Goal: Information Seeking & Learning: Learn about a topic

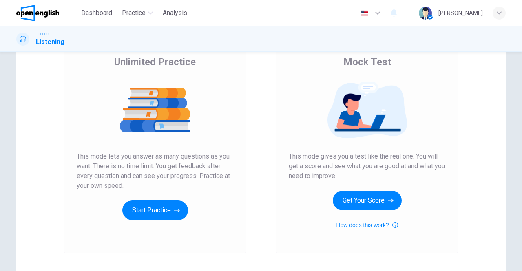
scroll to position [50, 0]
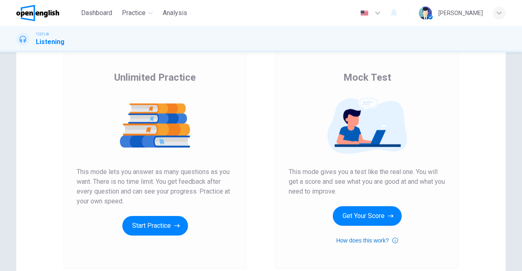
click at [393, 241] on icon "button" at bounding box center [396, 241] width 6 height 10
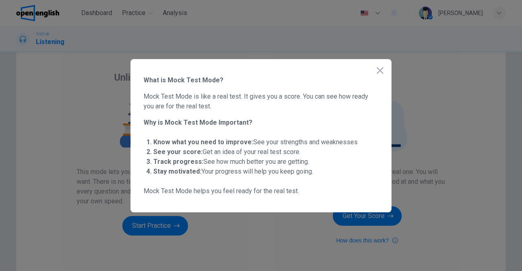
click at [379, 65] on button "button" at bounding box center [380, 70] width 16 height 16
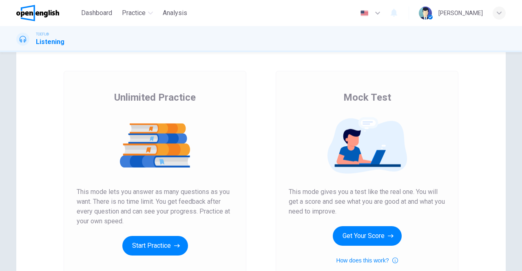
scroll to position [30, 0]
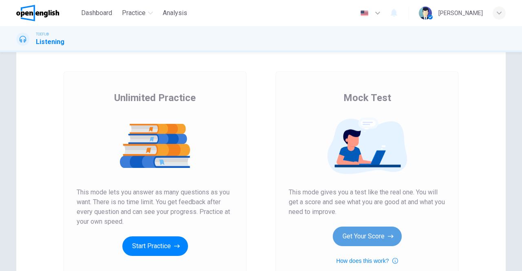
click at [366, 236] on button "Get Your Score" at bounding box center [367, 237] width 69 height 20
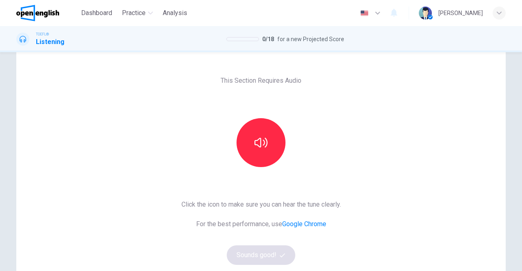
scroll to position [26, 0]
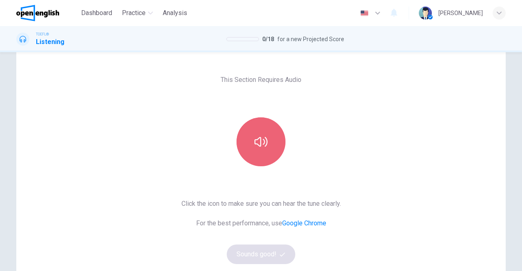
click at [262, 140] on icon "button" at bounding box center [261, 142] width 13 height 13
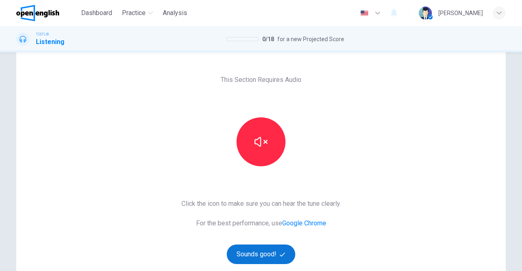
click at [262, 251] on button "Sounds good!" at bounding box center [261, 255] width 69 height 20
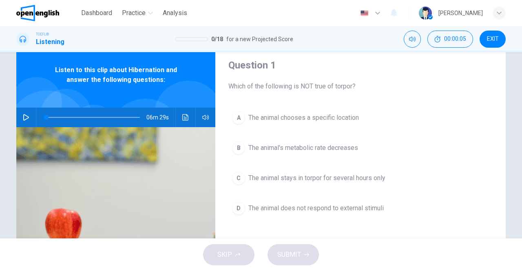
click at [24, 115] on icon "button" at bounding box center [26, 117] width 7 height 7
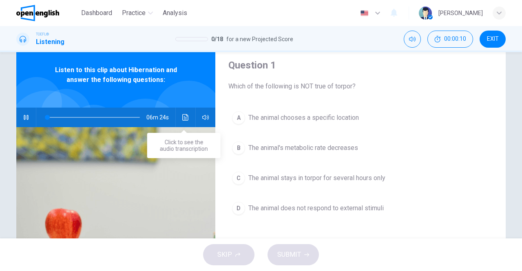
click at [183, 118] on icon "Click to see the audio transcription" at bounding box center [185, 117] width 6 height 7
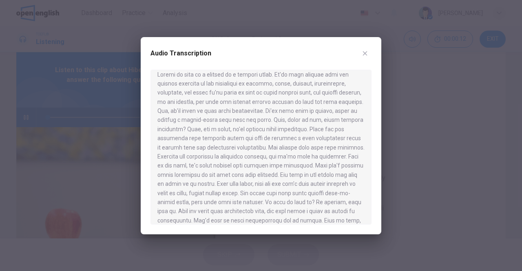
scroll to position [0, 0]
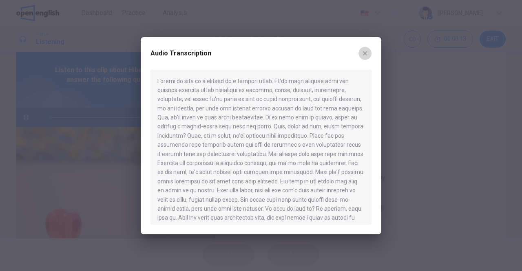
click at [365, 51] on icon "button" at bounding box center [365, 53] width 7 height 7
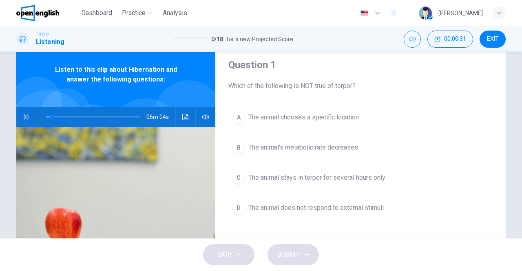
scroll to position [29, 0]
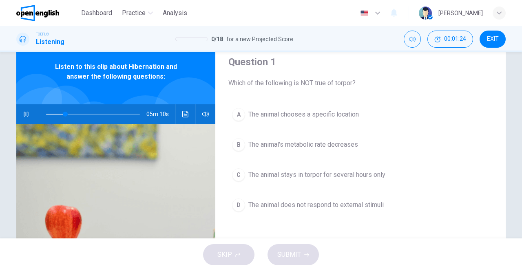
click at [185, 118] on button "Click to see the audio transcription" at bounding box center [185, 114] width 13 height 20
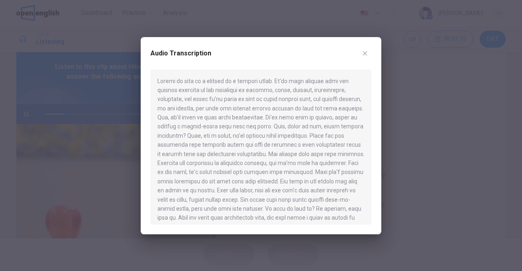
click at [363, 59] on button "button" at bounding box center [365, 53] width 13 height 13
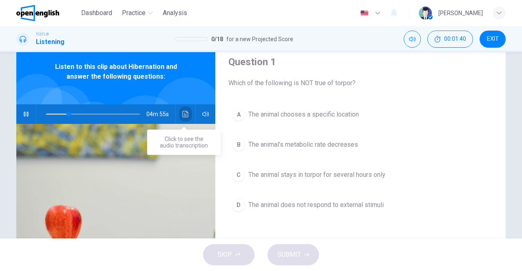
click at [182, 116] on icon "Click to see the audio transcription" at bounding box center [185, 114] width 7 height 7
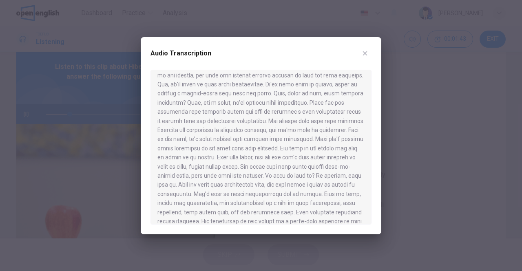
scroll to position [33, 0]
click at [362, 53] on button "button" at bounding box center [365, 53] width 13 height 13
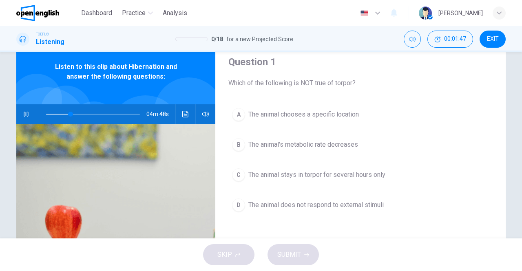
click at [185, 112] on icon "Click to see the audio transcription" at bounding box center [185, 114] width 7 height 7
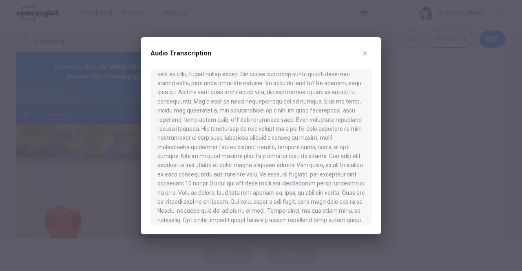
scroll to position [0, 0]
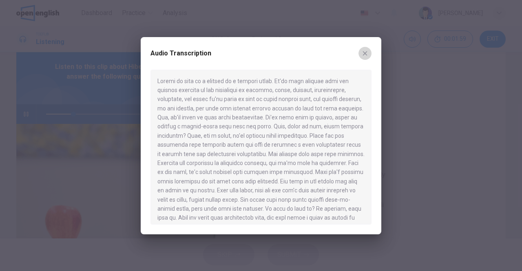
click at [364, 54] on icon "button" at bounding box center [365, 53] width 4 height 4
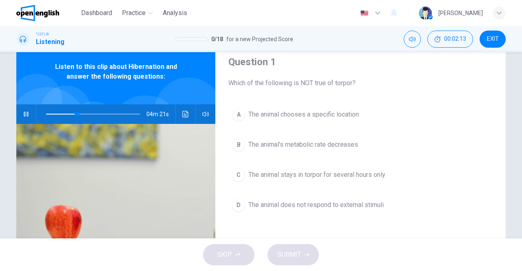
click at [229, 176] on button "C The animal stays in torpor for several hours only" at bounding box center [361, 175] width 264 height 20
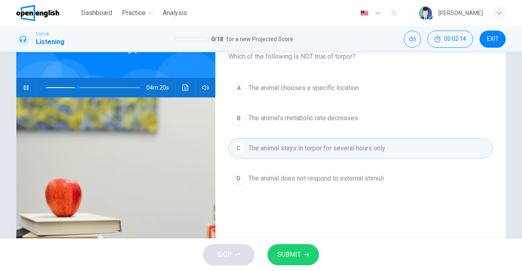
scroll to position [61, 0]
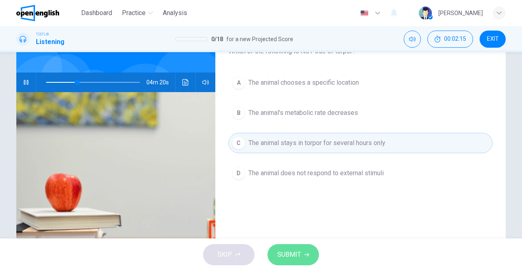
click at [293, 251] on span "SUBMIT" at bounding box center [290, 254] width 24 height 11
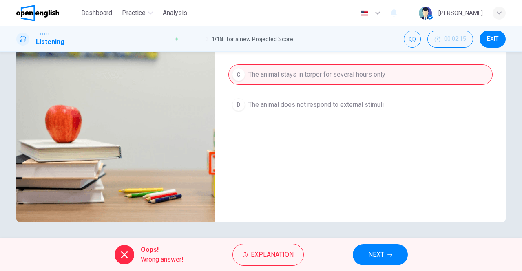
scroll to position [0, 0]
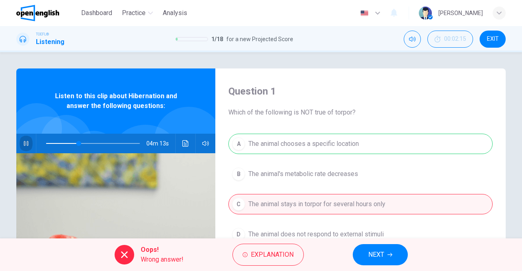
click at [23, 144] on icon "button" at bounding box center [26, 143] width 7 height 7
click at [20, 143] on button "button" at bounding box center [26, 144] width 13 height 20
click at [23, 143] on icon "button" at bounding box center [26, 143] width 7 height 7
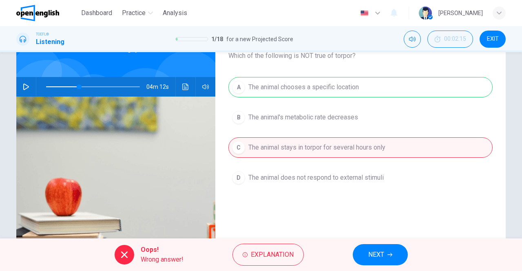
scroll to position [62, 0]
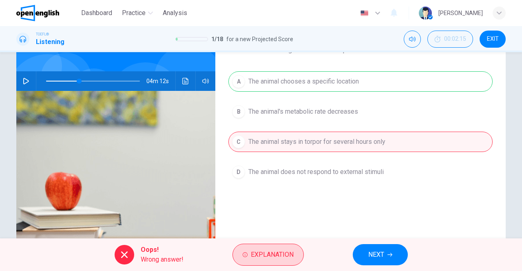
click at [266, 254] on span "Explanation" at bounding box center [272, 254] width 43 height 11
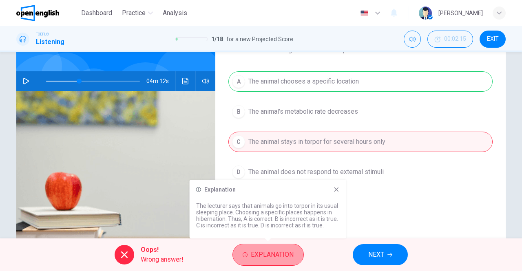
click at [253, 256] on span "Explanation" at bounding box center [272, 254] width 43 height 11
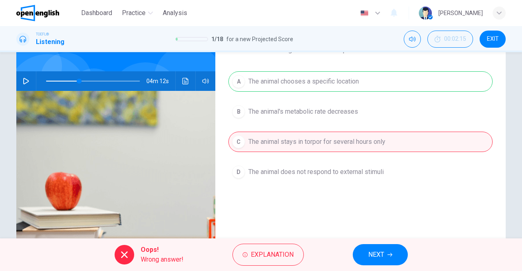
scroll to position [130, 0]
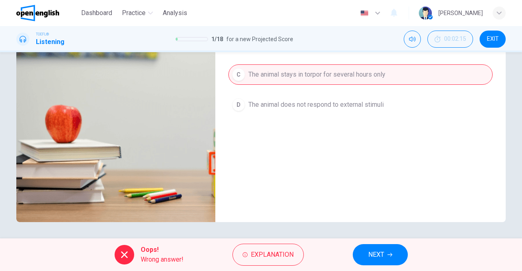
click at [376, 253] on span "NEXT" at bounding box center [377, 254] width 16 height 11
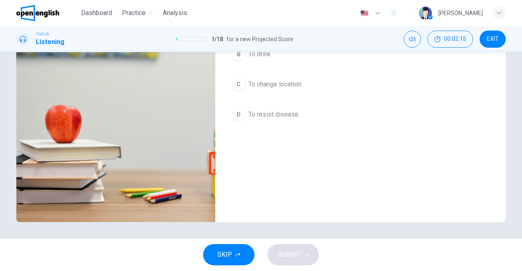
scroll to position [0, 0]
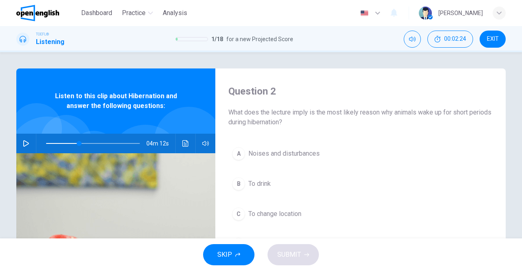
click at [28, 146] on button "button" at bounding box center [26, 144] width 13 height 20
click at [29, 144] on button "button" at bounding box center [26, 144] width 13 height 20
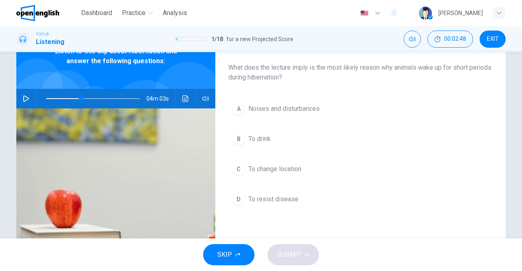
scroll to position [46, 0]
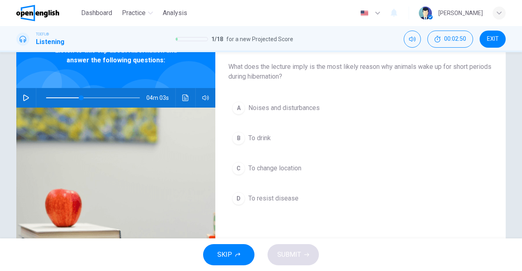
click at [24, 97] on icon "button" at bounding box center [26, 98] width 7 height 7
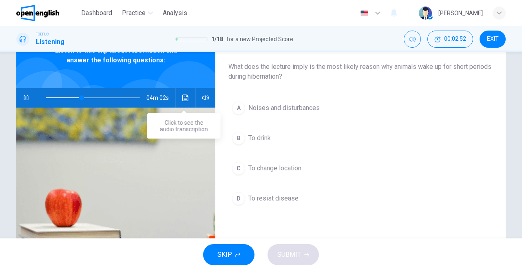
click at [182, 95] on icon "Click to see the audio transcription" at bounding box center [185, 98] width 7 height 7
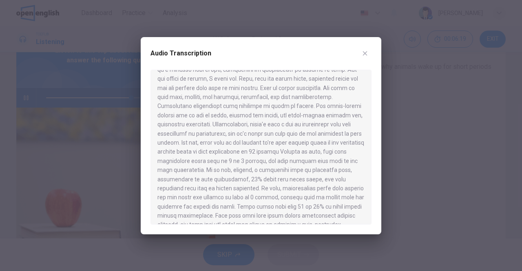
scroll to position [498, 0]
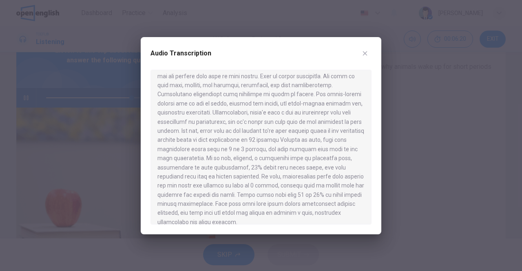
click at [365, 51] on icon "button" at bounding box center [365, 53] width 7 height 7
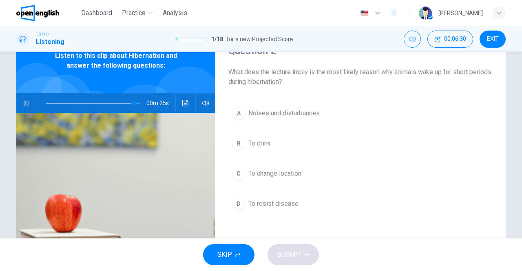
scroll to position [41, 0]
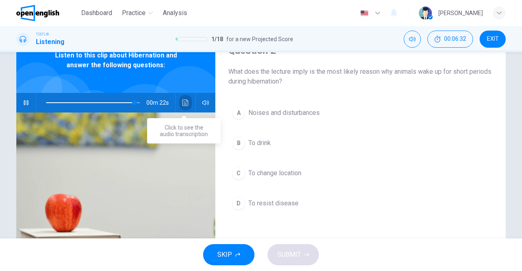
click at [184, 104] on icon "Click to see the audio transcription" at bounding box center [185, 103] width 6 height 7
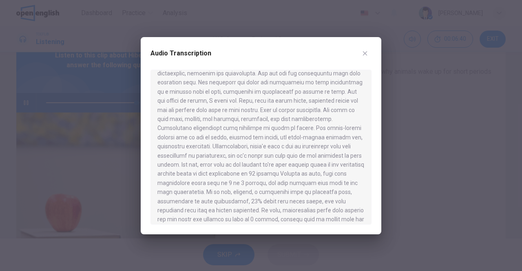
scroll to position [498, 0]
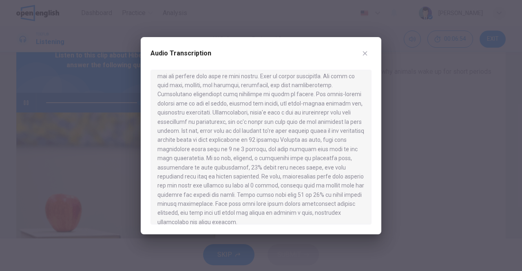
type input "*"
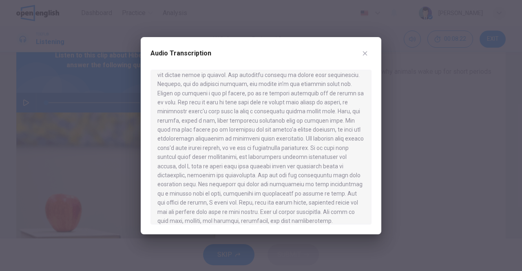
scroll to position [364, 0]
click at [359, 56] on button "button" at bounding box center [365, 53] width 13 height 13
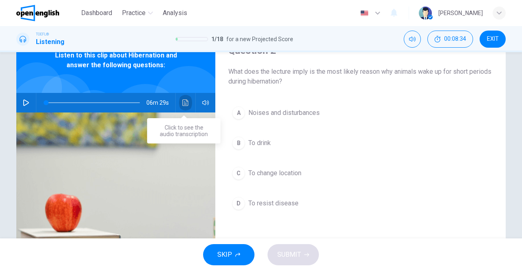
click at [183, 98] on button "Click to see the audio transcription" at bounding box center [185, 103] width 13 height 20
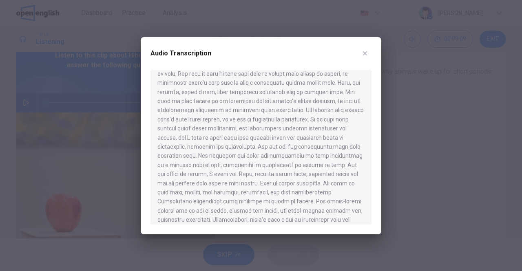
scroll to position [391, 0]
click at [367, 56] on icon "button" at bounding box center [365, 53] width 7 height 7
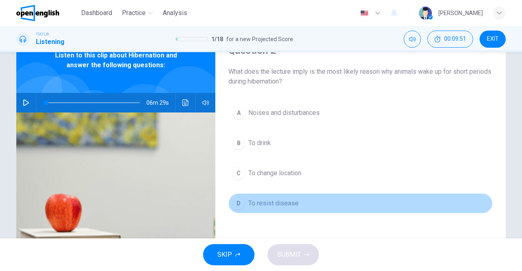
click at [233, 209] on button "D To resist disease" at bounding box center [361, 203] width 264 height 20
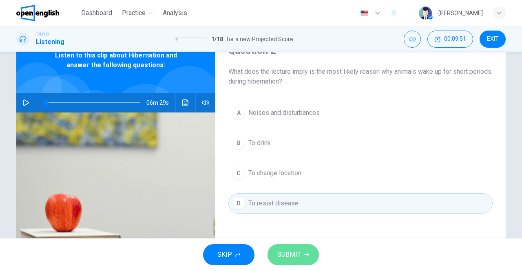
click at [288, 249] on span "SUBMIT" at bounding box center [290, 254] width 24 height 11
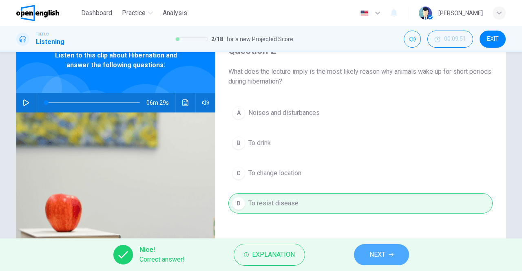
click at [370, 253] on span "NEXT" at bounding box center [378, 254] width 16 height 11
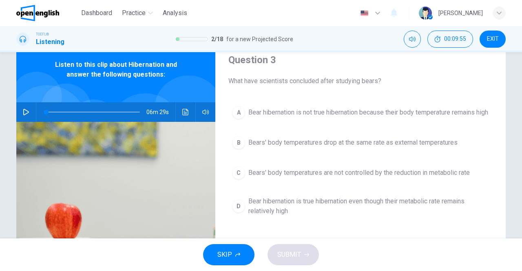
scroll to position [33, 0]
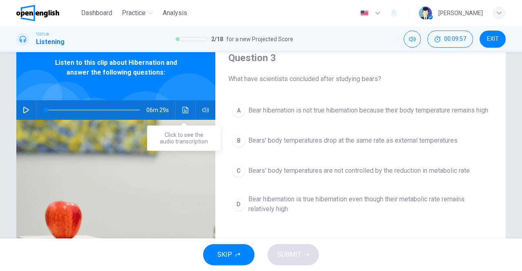
click at [182, 108] on icon "Click to see the audio transcription" at bounding box center [185, 110] width 7 height 7
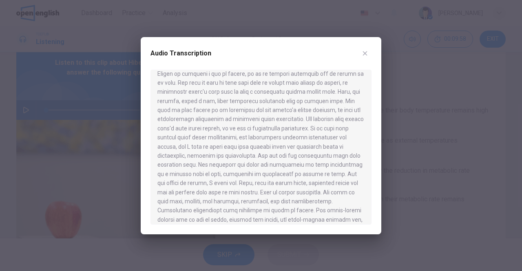
scroll to position [498, 0]
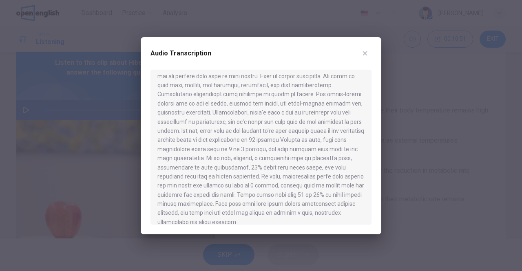
click at [364, 50] on icon "button" at bounding box center [365, 53] width 7 height 7
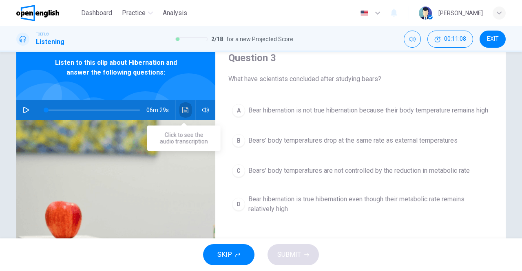
click at [187, 110] on button "Click to see the audio transcription" at bounding box center [185, 110] width 13 height 20
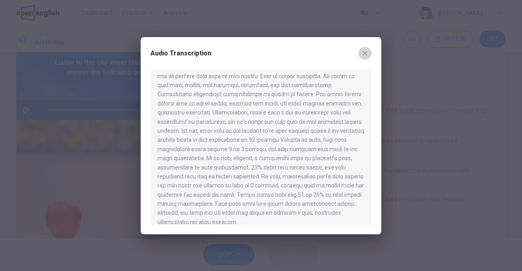
click at [361, 52] on button "button" at bounding box center [365, 53] width 13 height 13
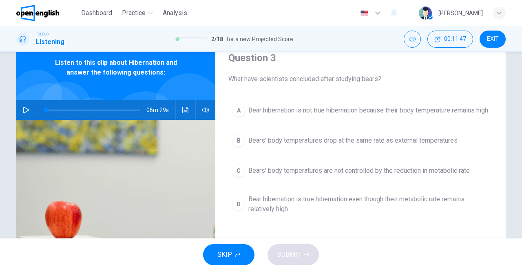
click at [249, 211] on span "Bear hibernation is true hibernation even though their metabolic rate remains r…" at bounding box center [369, 205] width 241 height 20
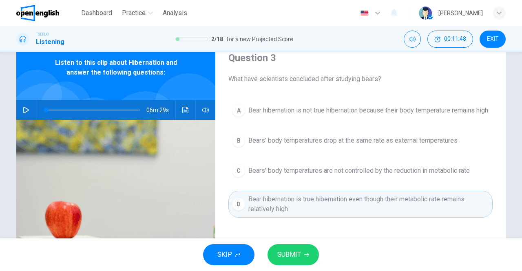
scroll to position [130, 0]
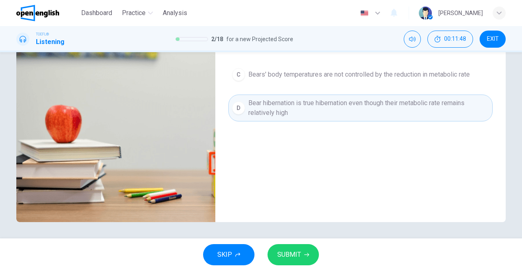
click at [288, 247] on button "SUBMIT" at bounding box center [293, 254] width 51 height 21
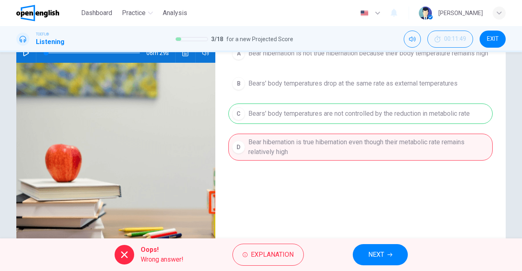
scroll to position [92, 0]
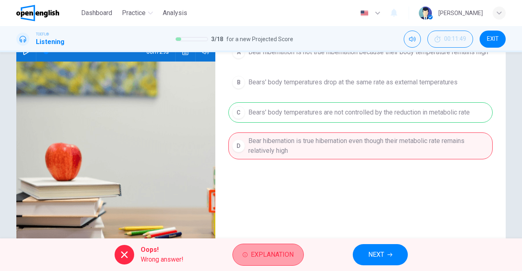
click at [255, 252] on span "Explanation" at bounding box center [272, 254] width 43 height 11
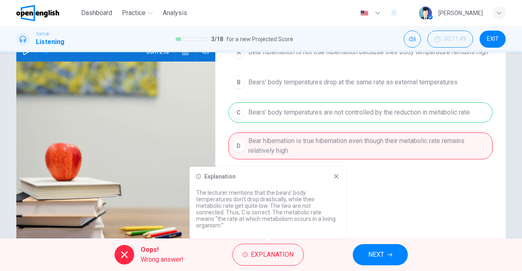
click at [338, 179] on icon at bounding box center [336, 177] width 4 height 4
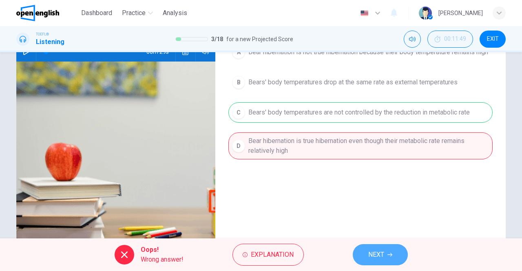
click at [370, 249] on span "NEXT" at bounding box center [377, 254] width 16 height 11
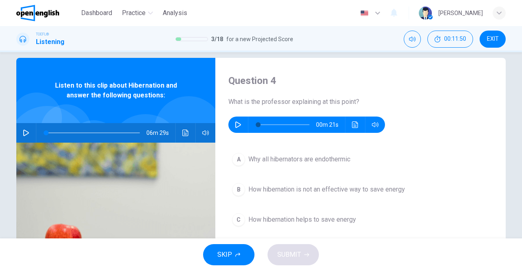
scroll to position [10, 0]
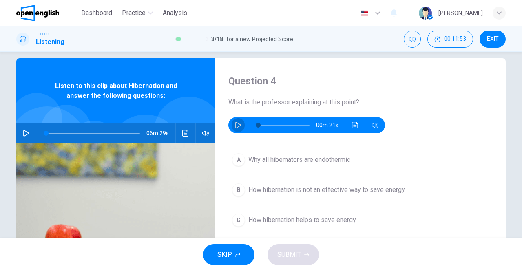
click at [235, 124] on icon "button" at bounding box center [238, 125] width 7 height 7
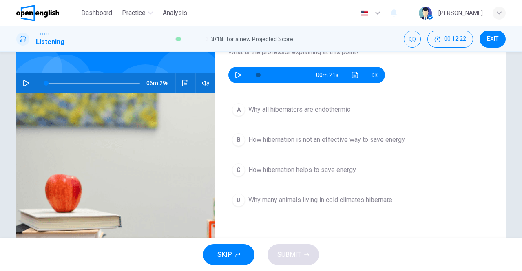
scroll to position [62, 0]
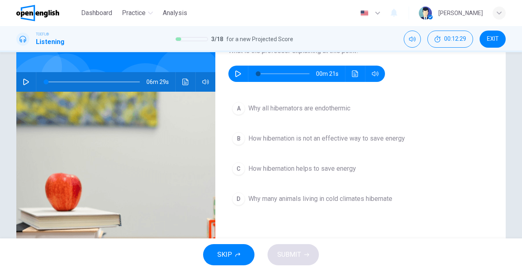
click at [242, 72] on button "button" at bounding box center [238, 74] width 13 height 16
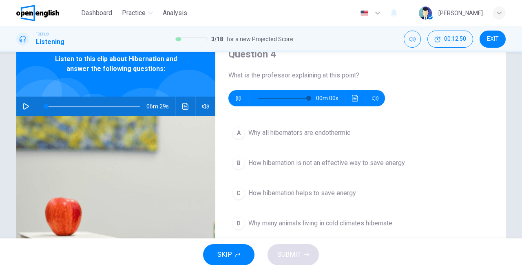
type input "*"
click at [238, 219] on div "D" at bounding box center [238, 223] width 13 height 13
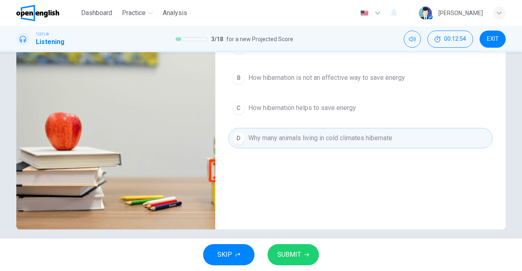
scroll to position [124, 0]
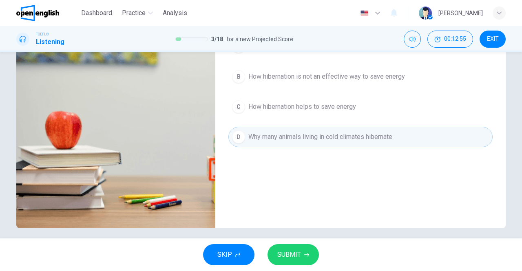
click at [292, 245] on button "SUBMIT" at bounding box center [293, 254] width 51 height 21
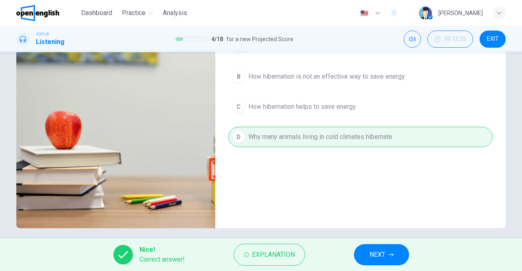
click at [378, 252] on span "NEXT" at bounding box center [378, 254] width 16 height 11
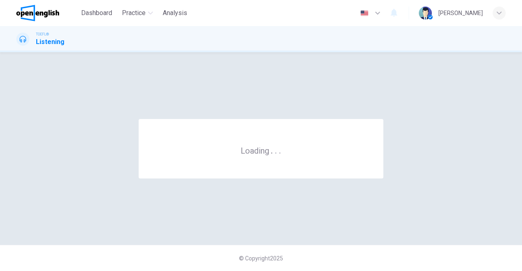
scroll to position [0, 0]
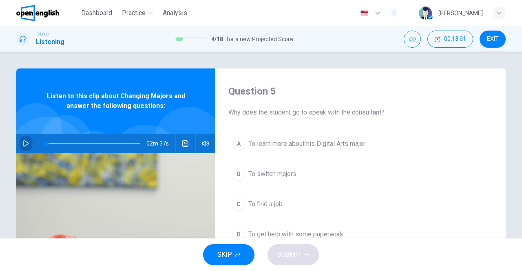
click at [24, 139] on button "button" at bounding box center [26, 144] width 13 height 20
click at [20, 143] on button "button" at bounding box center [26, 144] width 13 height 20
click at [27, 146] on button "button" at bounding box center [26, 144] width 13 height 20
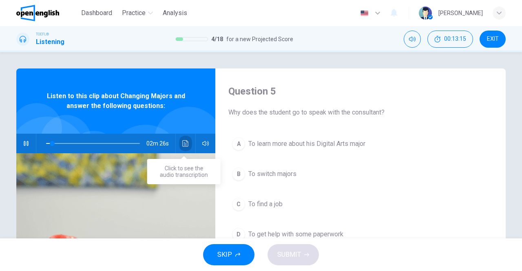
click at [182, 144] on icon "Click to see the audio transcription" at bounding box center [185, 143] width 7 height 7
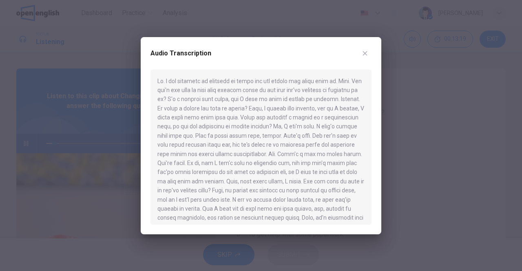
click at [361, 55] on button "button" at bounding box center [365, 53] width 13 height 13
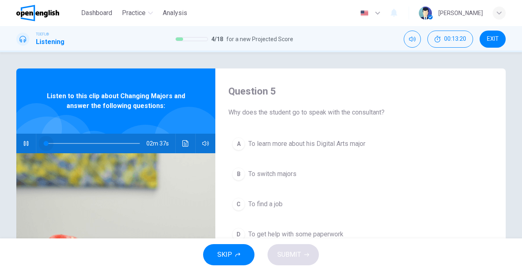
click at [0, 144] on div "Question 5 Why does the student go to speak with the consultant? A To learn mor…" at bounding box center [261, 145] width 522 height 187
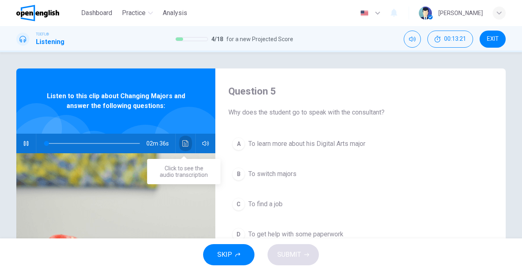
click at [182, 143] on icon "Click to see the audio transcription" at bounding box center [185, 143] width 7 height 7
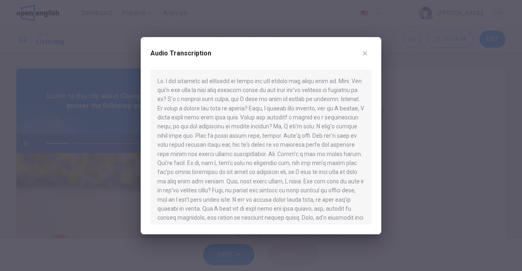
click at [367, 55] on icon "button" at bounding box center [365, 53] width 4 height 4
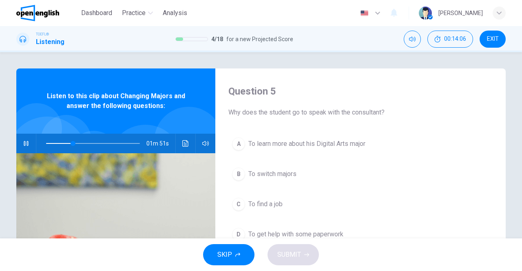
click at [27, 141] on icon "button" at bounding box center [26, 143] width 7 height 7
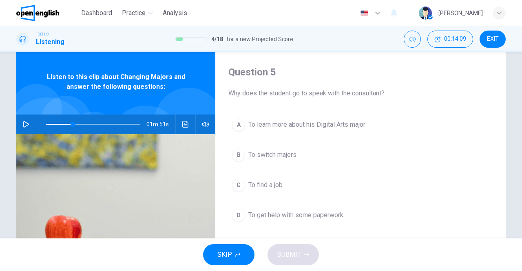
scroll to position [26, 0]
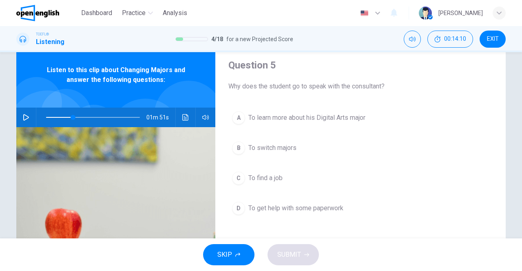
click at [250, 141] on button "B To switch majors" at bounding box center [361, 148] width 264 height 20
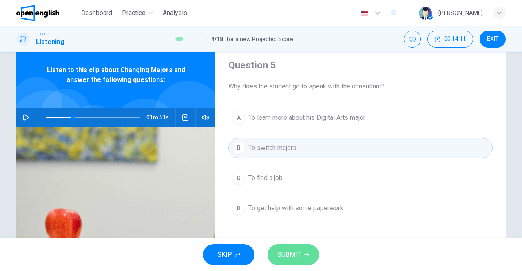
click at [301, 254] on button "SUBMIT" at bounding box center [293, 254] width 51 height 21
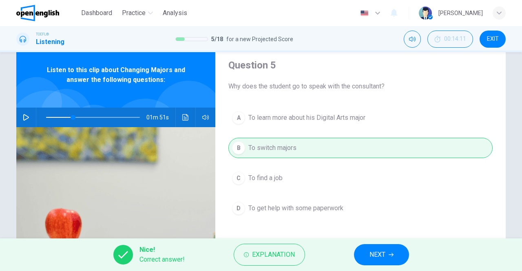
click at [369, 250] on button "NEXT" at bounding box center [381, 254] width 55 height 21
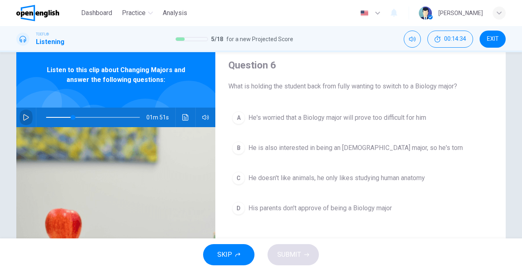
click at [26, 119] on icon "button" at bounding box center [26, 117] width 7 height 7
click at [182, 115] on icon "Click to see the audio transcription" at bounding box center [185, 117] width 7 height 7
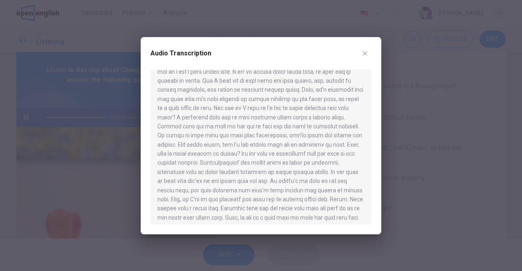
scroll to position [151, 0]
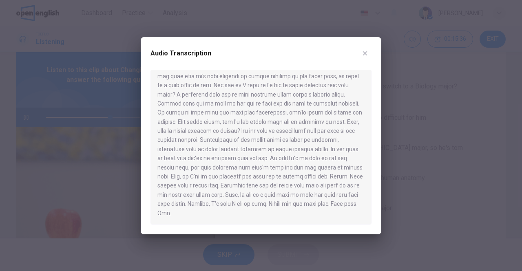
click at [369, 53] on button "button" at bounding box center [365, 53] width 13 height 13
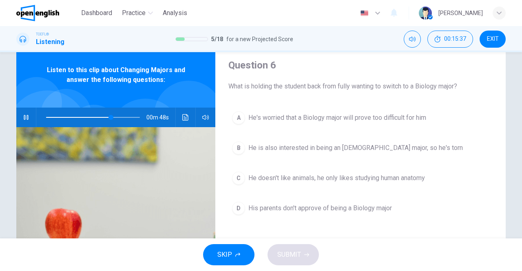
click at [26, 113] on button "button" at bounding box center [26, 118] width 13 height 20
click at [303, 117] on span "He's worried that a Biology major will prove too difficult for him" at bounding box center [338, 118] width 178 height 10
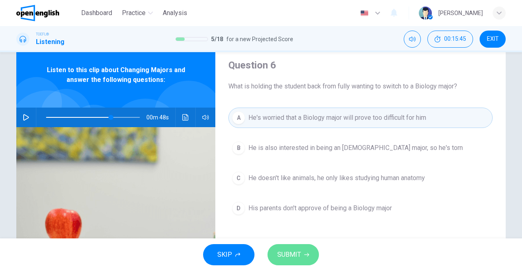
click at [287, 254] on span "SUBMIT" at bounding box center [290, 254] width 24 height 11
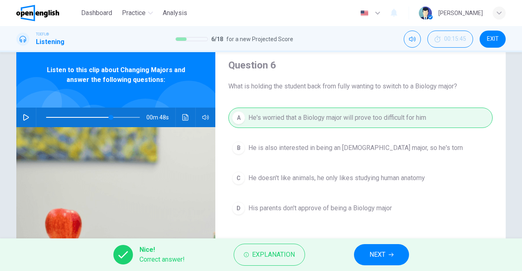
click at [373, 248] on button "NEXT" at bounding box center [381, 254] width 55 height 21
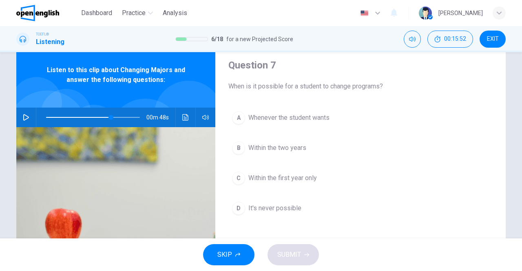
click at [237, 180] on div "C" at bounding box center [238, 178] width 13 height 13
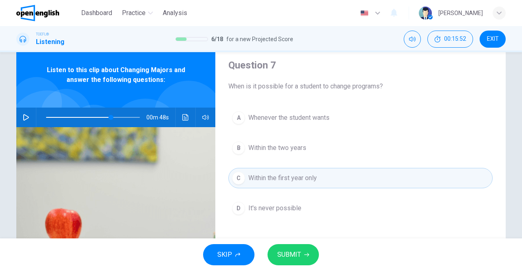
click at [290, 253] on span "SUBMIT" at bounding box center [290, 254] width 24 height 11
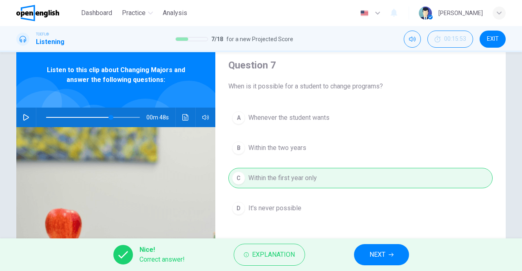
click at [385, 260] on span "NEXT" at bounding box center [378, 254] width 16 height 11
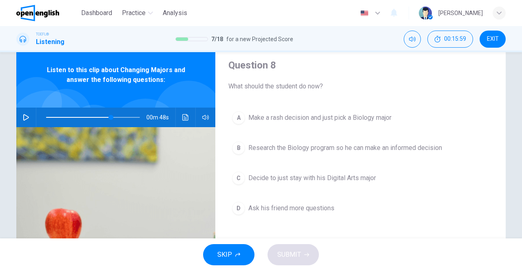
click at [272, 151] on span "Research the Biology program so he can make an informed decision" at bounding box center [346, 148] width 194 height 10
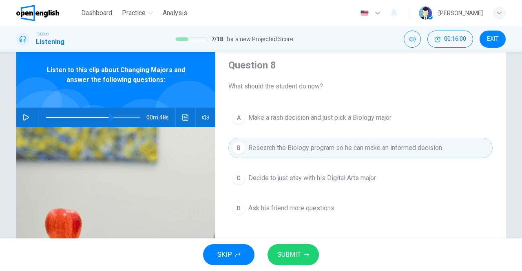
click at [296, 252] on span "SUBMIT" at bounding box center [290, 254] width 24 height 11
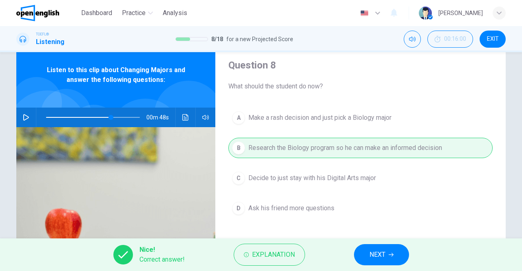
click at [385, 253] on span "NEXT" at bounding box center [378, 254] width 16 height 11
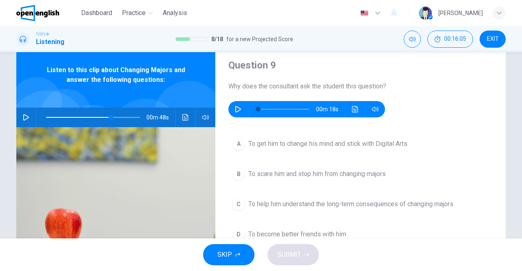
click at [29, 119] on button "button" at bounding box center [26, 118] width 13 height 20
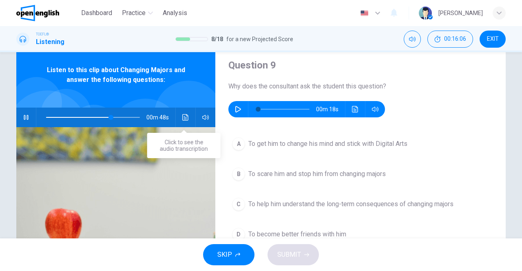
click at [187, 121] on button "Click to see the audio transcription" at bounding box center [185, 118] width 13 height 20
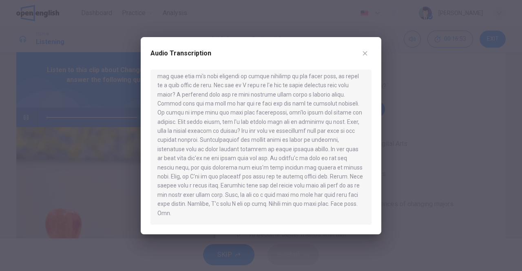
type input "*"
click at [369, 54] on button "button" at bounding box center [365, 53] width 13 height 13
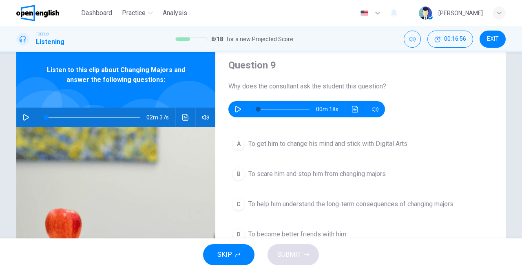
click at [236, 104] on button "button" at bounding box center [238, 109] width 13 height 16
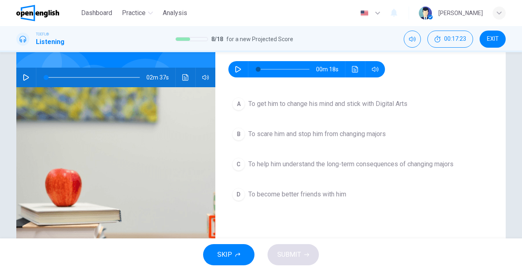
scroll to position [53, 0]
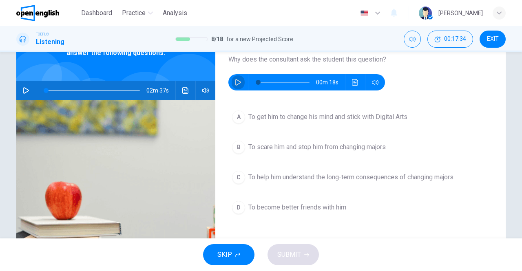
click at [241, 80] on button "button" at bounding box center [238, 82] width 13 height 16
click at [236, 80] on icon "button" at bounding box center [238, 82] width 7 height 7
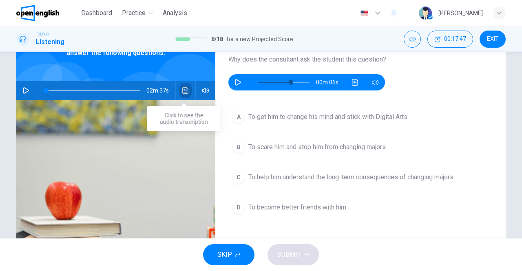
click at [182, 95] on button "Click to see the audio transcription" at bounding box center [185, 91] width 13 height 20
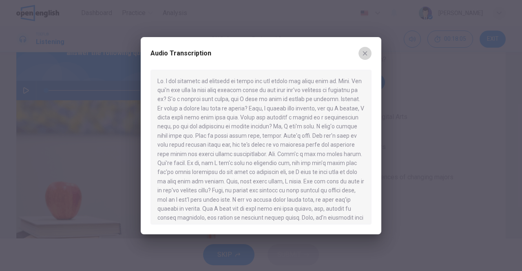
click at [362, 56] on icon "button" at bounding box center [365, 53] width 7 height 7
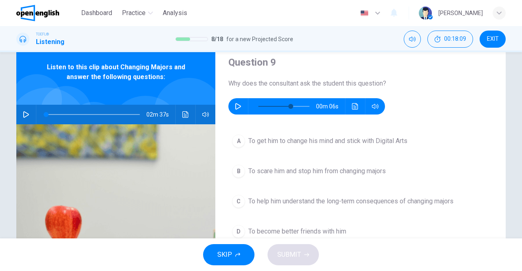
scroll to position [29, 0]
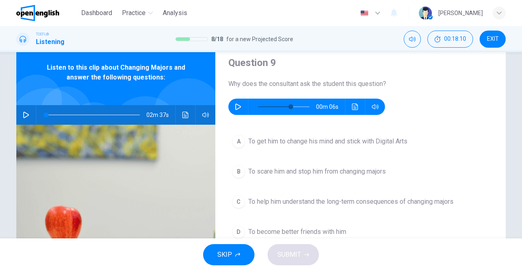
click at [182, 113] on icon "Click to see the audio transcription" at bounding box center [185, 115] width 7 height 7
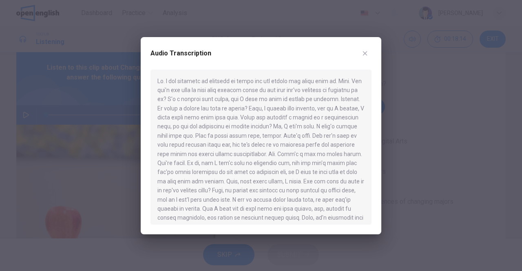
click at [364, 50] on icon "button" at bounding box center [365, 53] width 7 height 7
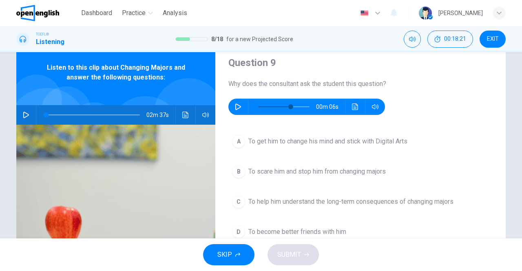
scroll to position [60, 0]
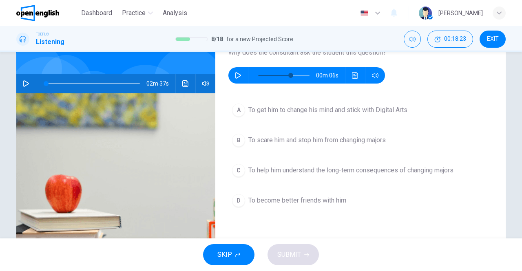
click at [267, 168] on span "To help him understand the long-term consequences of changing majors" at bounding box center [351, 171] width 205 height 10
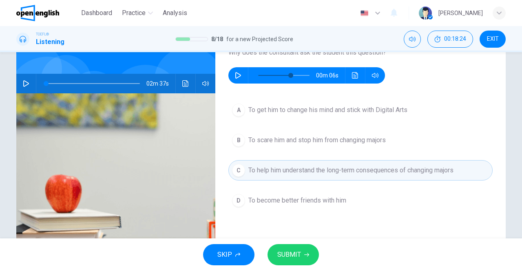
click at [287, 253] on span "SUBMIT" at bounding box center [290, 254] width 24 height 11
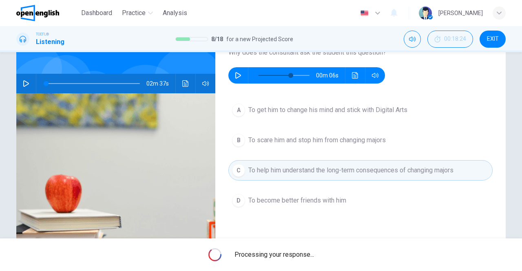
type input "**"
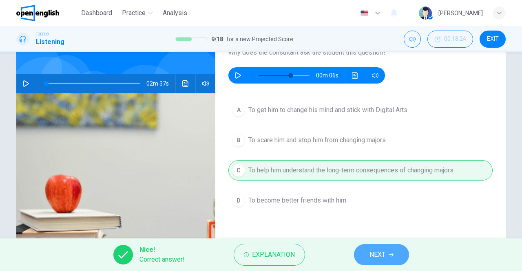
click at [371, 249] on span "NEXT" at bounding box center [378, 254] width 16 height 11
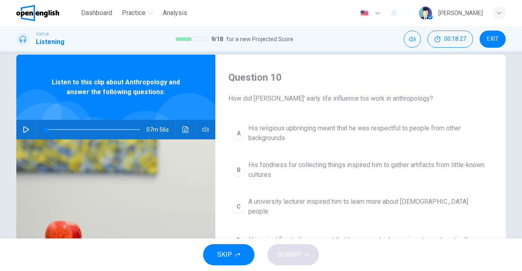
scroll to position [15, 0]
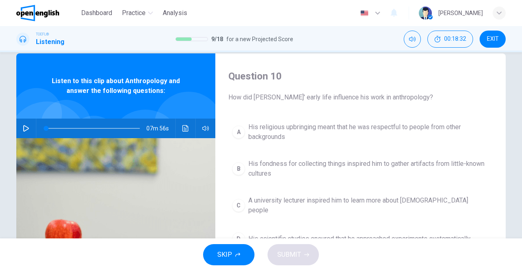
click at [24, 130] on icon "button" at bounding box center [26, 128] width 6 height 7
click at [180, 131] on button "Click to see the audio transcription" at bounding box center [185, 129] width 13 height 20
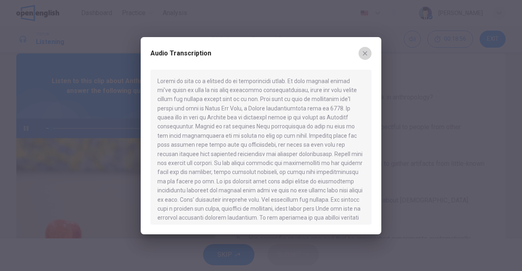
click at [362, 52] on icon "button" at bounding box center [365, 53] width 7 height 7
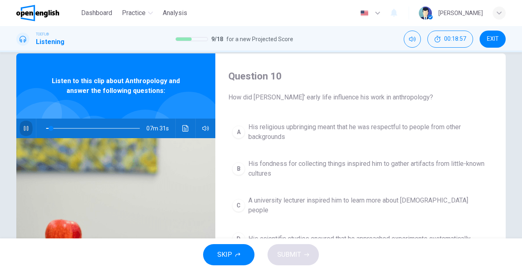
click at [22, 132] on button "button" at bounding box center [26, 129] width 13 height 20
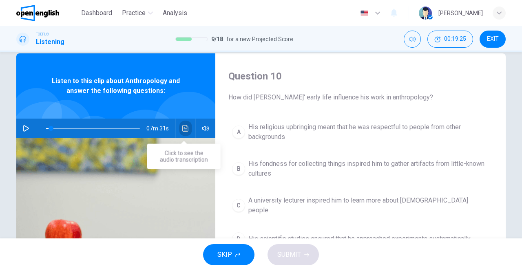
click at [180, 128] on button "Click to see the audio transcription" at bounding box center [185, 129] width 13 height 20
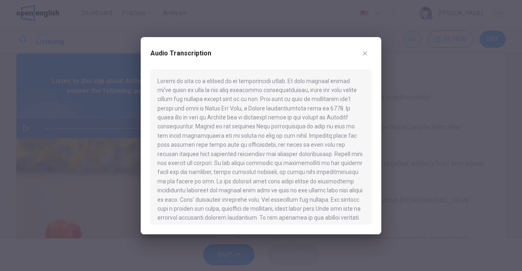
click at [33, 128] on div at bounding box center [261, 135] width 522 height 271
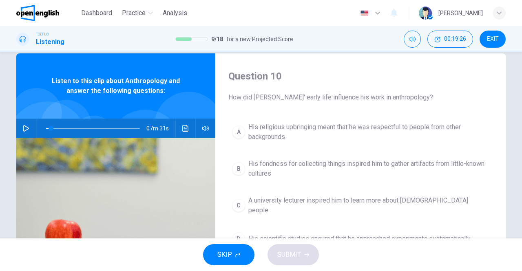
click at [31, 129] on div "07m 31s" at bounding box center [115, 129] width 199 height 20
click at [26, 129] on icon "button" at bounding box center [26, 128] width 6 height 7
click at [179, 132] on button "Click to see the audio transcription" at bounding box center [185, 129] width 13 height 20
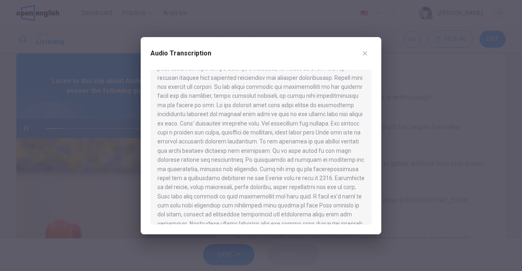
scroll to position [80, 0]
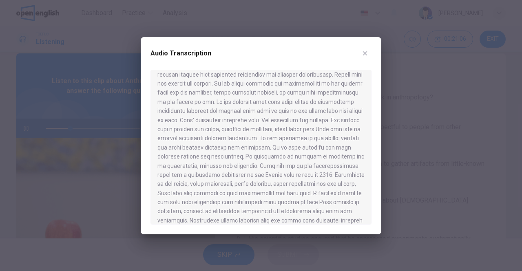
click at [362, 56] on icon "button" at bounding box center [365, 53] width 7 height 7
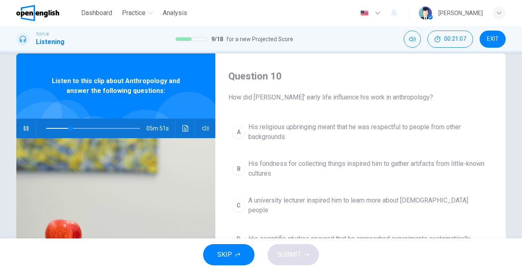
click at [23, 126] on icon "button" at bounding box center [26, 128] width 7 height 7
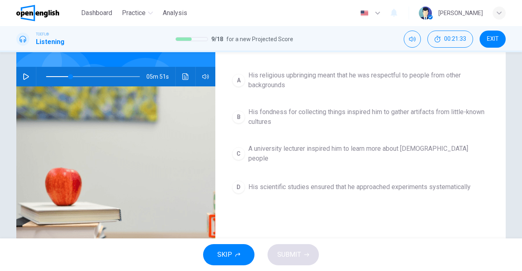
scroll to position [0, 0]
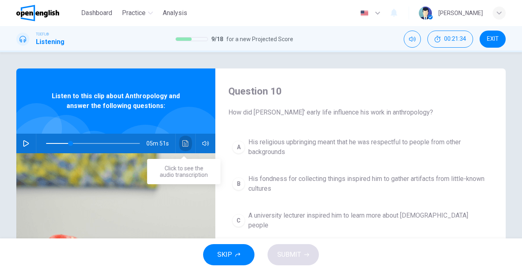
click at [182, 140] on button "Click to see the audio transcription" at bounding box center [185, 144] width 13 height 20
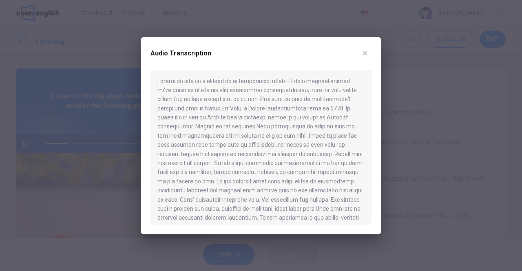
click at [79, 146] on div at bounding box center [261, 135] width 522 height 271
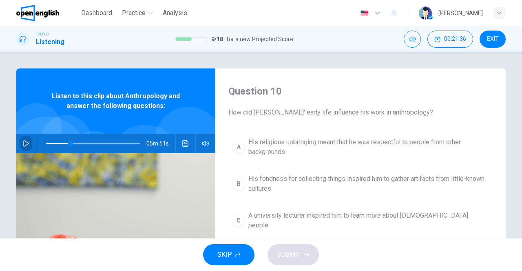
click at [26, 143] on icon "button" at bounding box center [26, 143] width 6 height 7
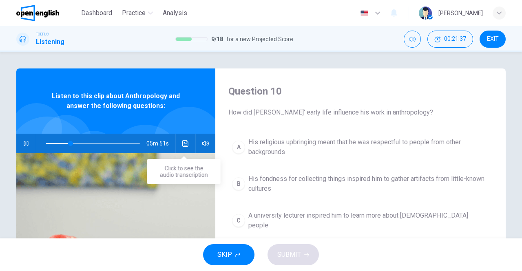
click at [182, 140] on button "Click to see the audio transcription" at bounding box center [185, 144] width 13 height 20
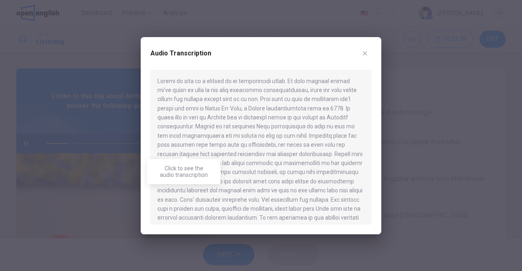
click at [297, 178] on div at bounding box center [261, 147] width 221 height 155
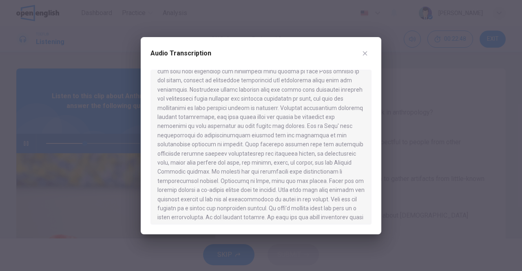
scroll to position [224, 0]
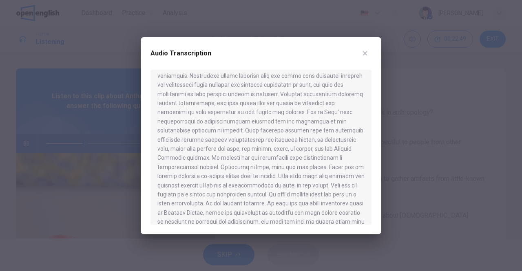
click at [362, 49] on button "button" at bounding box center [365, 53] width 13 height 13
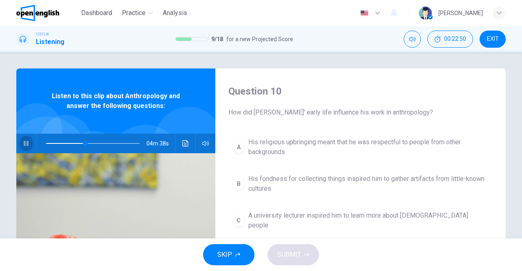
click at [25, 144] on icon "button" at bounding box center [26, 143] width 7 height 7
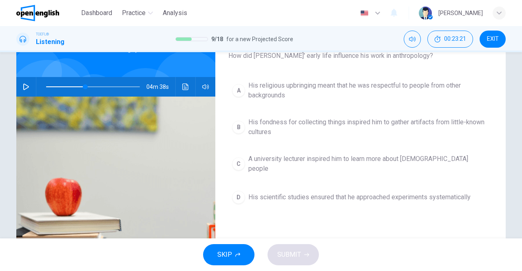
scroll to position [0, 0]
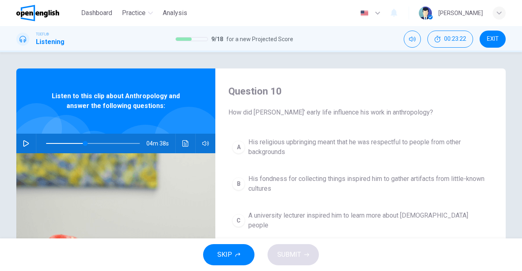
click at [249, 150] on span "His religious upbringing meant that he was respectful to people from other back…" at bounding box center [369, 148] width 241 height 20
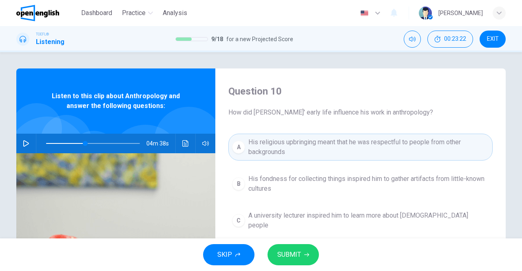
scroll to position [130, 0]
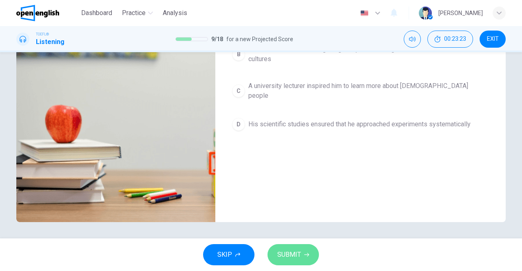
click at [291, 258] on span "SUBMIT" at bounding box center [290, 254] width 24 height 11
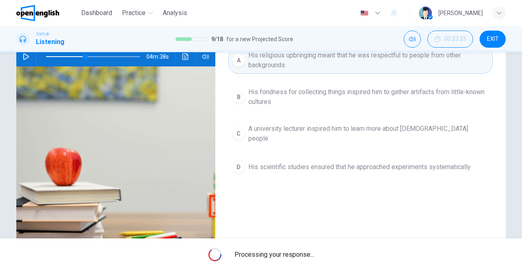
scroll to position [87, 0]
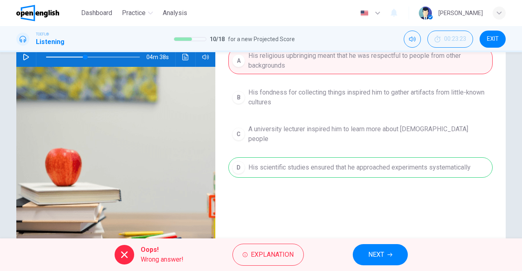
click at [373, 253] on span "NEXT" at bounding box center [377, 254] width 16 height 11
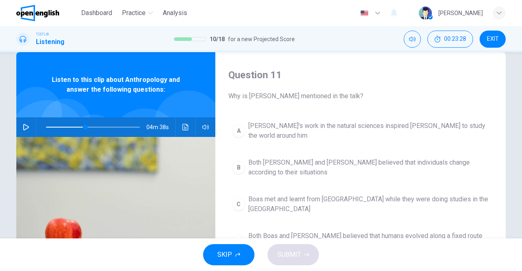
scroll to position [23, 0]
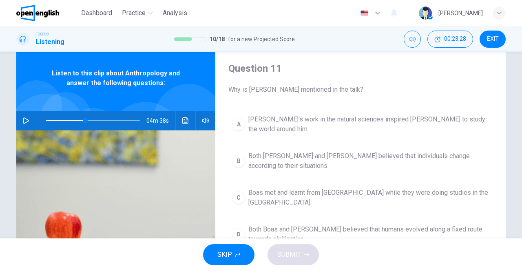
click at [23, 119] on icon "button" at bounding box center [26, 121] width 7 height 7
click at [182, 122] on icon "Click to see the audio transcription" at bounding box center [185, 121] width 7 height 7
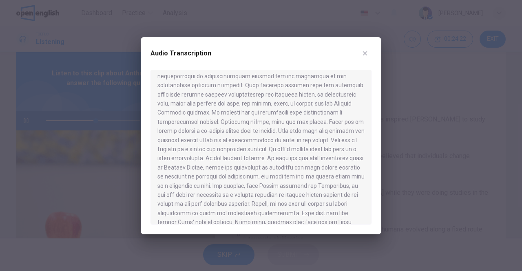
scroll to position [278, 0]
click at [369, 50] on button "button" at bounding box center [365, 53] width 13 height 13
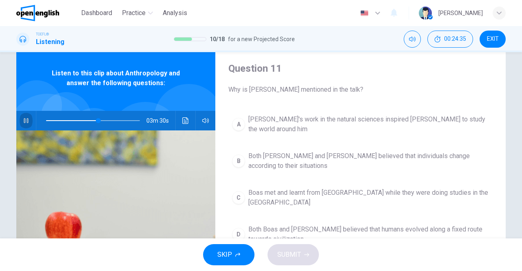
click at [24, 124] on icon "button" at bounding box center [26, 121] width 7 height 7
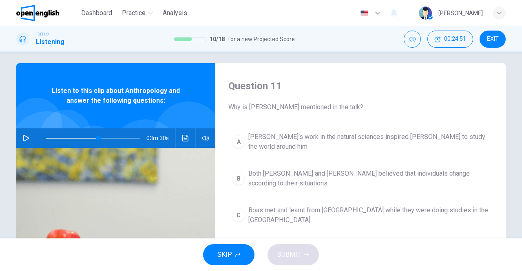
scroll to position [4, 0]
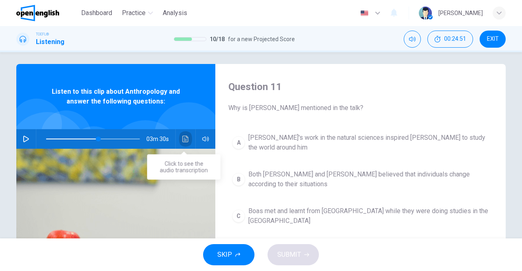
click at [189, 140] on button "Click to see the audio transcription" at bounding box center [185, 139] width 13 height 20
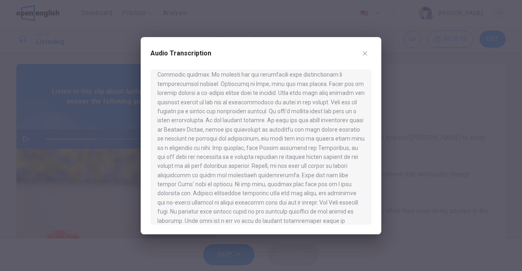
scroll to position [309, 0]
click at [219, 183] on div at bounding box center [261, 147] width 221 height 155
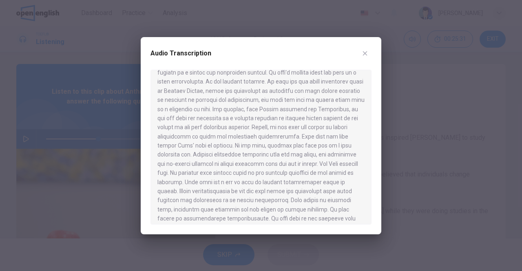
click at [362, 53] on icon "button" at bounding box center [365, 53] width 7 height 7
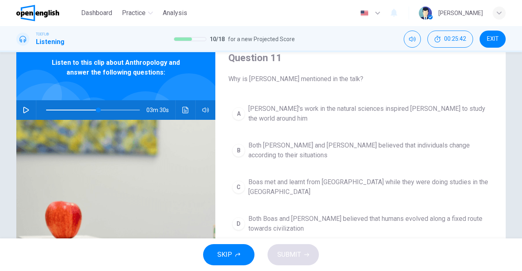
scroll to position [34, 0]
click at [285, 113] on span "[PERSON_NAME]'s work in the natural sciences inspired [PERSON_NAME] to study th…" at bounding box center [369, 114] width 241 height 20
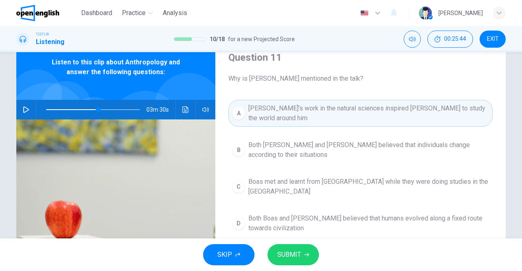
click at [284, 257] on span "SUBMIT" at bounding box center [290, 254] width 24 height 11
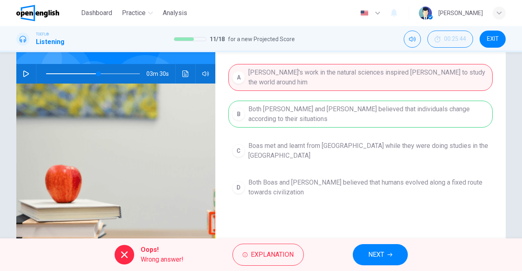
scroll to position [70, 0]
click at [358, 256] on button "NEXT" at bounding box center [380, 254] width 55 height 21
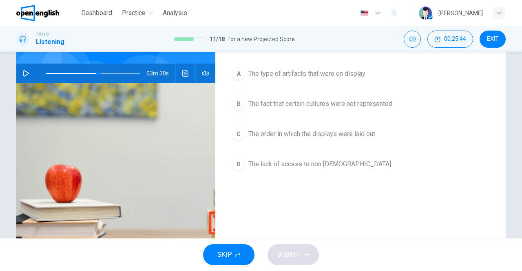
scroll to position [0, 0]
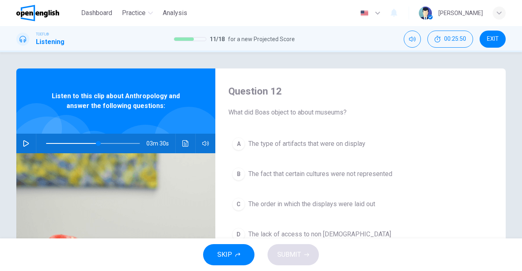
click at [183, 144] on icon "Click to see the audio transcription" at bounding box center [185, 143] width 6 height 7
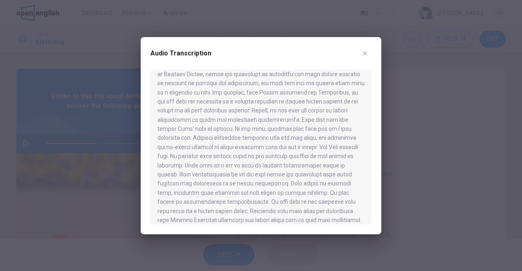
scroll to position [367, 0]
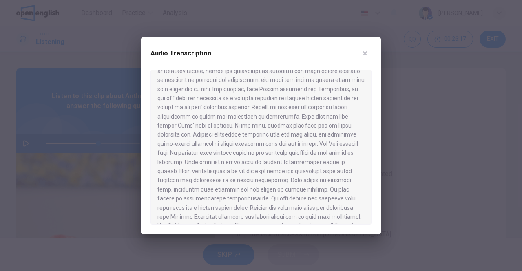
click at [328, 162] on div at bounding box center [261, 147] width 221 height 155
click at [364, 51] on icon "button" at bounding box center [365, 53] width 7 height 7
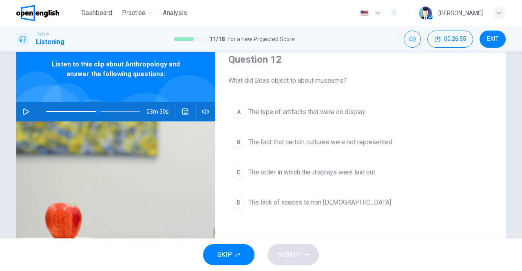
scroll to position [31, 0]
click at [236, 147] on div "B" at bounding box center [238, 142] width 13 height 13
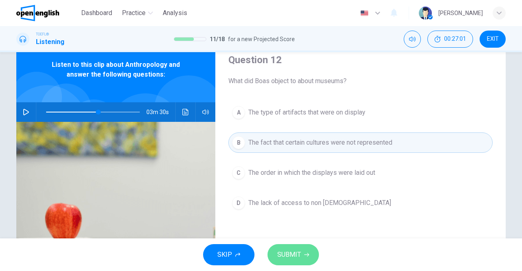
click at [291, 252] on span "SUBMIT" at bounding box center [290, 254] width 24 height 11
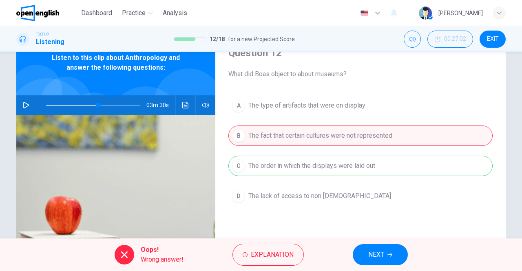
scroll to position [42, 0]
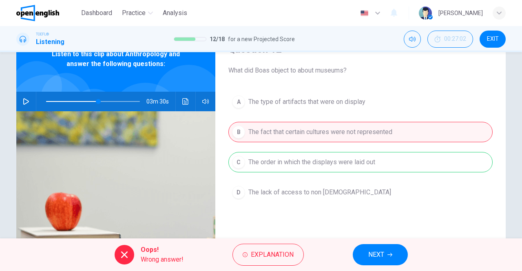
click at [376, 253] on span "NEXT" at bounding box center [377, 254] width 16 height 11
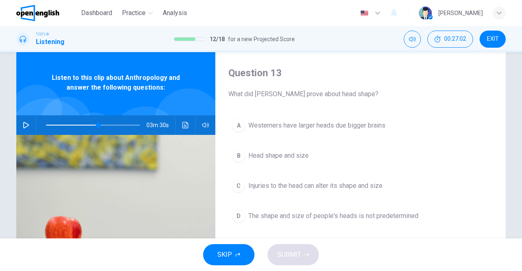
scroll to position [2, 0]
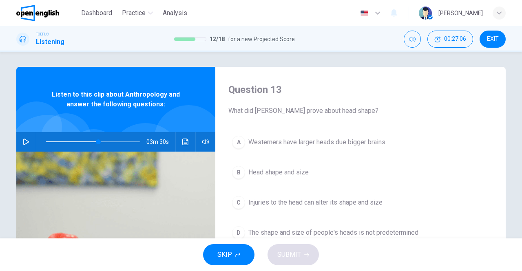
click at [25, 144] on icon "button" at bounding box center [26, 142] width 7 height 7
click at [179, 144] on button "Click to see the audio transcription" at bounding box center [185, 142] width 13 height 20
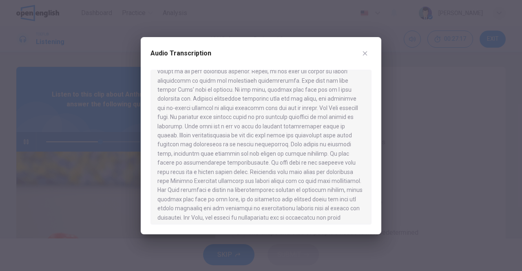
scroll to position [402, 0]
click at [365, 53] on icon "button" at bounding box center [365, 53] width 4 height 4
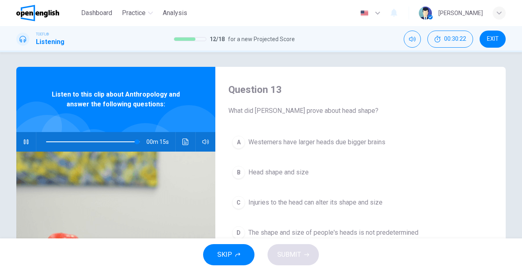
scroll to position [18, 0]
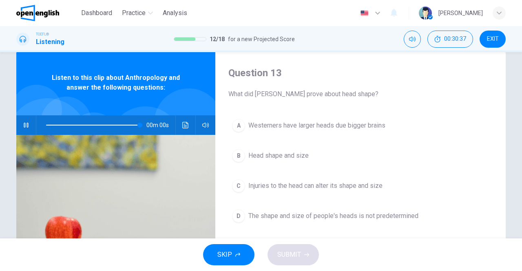
type input "*"
click at [236, 122] on div "A" at bounding box center [238, 125] width 13 height 13
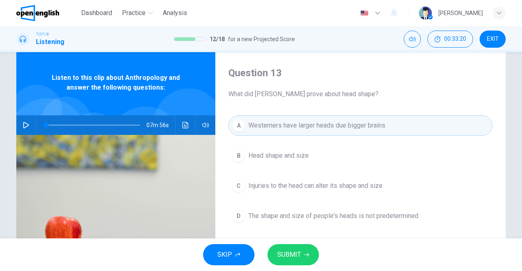
scroll to position [130, 0]
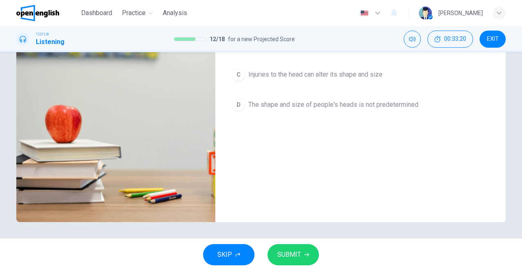
click at [302, 249] on button "SUBMIT" at bounding box center [293, 254] width 51 height 21
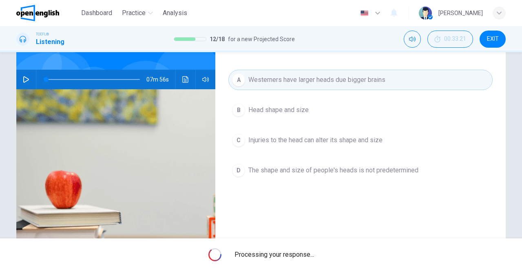
scroll to position [64, 0]
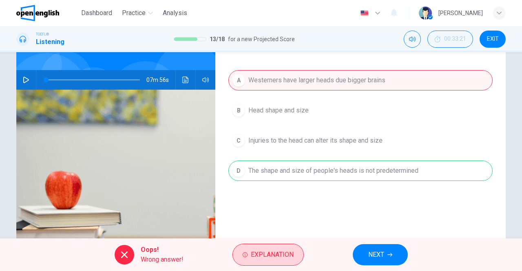
click at [265, 250] on span "Explanation" at bounding box center [272, 254] width 43 height 11
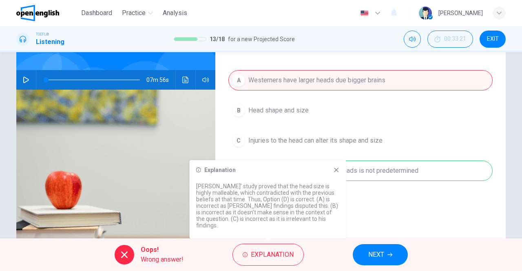
click at [333, 173] on icon at bounding box center [336, 170] width 7 height 7
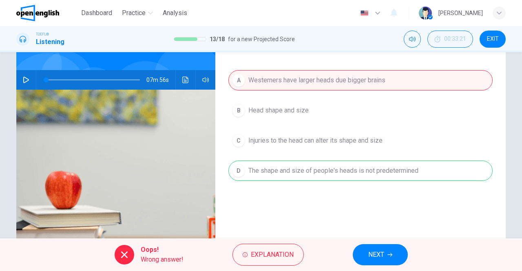
click at [383, 254] on span "NEXT" at bounding box center [377, 254] width 16 height 11
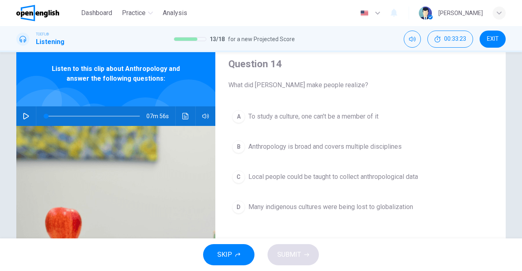
scroll to position [27, 0]
click at [307, 174] on span "Local people could be taught to collect anthropological data" at bounding box center [334, 178] width 170 height 10
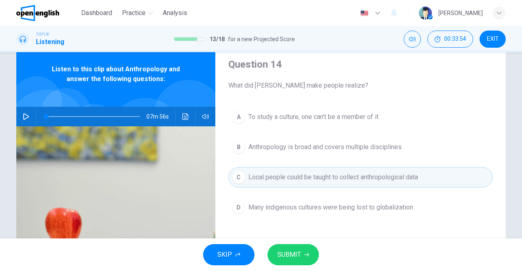
click at [286, 252] on span "SUBMIT" at bounding box center [290, 254] width 24 height 11
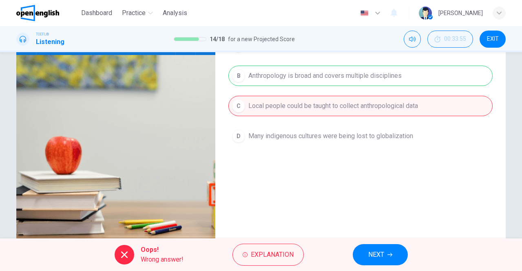
scroll to position [130, 0]
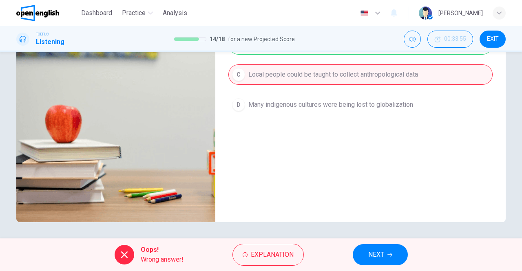
click at [369, 251] on span "NEXT" at bounding box center [377, 254] width 16 height 11
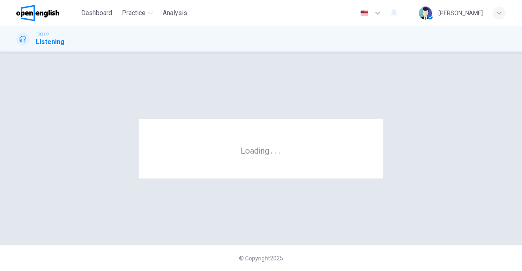
scroll to position [0, 0]
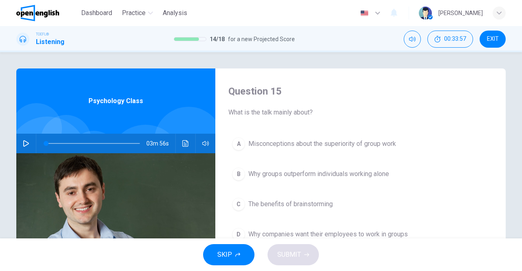
click at [24, 143] on icon "button" at bounding box center [26, 143] width 7 height 7
click at [185, 147] on icon "Click to see the audio transcription" at bounding box center [185, 143] width 6 height 7
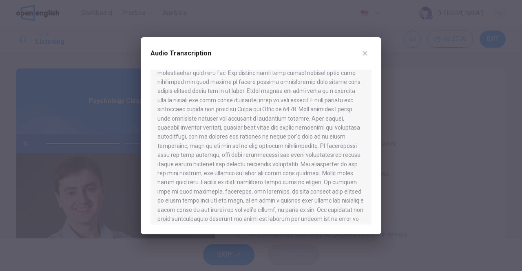
scroll to position [224, 0]
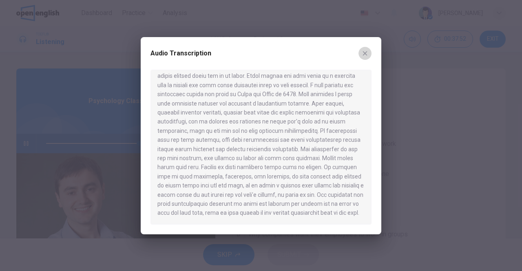
click at [365, 52] on icon "button" at bounding box center [365, 53] width 7 height 7
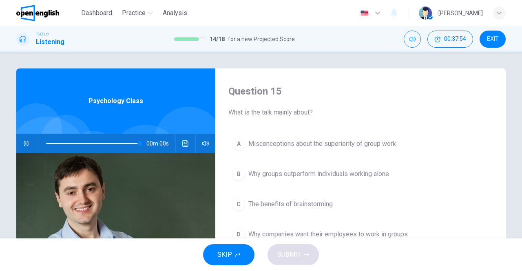
type input "*"
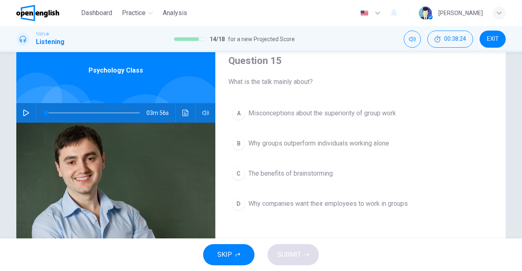
scroll to position [32, 0]
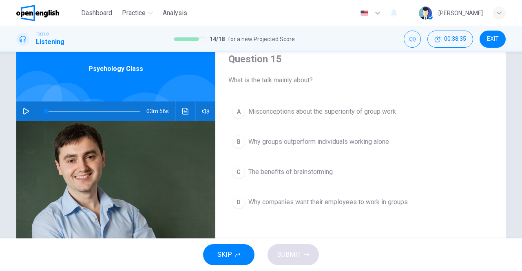
click at [282, 141] on span "Why groups outperform individuals working alone" at bounding box center [319, 142] width 141 height 10
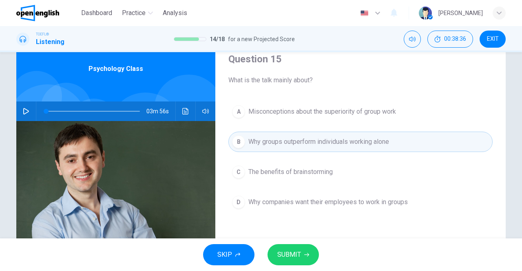
scroll to position [130, 0]
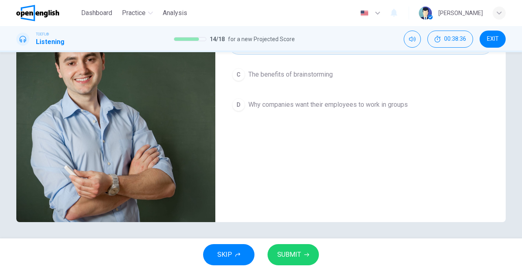
click at [300, 250] on span "SUBMIT" at bounding box center [290, 254] width 24 height 11
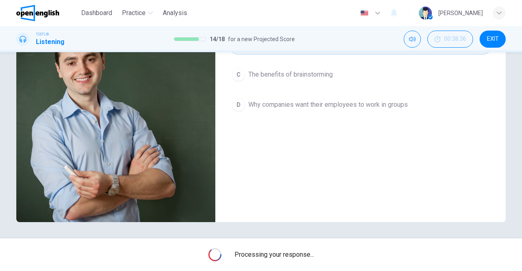
scroll to position [53, 0]
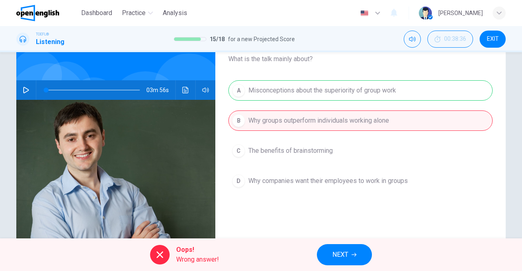
click at [345, 252] on span "NEXT" at bounding box center [341, 254] width 16 height 11
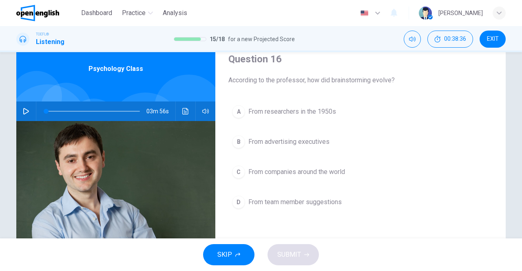
scroll to position [29, 0]
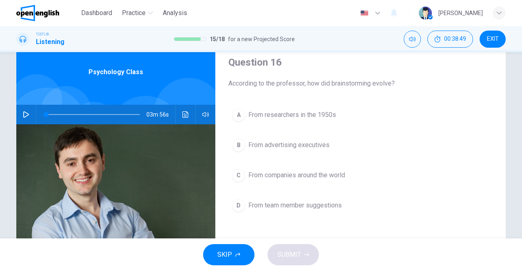
click at [290, 173] on span "From companies around the world" at bounding box center [297, 176] width 97 height 10
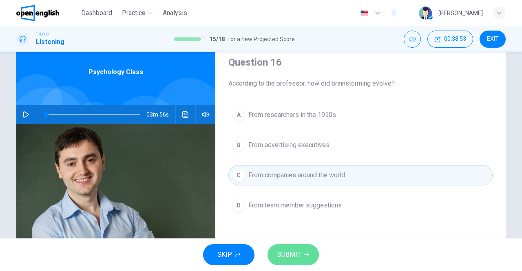
click at [286, 250] on span "SUBMIT" at bounding box center [290, 254] width 24 height 11
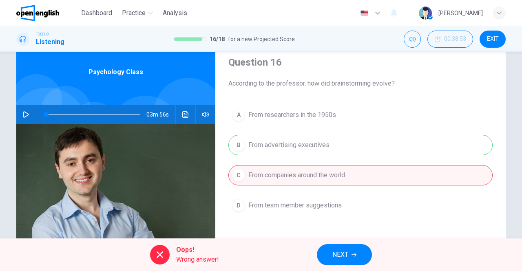
click at [340, 244] on div "Oops! Wrong answer! NEXT" at bounding box center [261, 255] width 522 height 33
click at [338, 248] on button "NEXT" at bounding box center [344, 254] width 55 height 21
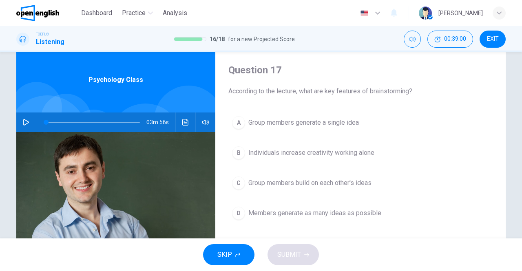
scroll to position [22, 0]
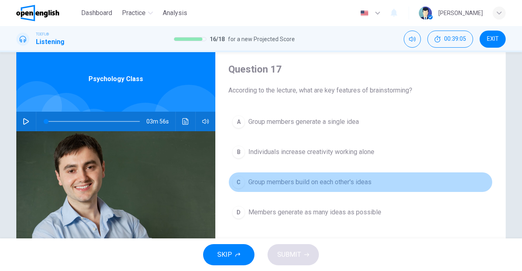
click at [303, 178] on span "Group members build on each other's ideas" at bounding box center [310, 183] width 123 height 10
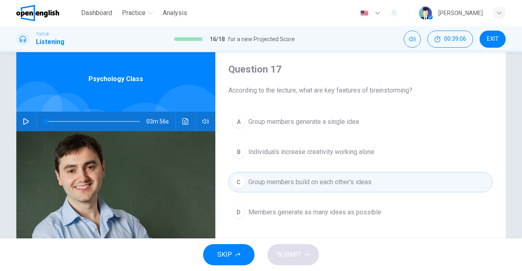
click at [293, 256] on div "SKIP SUBMIT" at bounding box center [261, 255] width 522 height 33
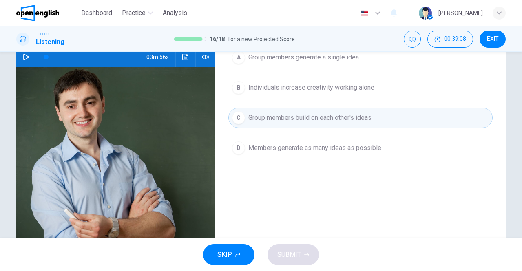
scroll to position [27, 0]
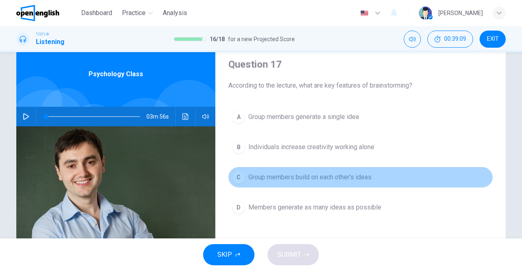
click at [273, 180] on span "Group members build on each other's ideas" at bounding box center [310, 178] width 123 height 10
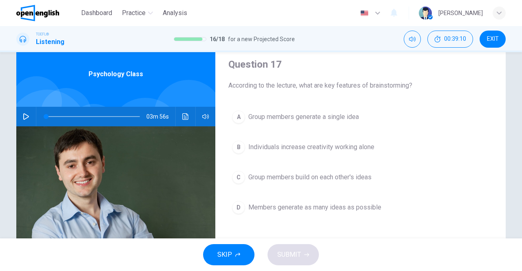
click at [270, 201] on button "D Members generate as many ideas as possible" at bounding box center [361, 208] width 264 height 20
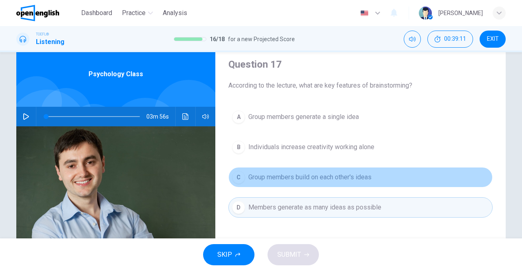
click at [267, 179] on span "Group members build on each other's ideas" at bounding box center [310, 178] width 123 height 10
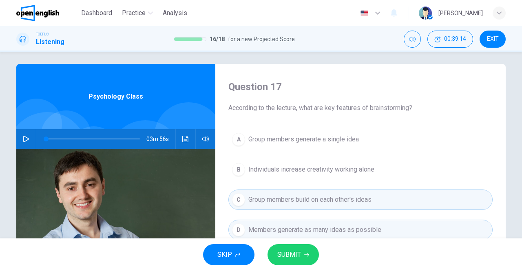
scroll to position [5, 0]
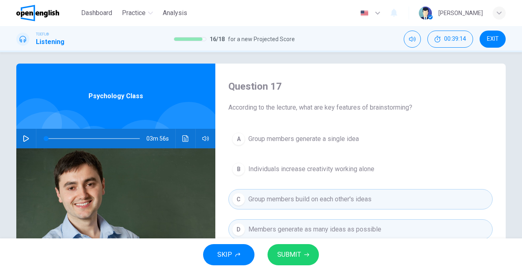
click at [266, 164] on span "Individuals increase creativity working alone" at bounding box center [312, 169] width 126 height 10
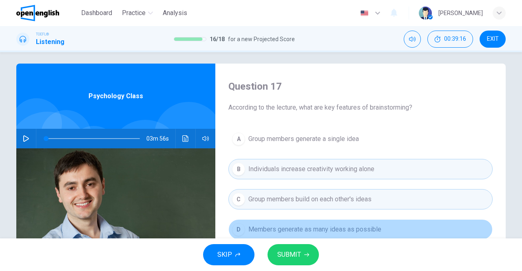
click at [273, 225] on span "Members generate as many ideas as possible" at bounding box center [315, 230] width 133 height 10
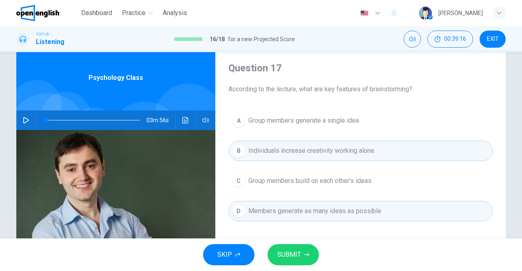
scroll to position [27, 0]
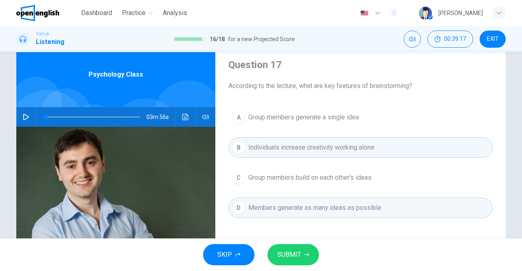
click at [281, 173] on span "Group members build on each other's ideas" at bounding box center [310, 178] width 123 height 10
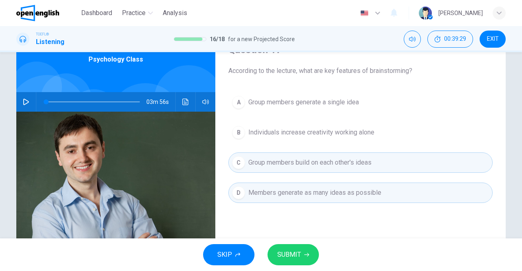
scroll to position [43, 0]
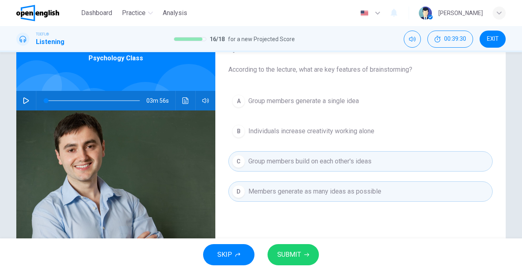
click at [291, 250] on span "SUBMIT" at bounding box center [290, 254] width 24 height 11
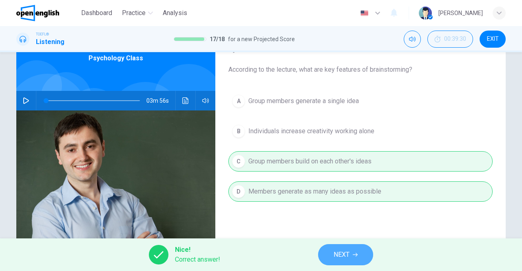
click at [349, 254] on span "NEXT" at bounding box center [342, 254] width 16 height 11
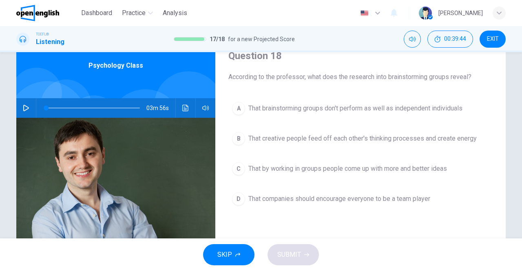
scroll to position [37, 0]
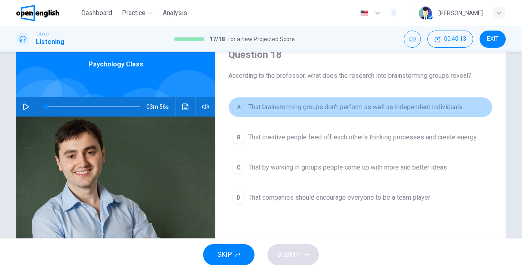
click at [285, 108] on span "That brainstorming groups don't perform as well as independent individuals" at bounding box center [356, 107] width 214 height 10
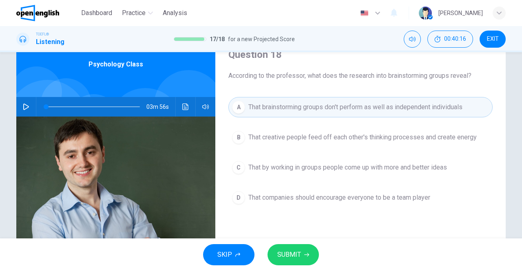
click at [302, 249] on button "SUBMIT" at bounding box center [293, 254] width 51 height 21
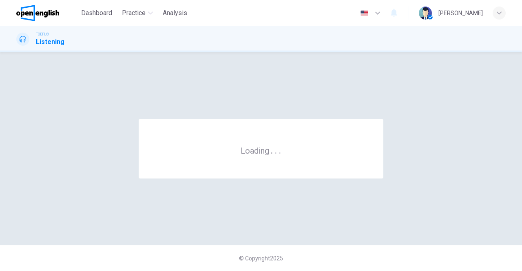
scroll to position [0, 0]
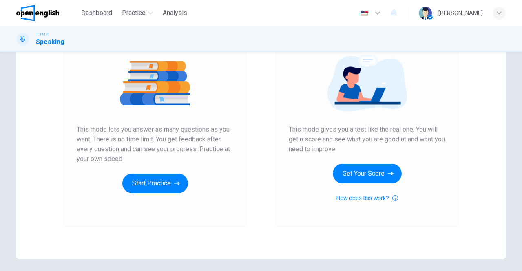
scroll to position [123, 0]
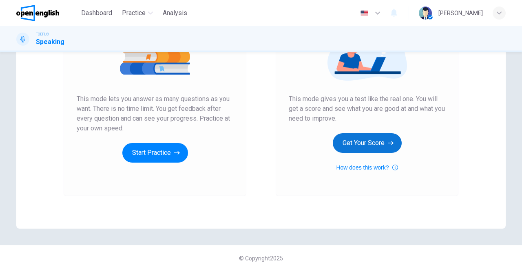
click at [355, 144] on button "Get Your Score" at bounding box center [367, 143] width 69 height 20
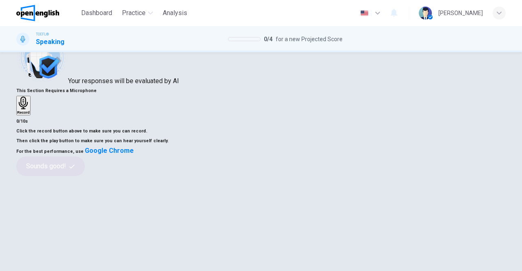
scroll to position [41, 0]
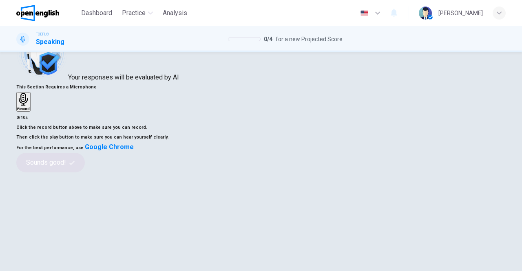
click at [30, 102] on icon "button" at bounding box center [23, 99] width 13 height 13
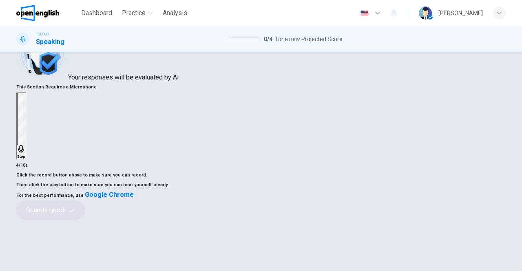
click at [24, 145] on icon "button" at bounding box center [21, 149] width 6 height 8
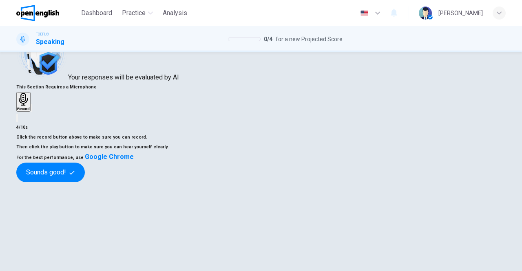
click at [31, 110] on icon "button" at bounding box center [31, 110] width 0 height 0
click at [85, 182] on button "Sounds good!" at bounding box center [50, 173] width 69 height 20
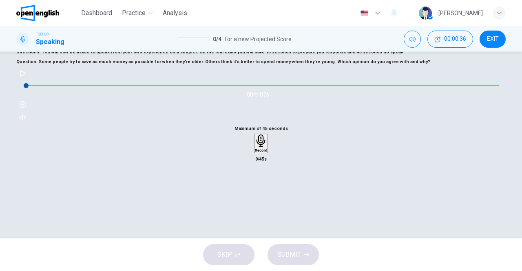
click at [26, 77] on icon "button" at bounding box center [23, 73] width 7 height 7
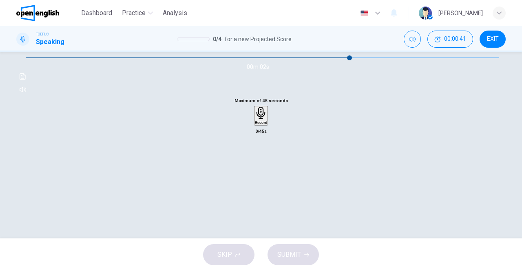
scroll to position [82, 0]
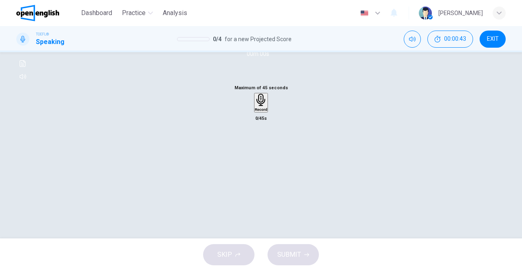
type input "*"
click at [255, 71] on div "Record" at bounding box center [261, 62] width 13 height 18
click at [263, 160] on div "Stop" at bounding box center [261, 127] width 8 height 66
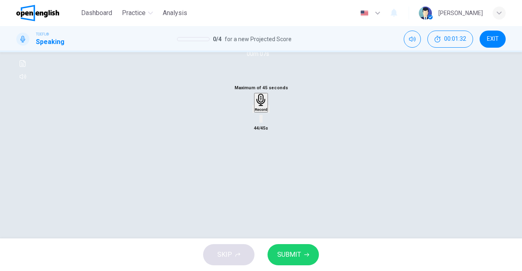
scroll to position [122, 0]
click at [289, 249] on span "SUBMIT" at bounding box center [290, 254] width 24 height 11
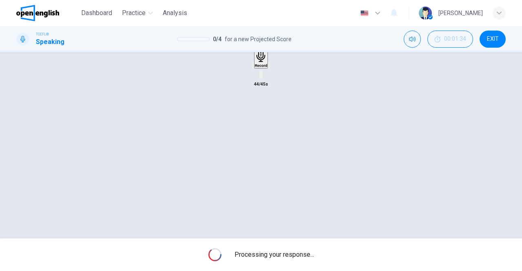
scroll to position [130, 0]
click at [269, 63] on icon "button" at bounding box center [269, 63] width 0 height 0
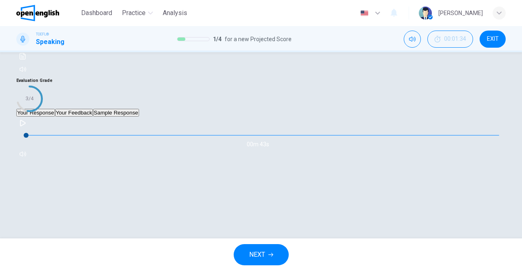
scroll to position [148, 0]
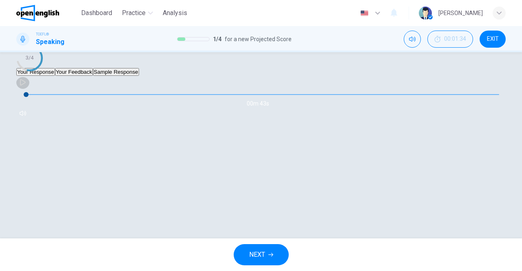
click at [26, 86] on icon "button" at bounding box center [23, 82] width 7 height 7
click at [93, 76] on button "Your Feedback" at bounding box center [74, 72] width 38 height 8
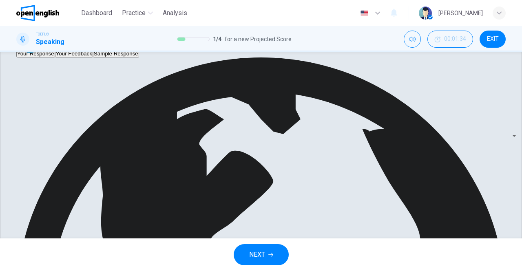
scroll to position [198, 0]
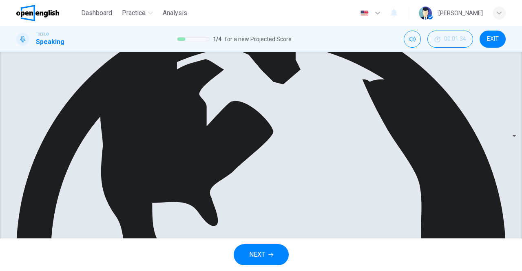
click at [55, 8] on button "Your Response" at bounding box center [35, 4] width 39 height 8
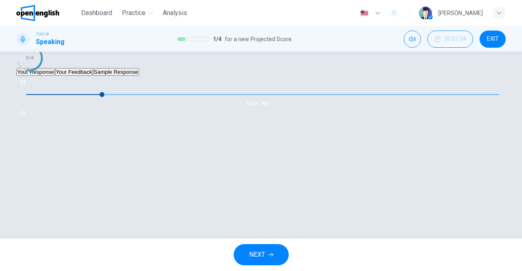
scroll to position [148, 0]
click at [53, 120] on div "00m 35s" at bounding box center [261, 98] width 490 height 44
click at [29, 89] on button "button" at bounding box center [22, 82] width 13 height 13
type input "**"
drag, startPoint x: 84, startPoint y: 166, endPoint x: 85, endPoint y: 157, distance: 8.7
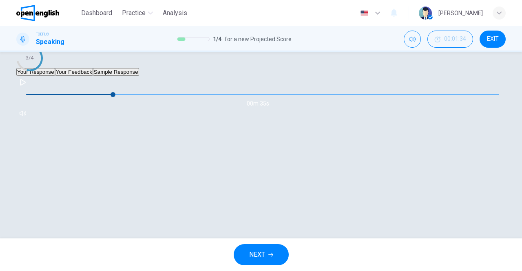
click at [84, 120] on div "Evaluation Grade 3/4 Your Response Your Feedback Sample Response 00m 35s Transl…" at bounding box center [261, 77] width 490 height 85
click at [87, 76] on button "Your Feedback" at bounding box center [74, 72] width 38 height 8
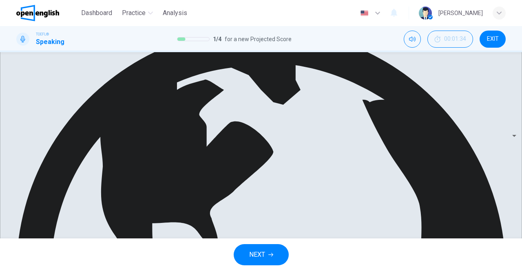
scroll to position [198, 0]
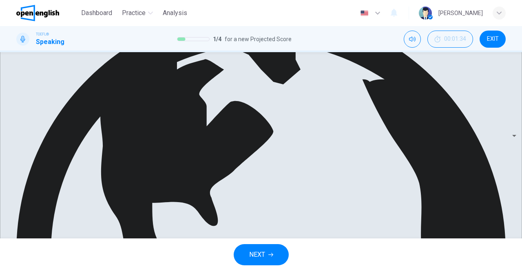
click at [139, 8] on button "Sample Response" at bounding box center [116, 4] width 46 height 8
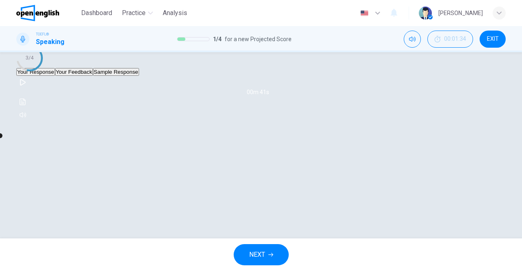
scroll to position [148, 0]
click at [26, 86] on icon "button" at bounding box center [23, 82] width 7 height 7
click at [25, 85] on icon "button" at bounding box center [22, 82] width 4 height 5
type input "**"
click at [261, 258] on span "NEXT" at bounding box center [257, 254] width 16 height 11
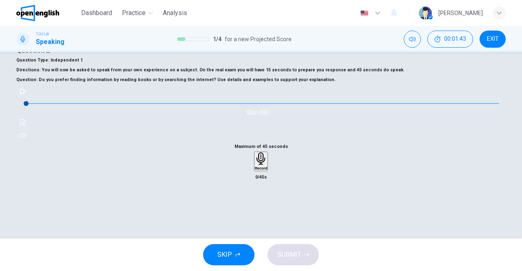
scroll to position [41, 0]
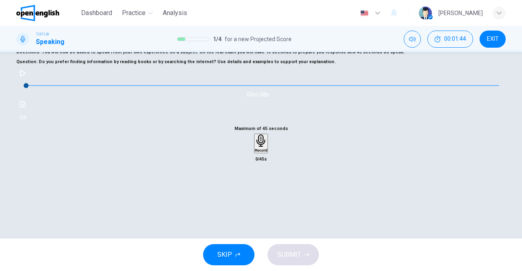
click at [29, 80] on button "button" at bounding box center [22, 73] width 13 height 13
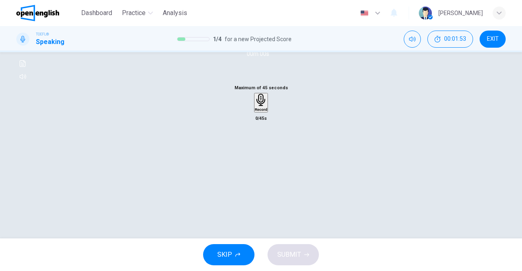
type input "*"
click at [260, 112] on div "Record" at bounding box center [261, 103] width 13 height 18
click at [261, 154] on icon "button" at bounding box center [261, 150] width 8 height 8
click at [294, 254] on span "SUBMIT" at bounding box center [290, 254] width 24 height 11
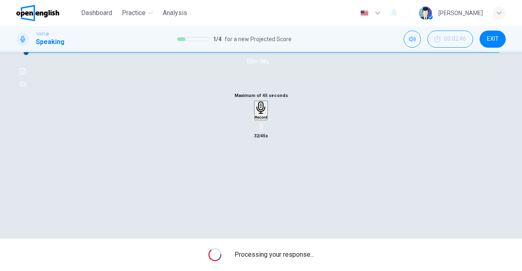
scroll to position [130, 0]
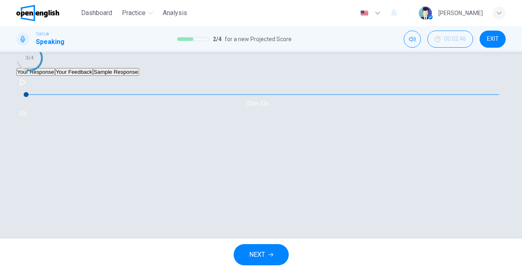
click at [93, 76] on button "Your Feedback" at bounding box center [74, 72] width 38 height 8
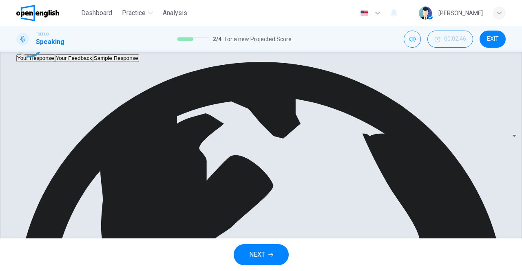
scroll to position [159, 0]
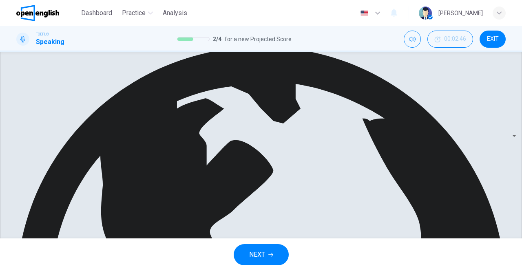
click at [54, 47] on button "Your Response" at bounding box center [35, 43] width 39 height 8
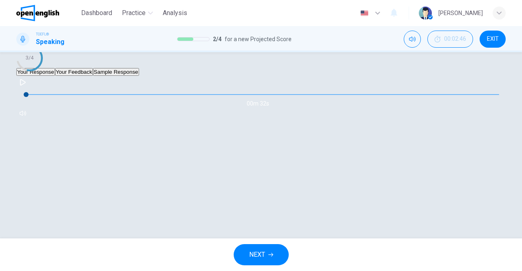
scroll to position [138, 0]
click at [29, 89] on button "button" at bounding box center [22, 82] width 13 height 13
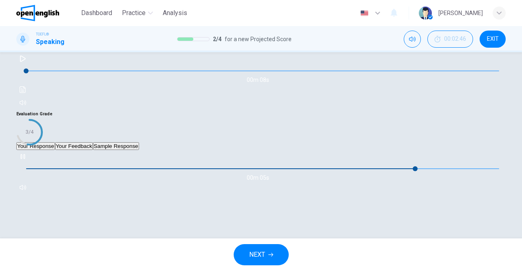
scroll to position [55, 0]
type input "*"
click at [252, 251] on span "NEXT" at bounding box center [257, 254] width 16 height 11
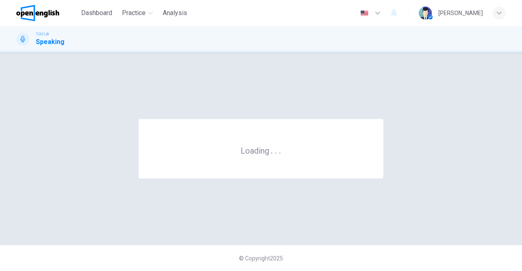
scroll to position [0, 0]
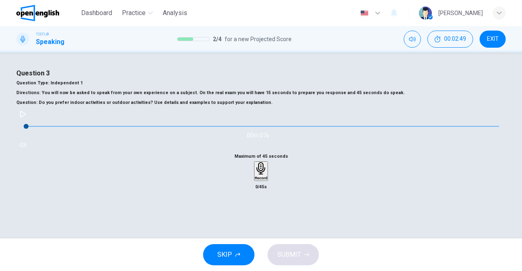
click at [29, 121] on button "button" at bounding box center [22, 114] width 13 height 13
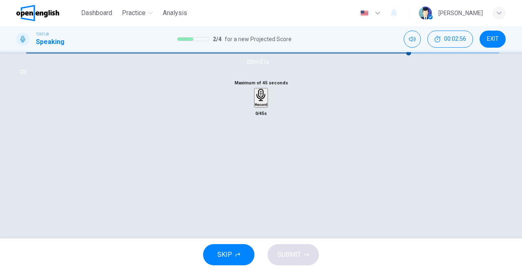
scroll to position [74, 0]
type input "*"
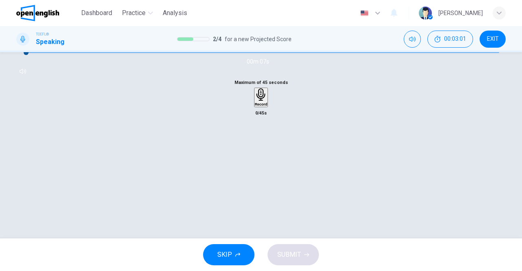
click at [257, 101] on icon "button" at bounding box center [261, 95] width 13 height 13
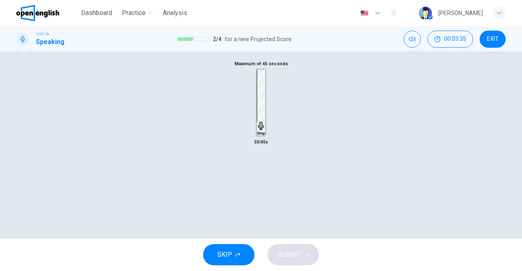
scroll to position [92, 0]
click at [257, 136] on div "Stop" at bounding box center [261, 103] width 8 height 66
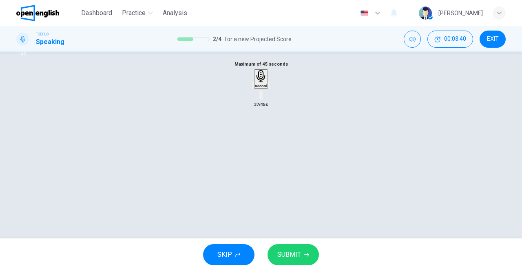
click at [286, 249] on span "SUBMIT" at bounding box center [290, 254] width 24 height 11
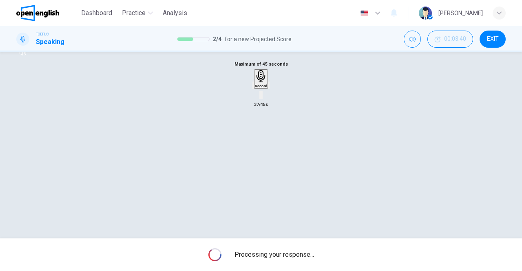
scroll to position [130, 0]
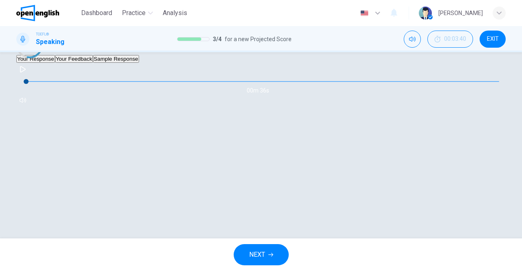
click at [93, 63] on button "Your Feedback" at bounding box center [74, 59] width 38 height 8
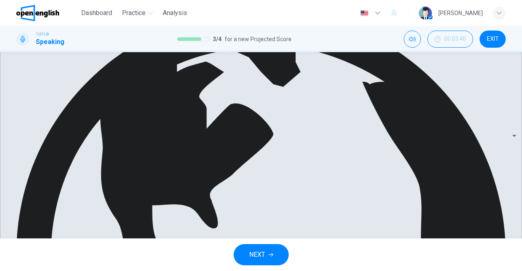
scroll to position [184, 0]
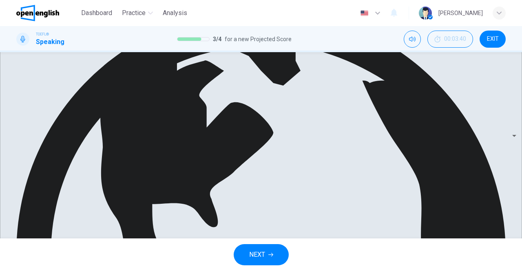
click at [50, 9] on button "Your Response" at bounding box center [35, 5] width 39 height 8
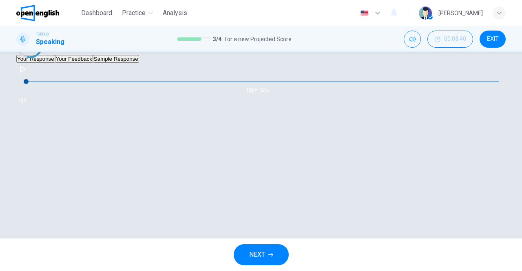
scroll to position [138, 0]
click at [26, 73] on icon "button" at bounding box center [23, 69] width 7 height 7
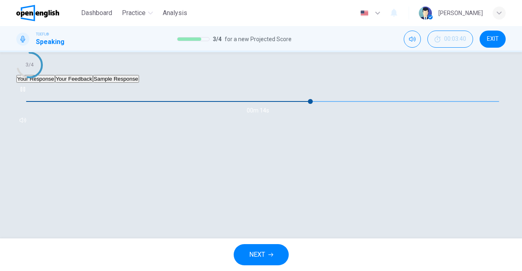
scroll to position [113, 0]
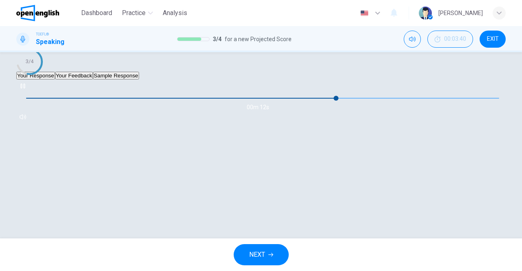
type input "**"
click at [249, 248] on button "NEXT" at bounding box center [261, 254] width 55 height 21
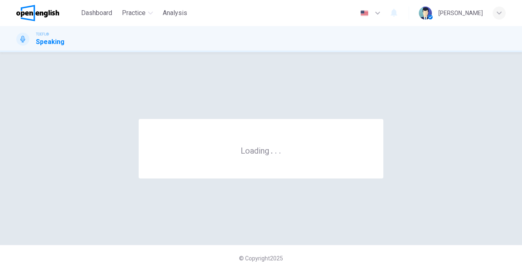
scroll to position [0, 0]
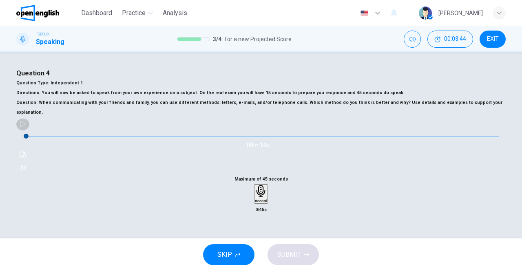
click at [29, 131] on button "button" at bounding box center [22, 124] width 13 height 13
drag, startPoint x: 66, startPoint y: 188, endPoint x: 45, endPoint y: 187, distance: 21.2
click at [45, 175] on div "00m 12s" at bounding box center [261, 146] width 490 height 57
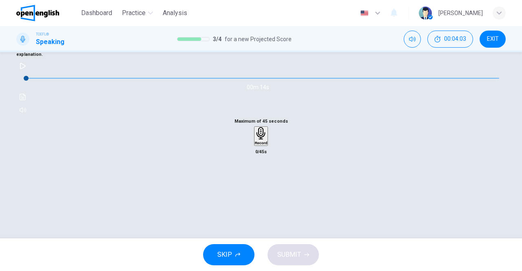
type input "*"
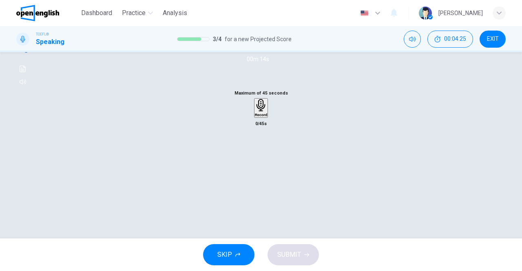
scroll to position [67, 0]
click at [265, 75] on div "Record" at bounding box center [261, 66] width 13 height 18
click at [257, 140] on h6 "Stop" at bounding box center [261, 138] width 8 height 4
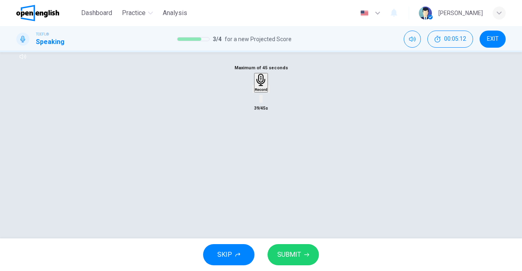
click at [284, 250] on span "SUBMIT" at bounding box center [290, 254] width 24 height 11
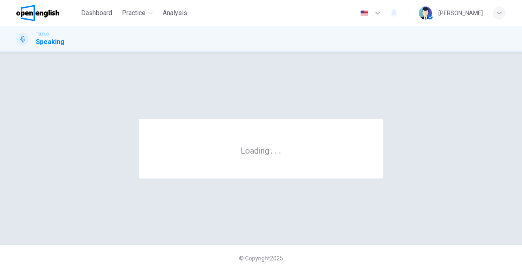
scroll to position [0, 0]
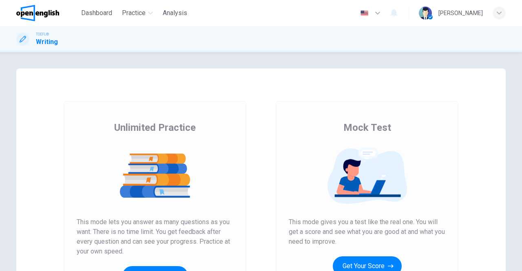
scroll to position [123, 0]
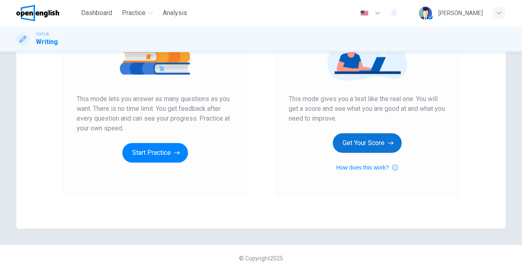
click at [368, 142] on button "Get Your Score" at bounding box center [367, 143] width 69 height 20
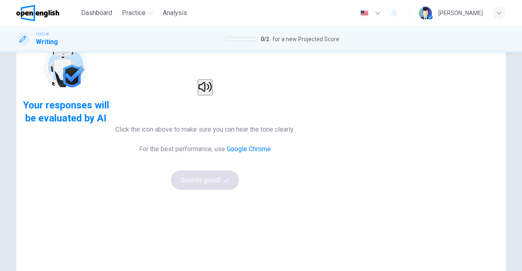
scroll to position [0, 0]
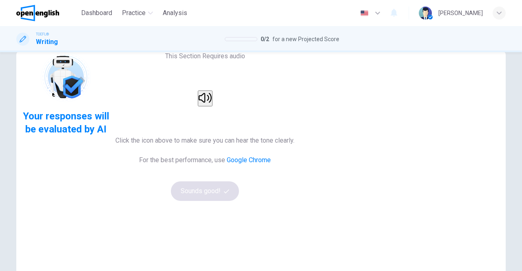
click at [213, 107] on button "button" at bounding box center [205, 99] width 15 height 16
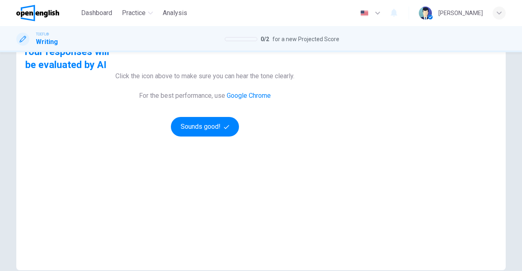
scroll to position [89, 0]
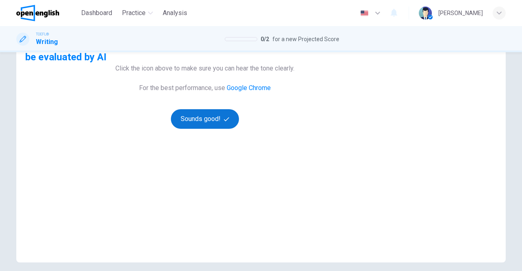
click at [240, 129] on button "Sounds good!" at bounding box center [205, 119] width 69 height 20
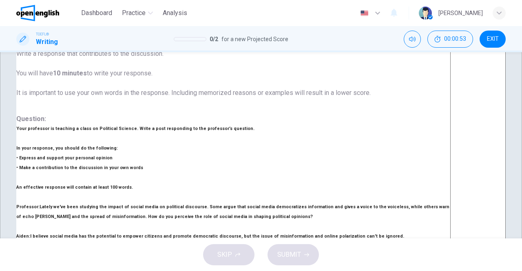
scroll to position [113, 0]
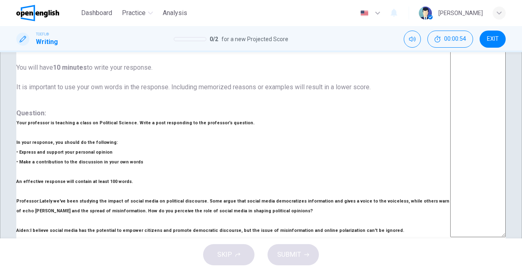
click at [415, 24] on div "Dashboard Practice Analysis English ** ​ joaquin v." at bounding box center [261, 13] width 490 height 26
click at [409, 44] on button "Mute" at bounding box center [412, 39] width 17 height 17
click at [409, 44] on button "Unmute" at bounding box center [412, 39] width 17 height 17
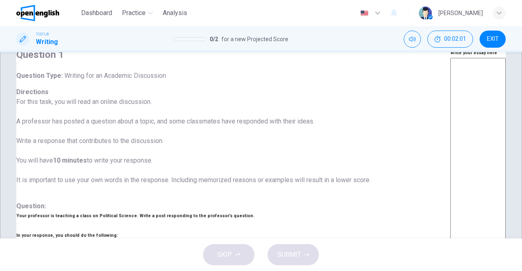
scroll to position [0, 0]
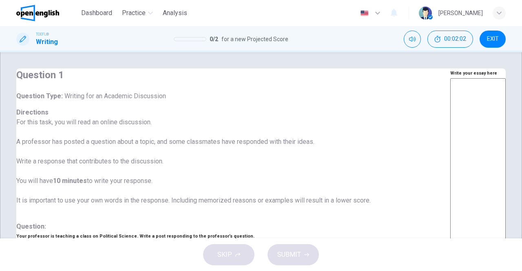
click at [451, 123] on textarea at bounding box center [479, 214] width 56 height 273
type textarea "*"
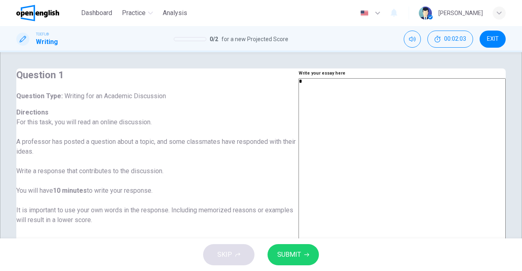
type textarea "**"
type textarea "*"
type textarea "***"
type textarea "*"
type textarea "****"
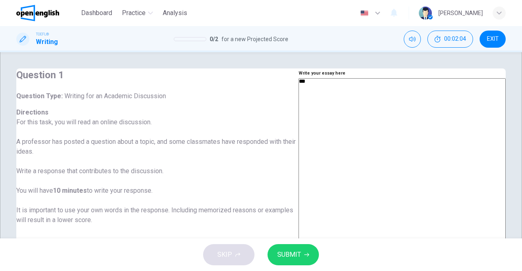
type textarea "*"
type textarea "****"
type textarea "*"
type textarea "******"
type textarea "*"
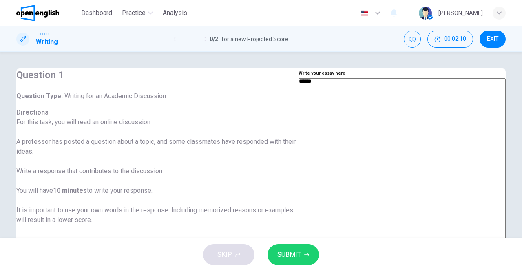
type textarea "*******"
type textarea "*"
type textarea "********"
type textarea "*"
type textarea "*********"
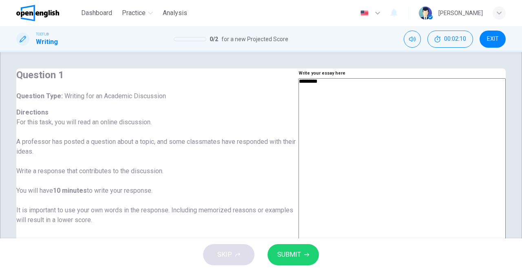
type textarea "*"
type textarea "**********"
type textarea "*"
type textarea "**********"
type textarea "*"
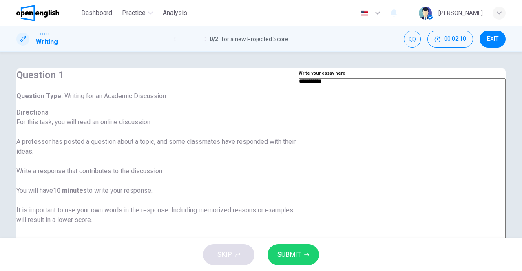
type textarea "**********"
type textarea "*"
type textarea "**********"
type textarea "*"
type textarea "**********"
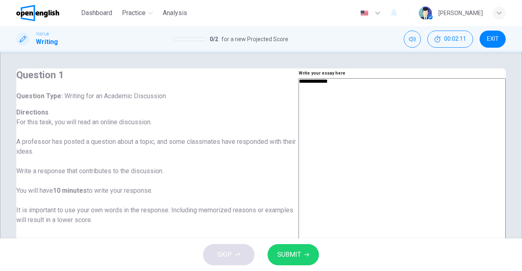
type textarea "*"
type textarea "**********"
type textarea "*"
type textarea "**********"
type textarea "*"
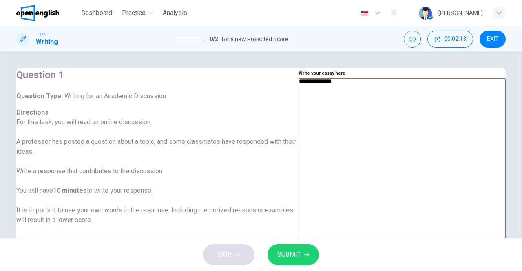
type textarea "**********"
type textarea "*"
type textarea "**********"
type textarea "*"
type textarea "**********"
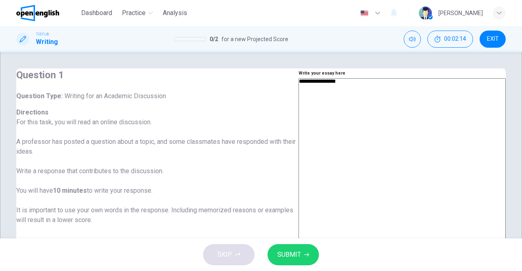
type textarea "*"
type textarea "**********"
type textarea "*"
type textarea "**********"
type textarea "*"
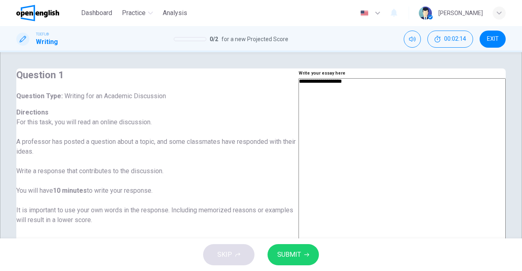
type textarea "**********"
type textarea "*"
type textarea "**********"
type textarea "*"
type textarea "**********"
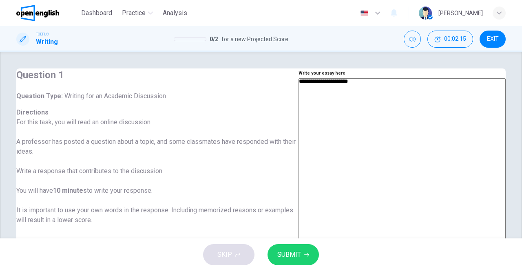
type textarea "*"
type textarea "**********"
type textarea "*"
type textarea "**********"
type textarea "*"
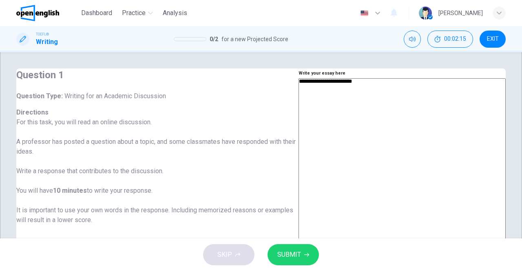
type textarea "**********"
type textarea "*"
type textarea "**********"
type textarea "*"
type textarea "**********"
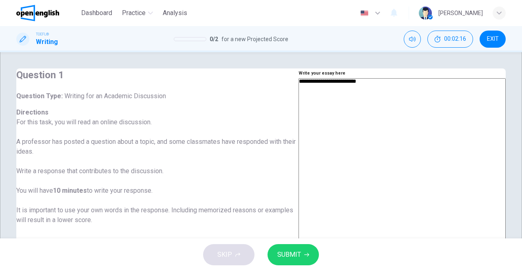
type textarea "*"
type textarea "**********"
type textarea "*"
type textarea "**********"
type textarea "*"
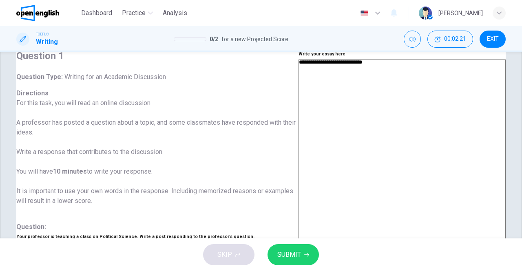
scroll to position [19, 0]
type textarea "**********"
type textarea "*"
type textarea "**********"
type textarea "*"
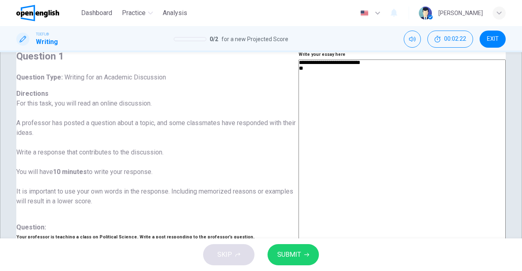
type textarea "**********"
type textarea "*"
type textarea "**********"
type textarea "*"
type textarea "**********"
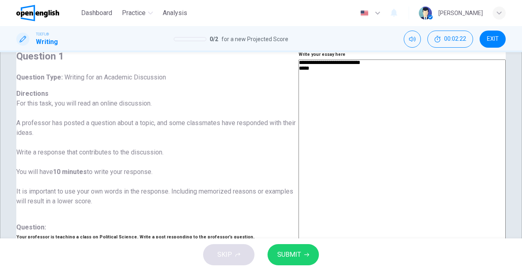
type textarea "*"
type textarea "**********"
type textarea "*"
type textarea "**********"
type textarea "*"
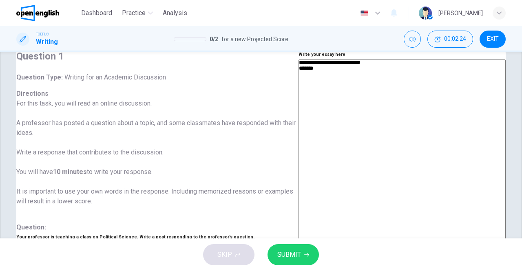
type textarea "**********"
type textarea "*"
type textarea "**********"
type textarea "*"
type textarea "**********"
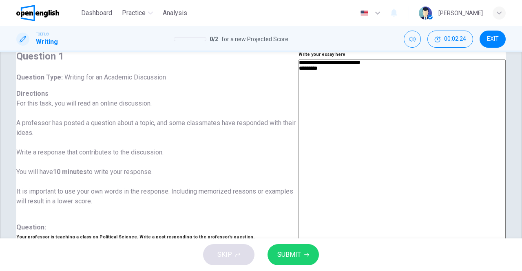
type textarea "*"
type textarea "**********"
type textarea "*"
type textarea "**********"
type textarea "*"
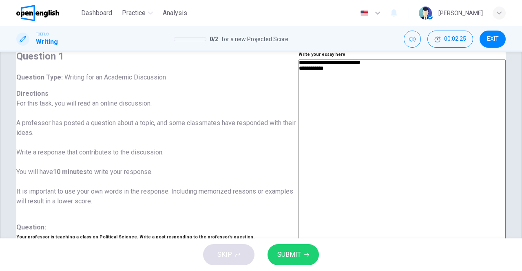
type textarea "**********"
type textarea "*"
type textarea "**********"
type textarea "*"
type textarea "**********"
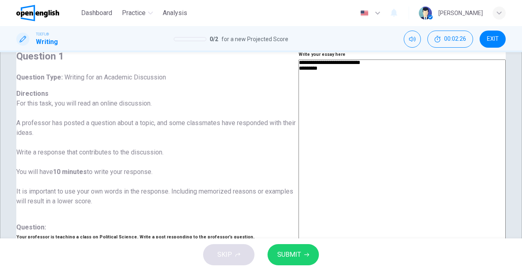
type textarea "*"
type textarea "**********"
type textarea "*"
type textarea "**********"
type textarea "*"
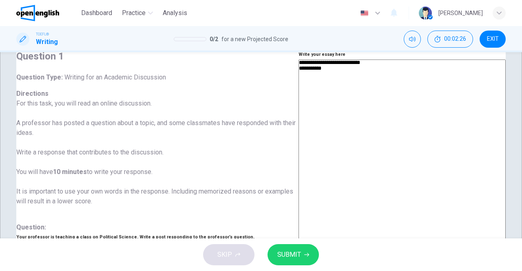
type textarea "**********"
type textarea "*"
type textarea "**********"
type textarea "*"
type textarea "**********"
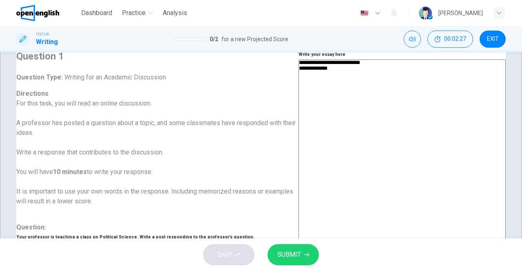
type textarea "*"
type textarea "**********"
type textarea "*"
type textarea "**********"
type textarea "*"
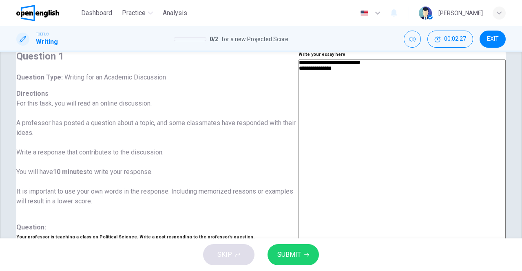
type textarea "**********"
type textarea "*"
type textarea "**********"
type textarea "*"
type textarea "**********"
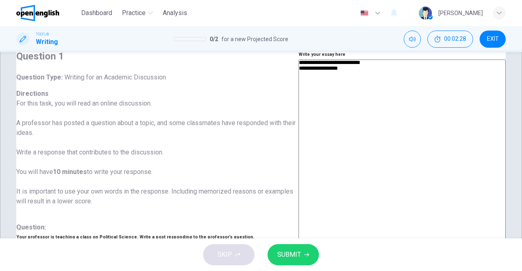
type textarea "*"
type textarea "**********"
type textarea "*"
type textarea "**********"
type textarea "*"
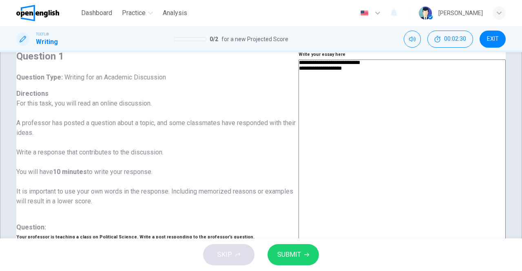
type textarea "**********"
type textarea "*"
type textarea "**********"
type textarea "*"
type textarea "**********"
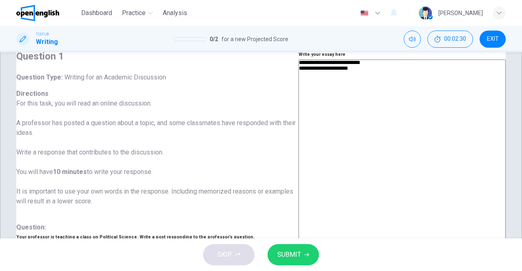
type textarea "*"
type textarea "**********"
type textarea "*"
type textarea "**********"
type textarea "*"
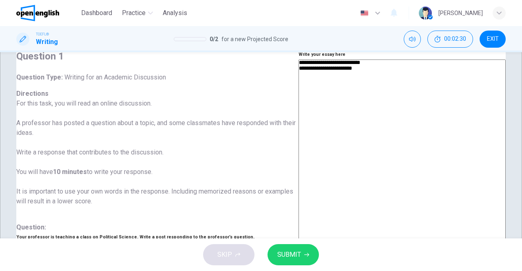
type textarea "**********"
type textarea "*"
type textarea "**********"
type textarea "*"
type textarea "**********"
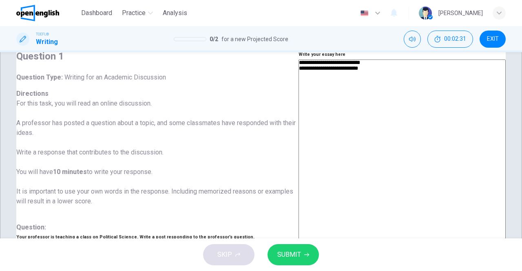
type textarea "*"
type textarea "**********"
type textarea "*"
type textarea "**********"
type textarea "*"
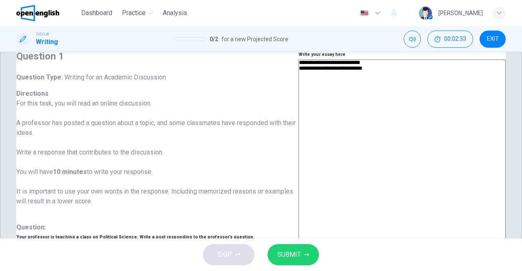
type textarea "**********"
type textarea "*"
type textarea "**********"
type textarea "*"
type textarea "**********"
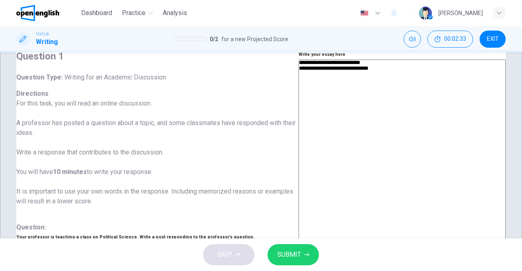
type textarea "*"
type textarea "**********"
type textarea "*"
type textarea "**********"
type textarea "*"
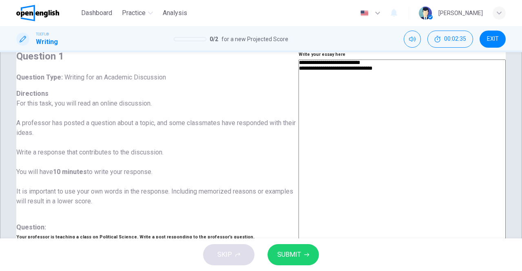
type textarea "**********"
type textarea "*"
type textarea "**********"
type textarea "*"
type textarea "**********"
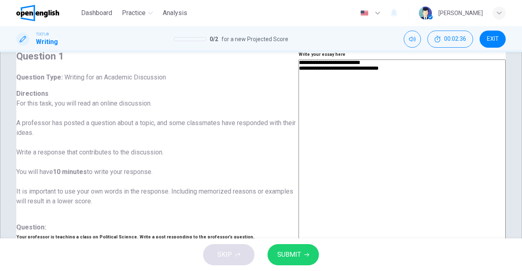
type textarea "*"
type textarea "**********"
type textarea "*"
type textarea "**********"
type textarea "*"
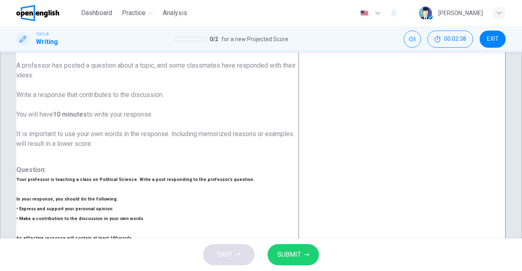
scroll to position [0, 0]
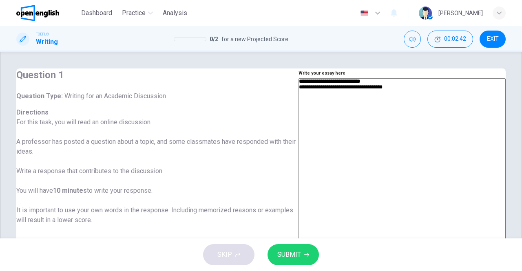
type textarea "**********"
type textarea "*"
type textarea "**********"
type textarea "*"
type textarea "**********"
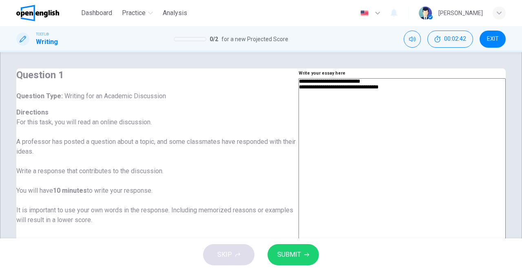
type textarea "*"
type textarea "**********"
type textarea "*"
type textarea "**********"
type textarea "*"
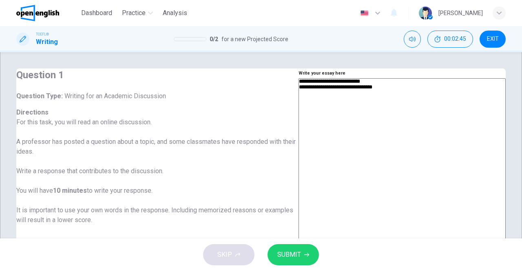
type textarea "**********"
type textarea "*"
type textarea "**********"
type textarea "*"
type textarea "**********"
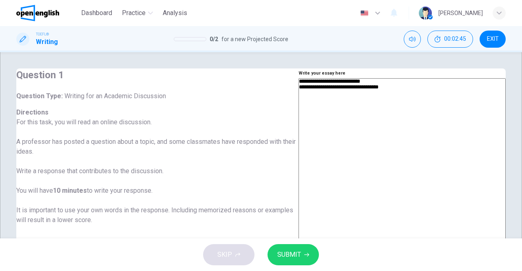
type textarea "*"
type textarea "**********"
type textarea "*"
type textarea "**********"
type textarea "*"
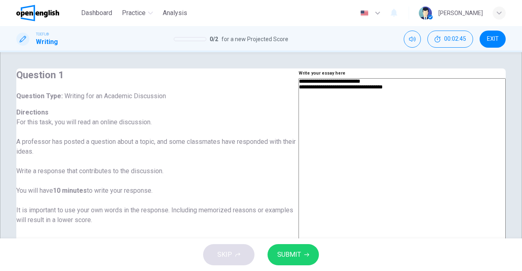
type textarea "**********"
type textarea "*"
type textarea "**********"
type textarea "*"
type textarea "**********"
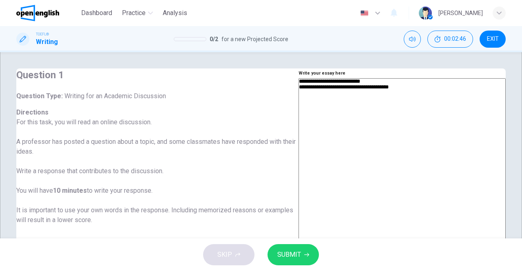
type textarea "*"
type textarea "**********"
type textarea "*"
type textarea "**********"
type textarea "*"
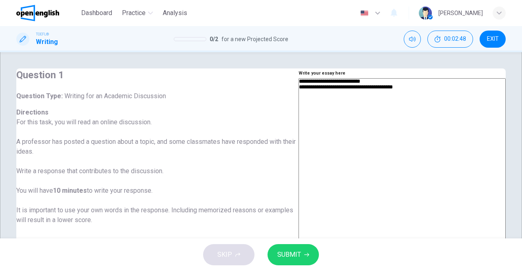
type textarea "**********"
type textarea "*"
type textarea "**********"
type textarea "*"
type textarea "**********"
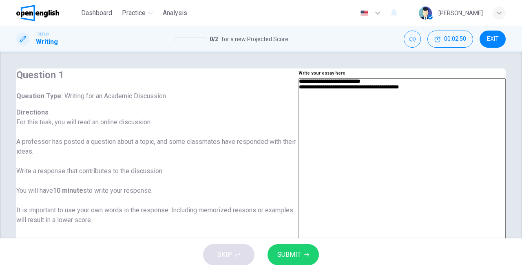
type textarea "*"
type textarea "**********"
type textarea "*"
type textarea "**********"
type textarea "*"
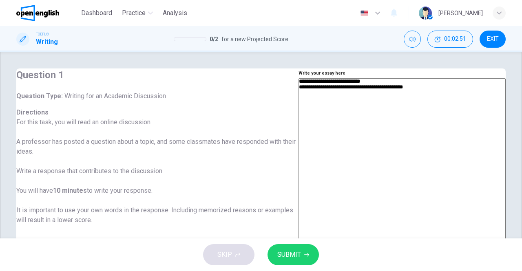
type textarea "**********"
type textarea "*"
type textarea "**********"
type textarea "*"
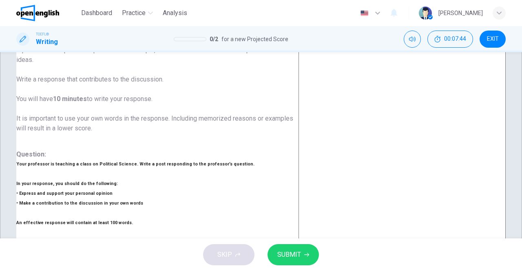
scroll to position [101, 0]
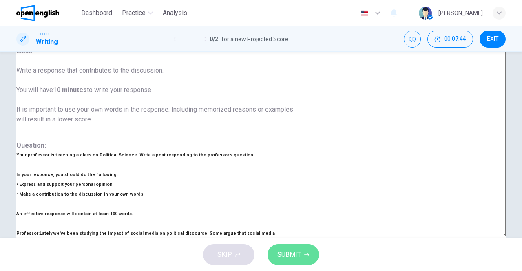
click at [286, 251] on span "SUBMIT" at bounding box center [290, 254] width 24 height 11
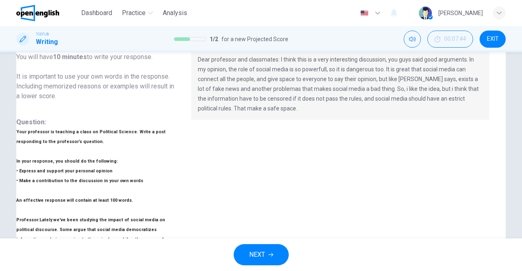
scroll to position [0, 0]
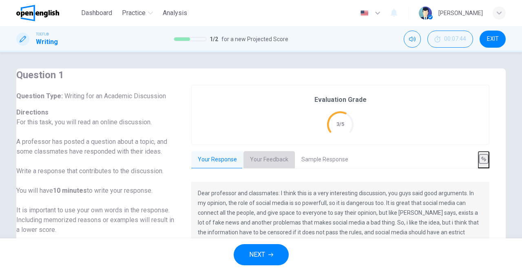
click at [295, 156] on button "Your Feedback" at bounding box center [269, 159] width 51 height 17
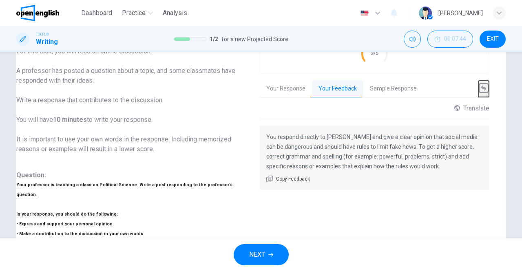
scroll to position [69, 0]
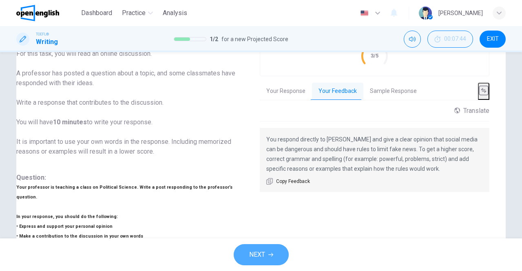
click at [258, 249] on span "NEXT" at bounding box center [257, 254] width 16 height 11
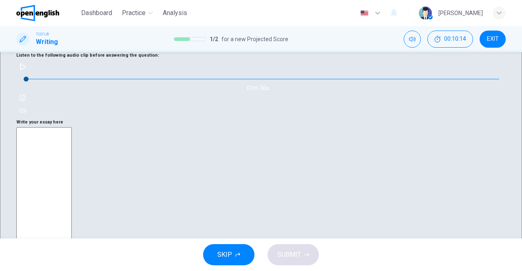
scroll to position [272, 0]
click at [26, 71] on icon "button" at bounding box center [23, 67] width 7 height 7
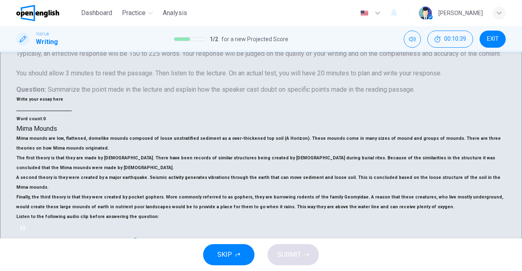
scroll to position [280, 0]
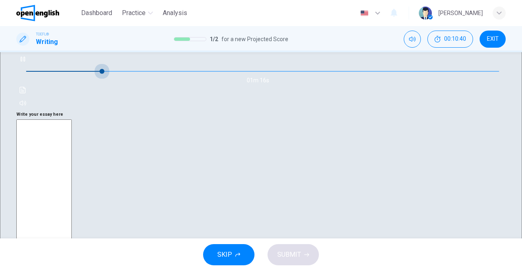
drag, startPoint x: 65, startPoint y: 199, endPoint x: 32, endPoint y: 204, distance: 34.0
click at [32, 110] on div "01m 16s" at bounding box center [261, 81] width 490 height 57
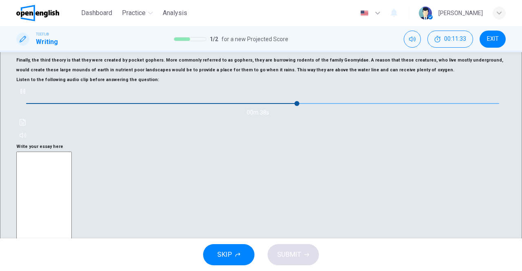
scroll to position [250, 0]
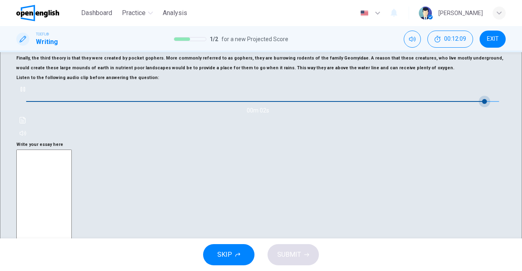
click at [482, 104] on span at bounding box center [484, 101] width 5 height 5
click at [427, 104] on span at bounding box center [429, 101] width 5 height 5
click at [396, 104] on span at bounding box center [398, 101] width 5 height 5
click at [492, 104] on span at bounding box center [494, 101] width 5 height 5
click at [26, 93] on icon "button" at bounding box center [23, 89] width 7 height 7
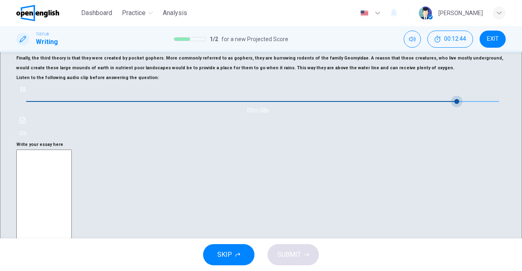
click at [455, 104] on span at bounding box center [457, 101] width 5 height 5
click at [26, 124] on icon "Click to see the audio transcription" at bounding box center [23, 120] width 7 height 7
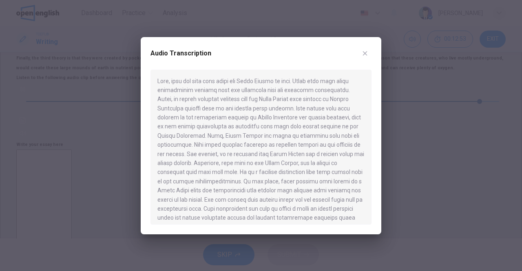
scroll to position [23, 0]
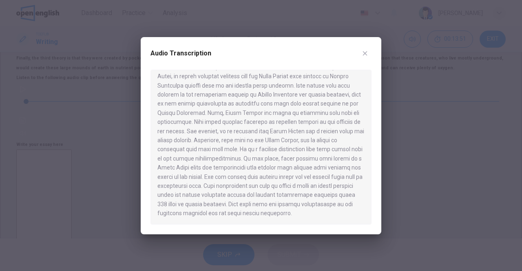
drag, startPoint x: 158, startPoint y: 141, endPoint x: 193, endPoint y: 142, distance: 34.3
click at [193, 142] on div at bounding box center [261, 147] width 221 height 155
drag, startPoint x: 198, startPoint y: 141, endPoint x: 157, endPoint y: 137, distance: 41.0
click at [157, 137] on div at bounding box center [261, 147] width 221 height 155
click at [364, 56] on icon "button" at bounding box center [365, 53] width 7 height 7
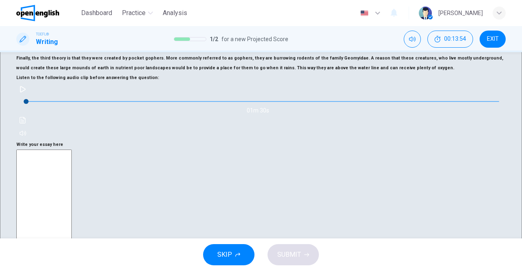
drag, startPoint x: 177, startPoint y: 130, endPoint x: 213, endPoint y: 132, distance: 36.0
click at [213, 73] on h6 "Finally, the third theory is that they were created by pocket gophers. More com…" at bounding box center [261, 63] width 490 height 20
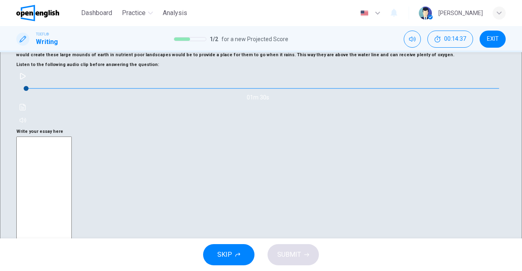
scroll to position [280, 0]
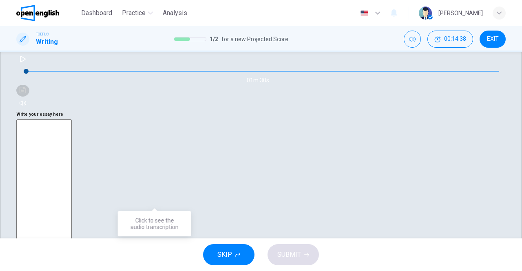
click at [29, 97] on button "Click to see the audio transcription" at bounding box center [22, 90] width 13 height 13
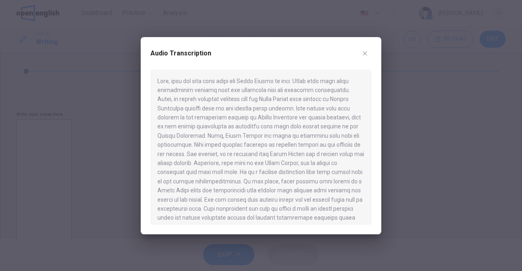
click at [364, 50] on icon "button" at bounding box center [365, 53] width 7 height 7
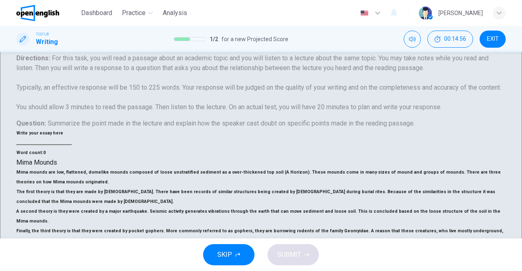
scroll to position [77, 0]
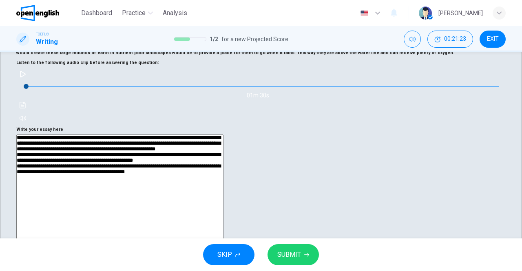
scroll to position [268, 0]
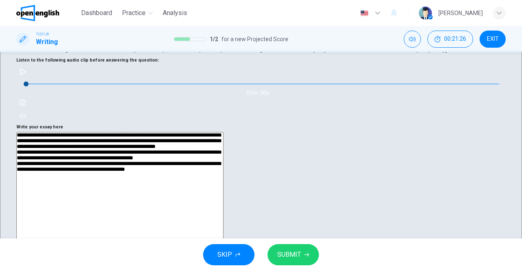
click at [26, 106] on icon "Click to see the audio transcription" at bounding box center [23, 103] width 7 height 7
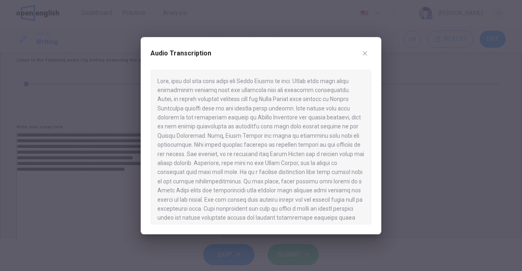
scroll to position [23, 0]
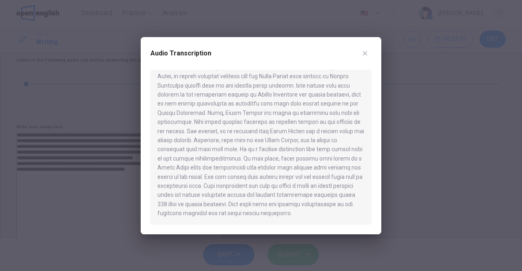
click at [363, 53] on icon "button" at bounding box center [365, 53] width 7 height 7
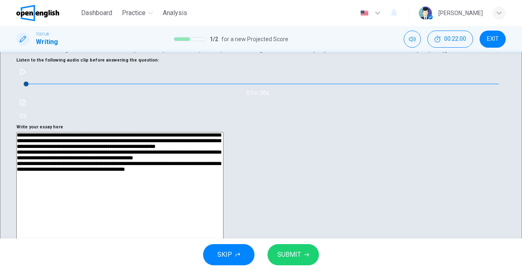
click at [224, 132] on textarea "**********" at bounding box center [119, 241] width 207 height 219
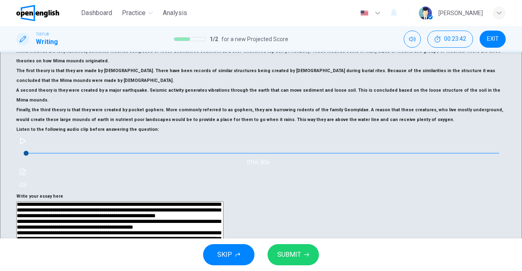
scroll to position [280, 0]
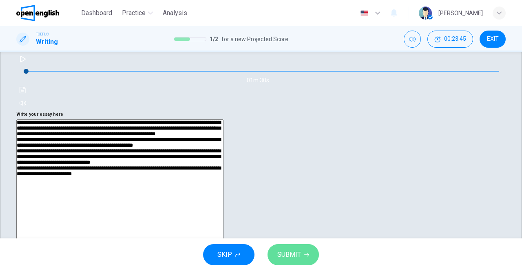
click at [291, 252] on span "SUBMIT" at bounding box center [290, 254] width 24 height 11
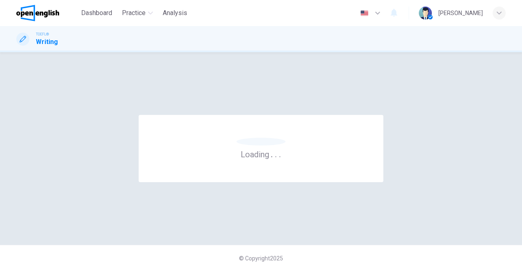
scroll to position [0, 0]
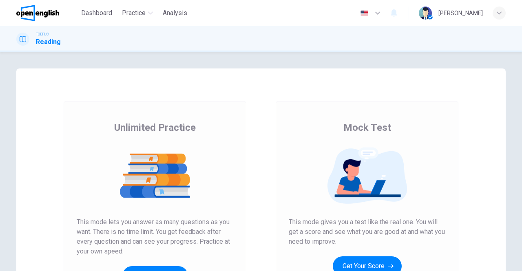
scroll to position [123, 0]
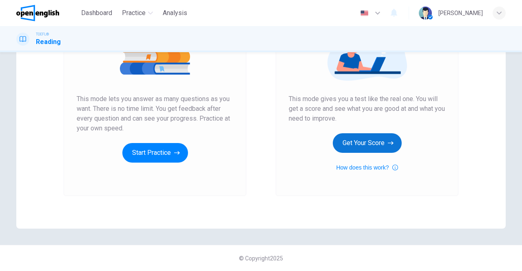
click at [360, 138] on button "Get Your Score" at bounding box center [367, 143] width 69 height 20
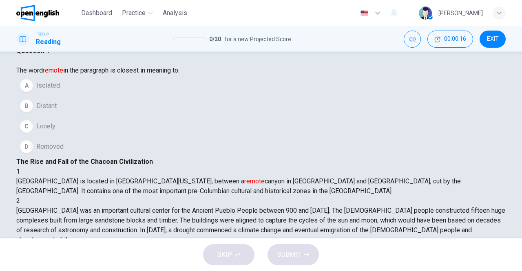
scroll to position [23, 0]
click at [33, 133] on div "C" at bounding box center [26, 126] width 13 height 13
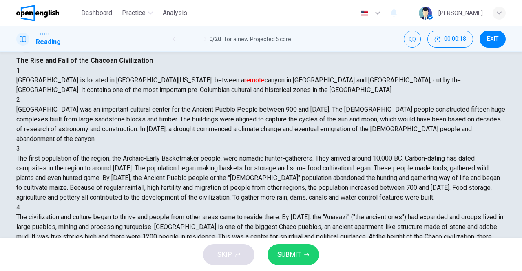
scroll to position [130, 0]
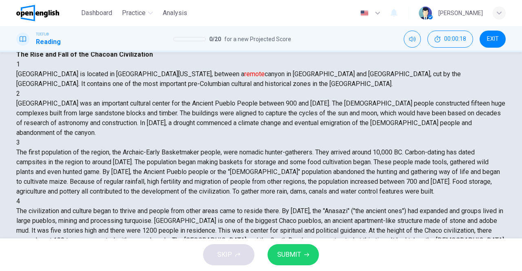
click at [303, 254] on button "SUBMIT" at bounding box center [293, 254] width 51 height 21
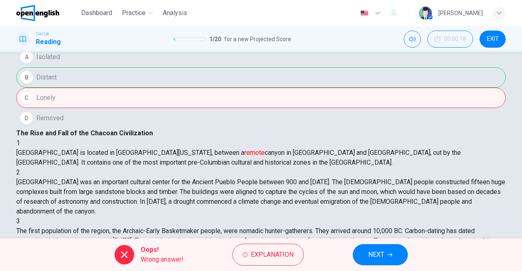
scroll to position [51, 0]
click at [64, 110] on div "A Isolated B Distant C Lonely D Removed" at bounding box center [261, 88] width 490 height 82
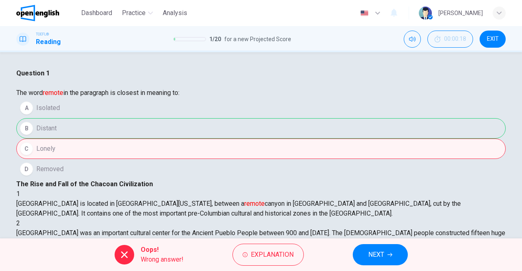
click at [376, 253] on span "NEXT" at bounding box center [377, 254] width 16 height 11
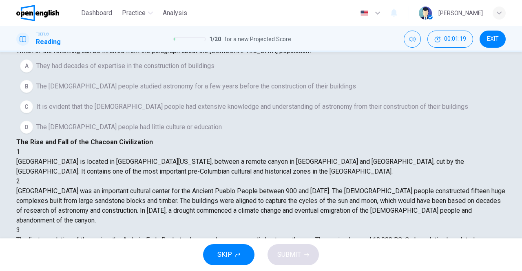
scroll to position [51, 0]
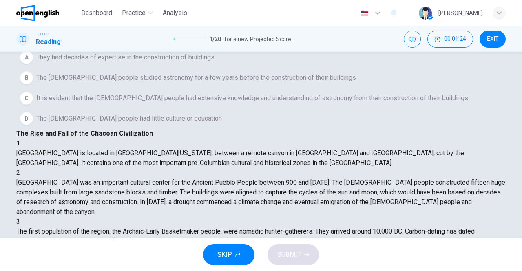
click at [89, 103] on span "It is evident that the Chacoan people had extensive knowledge and understanding…" at bounding box center [252, 98] width 432 height 10
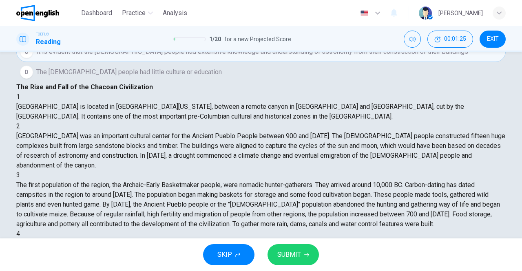
scroll to position [98, 0]
click at [294, 258] on span "SUBMIT" at bounding box center [290, 254] width 24 height 11
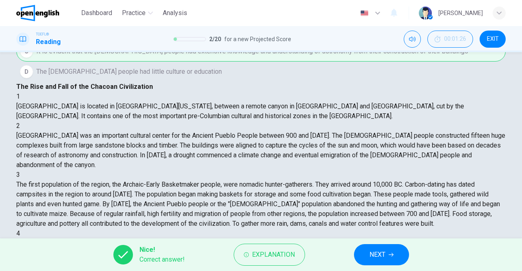
click at [380, 249] on span "NEXT" at bounding box center [378, 254] width 16 height 11
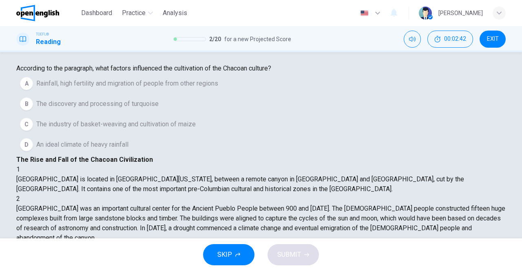
scroll to position [119, 0]
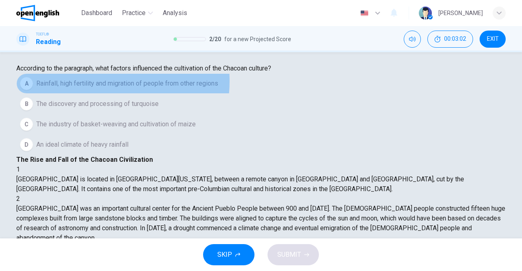
click at [115, 89] on span "Rainfall, high fertility and migration of people from other regions" at bounding box center [127, 84] width 182 height 10
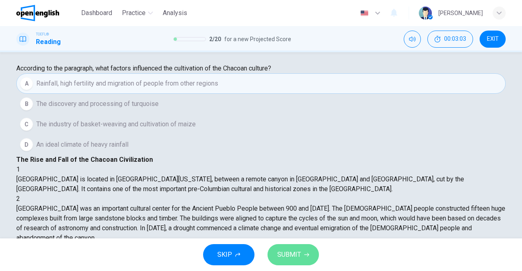
click at [291, 257] on span "SUBMIT" at bounding box center [290, 254] width 24 height 11
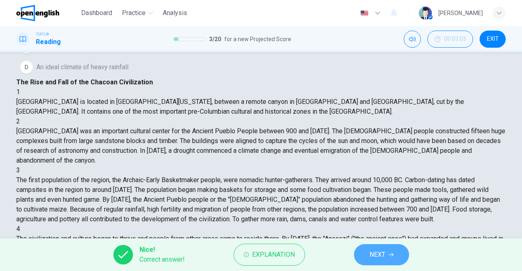
click at [370, 250] on span "NEXT" at bounding box center [378, 254] width 16 height 11
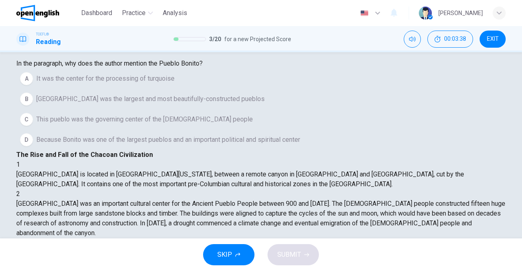
scroll to position [200, 0]
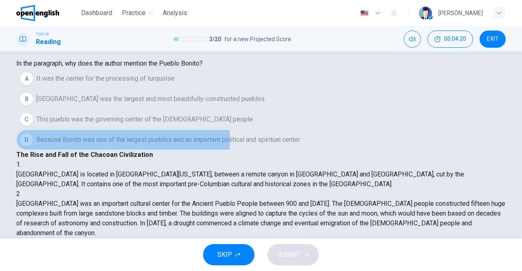
click at [107, 145] on span "Because Bonito was one of the largest pueblos and an important political and sp…" at bounding box center [168, 140] width 264 height 10
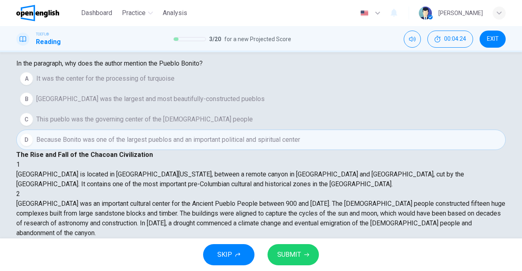
scroll to position [258, 0]
click at [302, 253] on button "SUBMIT" at bounding box center [293, 254] width 51 height 21
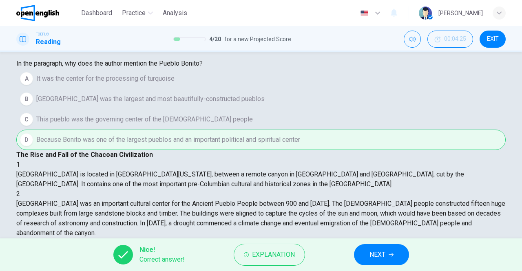
click at [377, 250] on span "NEXT" at bounding box center [378, 254] width 16 height 11
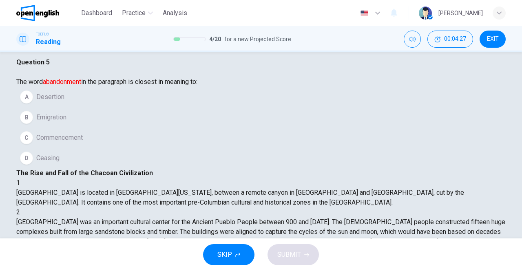
scroll to position [9, 0]
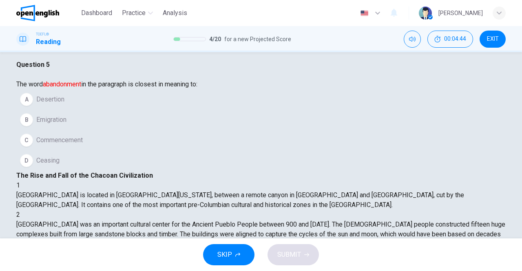
click at [67, 125] on span "Emigration" at bounding box center [51, 120] width 30 height 10
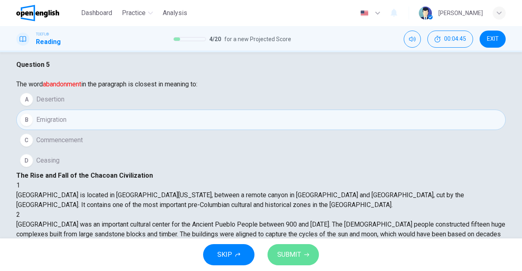
click at [290, 252] on span "SUBMIT" at bounding box center [290, 254] width 24 height 11
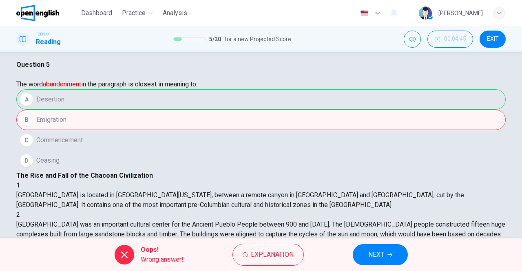
click at [387, 253] on button "NEXT" at bounding box center [380, 254] width 55 height 21
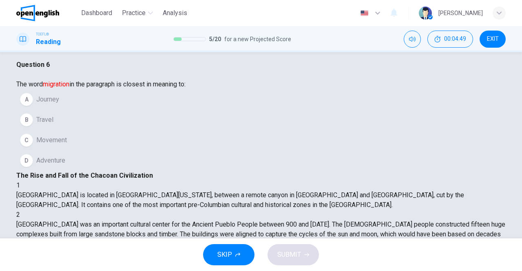
scroll to position [95, 0]
click at [33, 147] on div "C" at bounding box center [26, 140] width 13 height 13
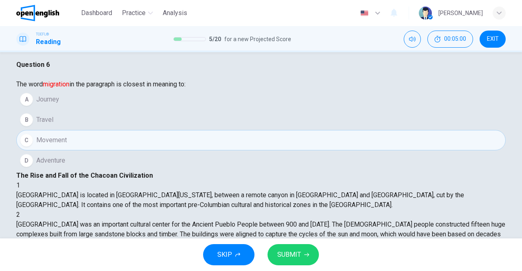
click at [288, 255] on span "SUBMIT" at bounding box center [290, 254] width 24 height 11
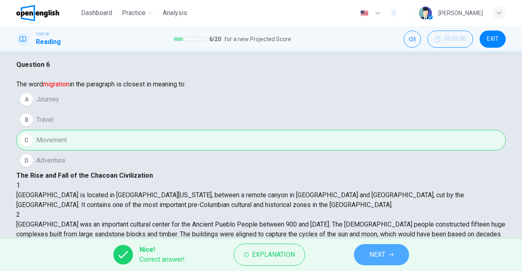
click at [373, 253] on span "NEXT" at bounding box center [378, 254] width 16 height 11
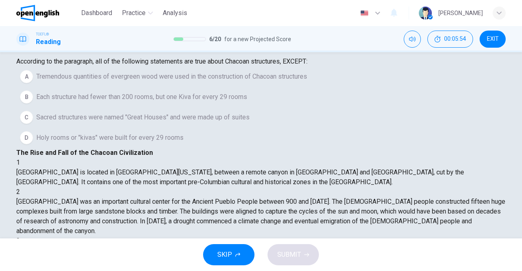
scroll to position [304, 0]
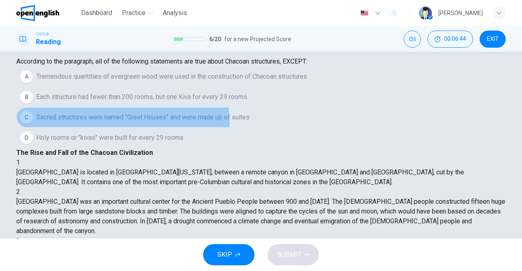
click at [76, 122] on span "Sacred structures were named "Great Houses" and were made up of suites" at bounding box center [142, 118] width 213 height 10
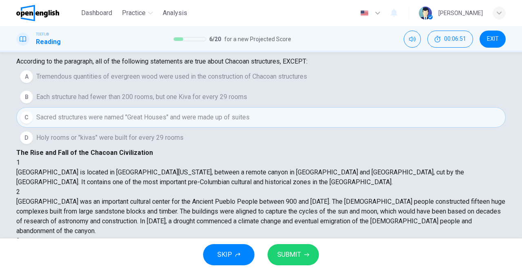
scroll to position [50, 0]
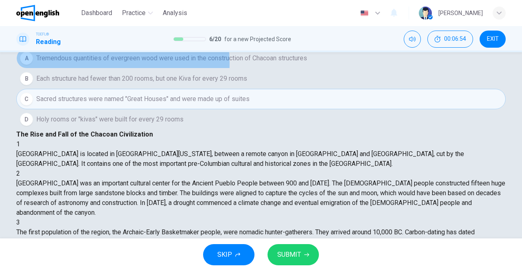
click at [101, 63] on span "Tremendous quantities of evergreen wood were used in the construction of Chacoa…" at bounding box center [171, 58] width 271 height 10
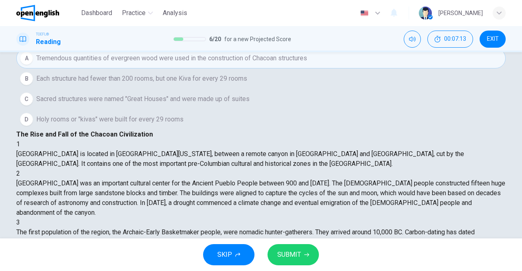
click at [182, 124] on span "Holy rooms or "kivas" were built for every 29 rooms" at bounding box center [109, 120] width 147 height 10
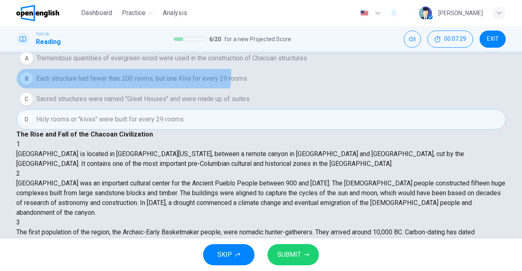
click at [122, 84] on span "Each structure had fewer than 200 rooms, but one Kiva for every 29 rooms" at bounding box center [141, 79] width 211 height 10
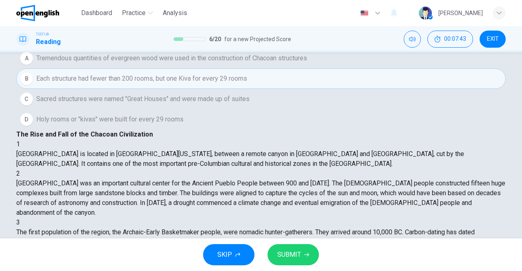
click at [300, 252] on span "SUBMIT" at bounding box center [290, 254] width 24 height 11
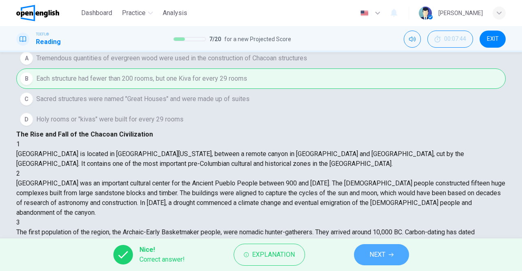
click at [372, 249] on button "NEXT" at bounding box center [381, 254] width 55 height 21
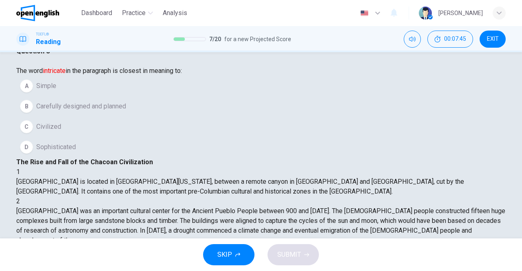
scroll to position [22, 0]
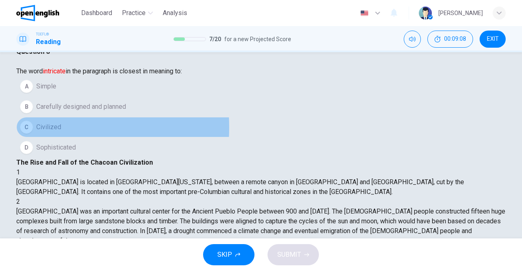
click at [33, 134] on div "C" at bounding box center [26, 127] width 13 height 13
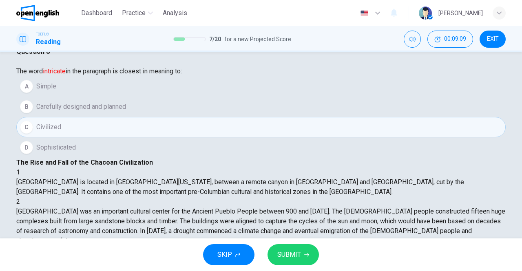
click at [33, 154] on div "D" at bounding box center [26, 147] width 13 height 13
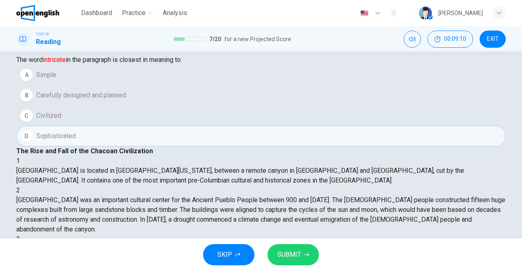
scroll to position [33, 0]
click at [286, 253] on span "SUBMIT" at bounding box center [290, 254] width 24 height 11
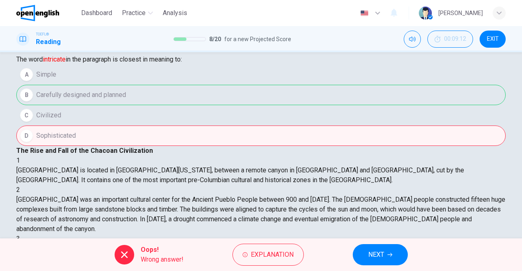
click at [364, 253] on button "NEXT" at bounding box center [380, 254] width 55 height 21
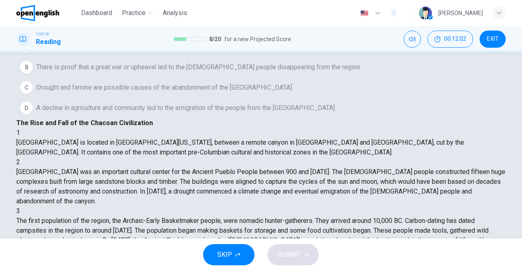
scroll to position [62, 0]
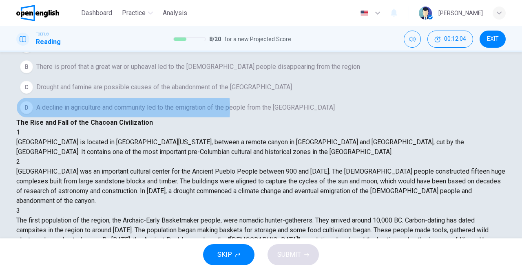
click at [131, 113] on span "A decline in agriculture and community led to the emigration of the people from…" at bounding box center [185, 108] width 299 height 10
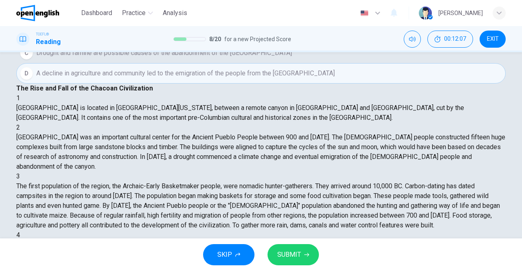
scroll to position [97, 0]
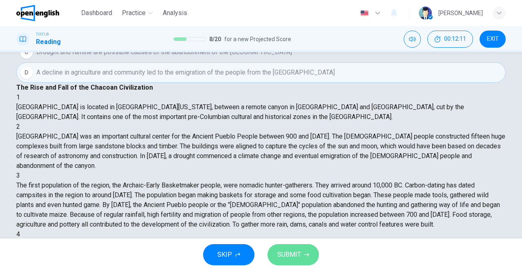
click at [288, 249] on button "SUBMIT" at bounding box center [293, 254] width 51 height 21
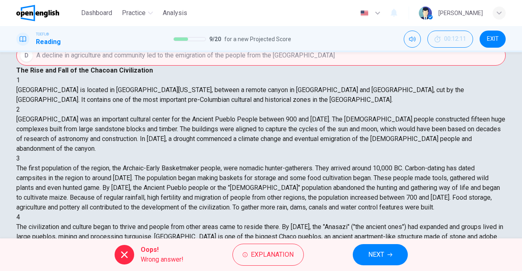
scroll to position [130, 0]
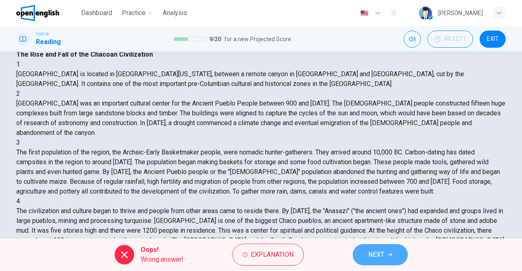
click at [381, 249] on span "NEXT" at bounding box center [377, 254] width 16 height 11
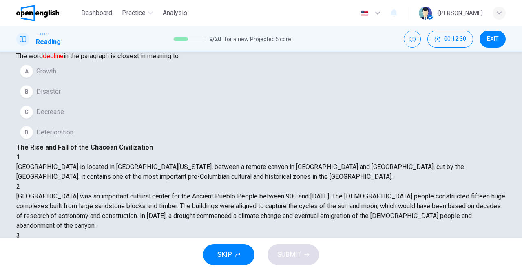
scroll to position [36, 0]
click at [33, 140] on div "D" at bounding box center [26, 133] width 13 height 13
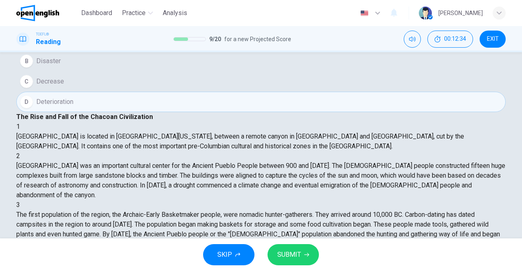
scroll to position [70, 0]
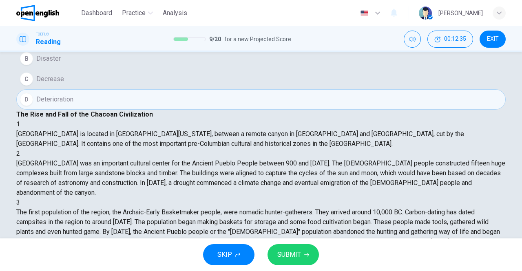
click at [284, 255] on span "SUBMIT" at bounding box center [290, 254] width 24 height 11
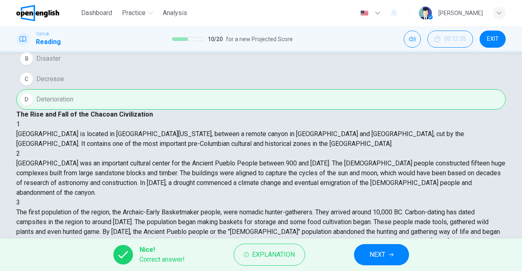
click at [370, 246] on button "NEXT" at bounding box center [381, 254] width 55 height 21
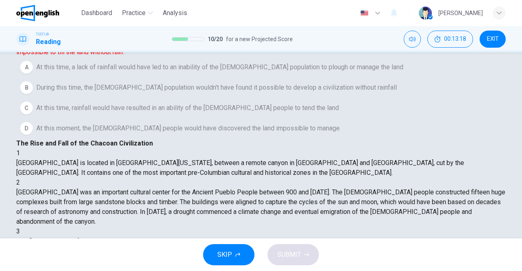
scroll to position [42, 0]
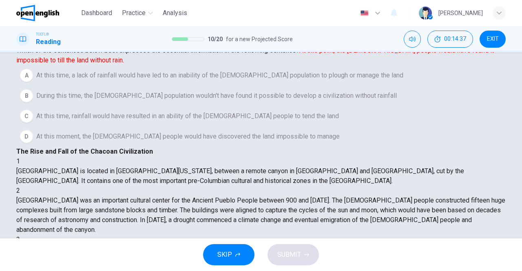
click at [125, 101] on span "During this time, the Anasazi population wouldn't have found it possible to dev…" at bounding box center [216, 96] width 361 height 10
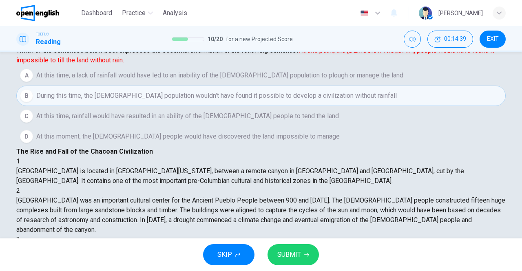
click at [284, 249] on button "SUBMIT" at bounding box center [293, 254] width 51 height 21
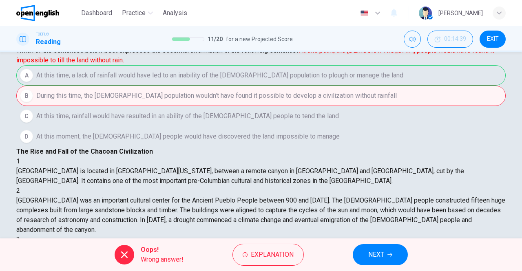
click at [376, 252] on span "NEXT" at bounding box center [377, 254] width 16 height 11
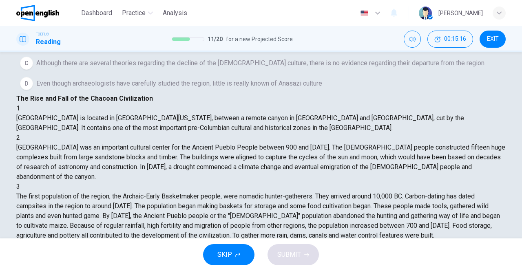
scroll to position [98, 0]
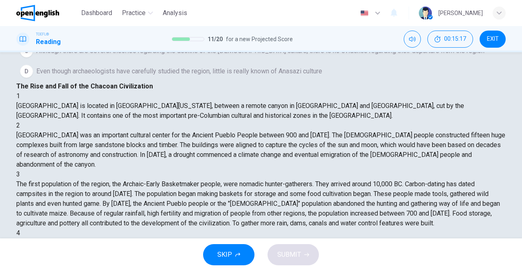
click at [84, 56] on span "Although there are several theories regarding the decline of the Anasazi cultur…" at bounding box center [260, 51] width 449 height 10
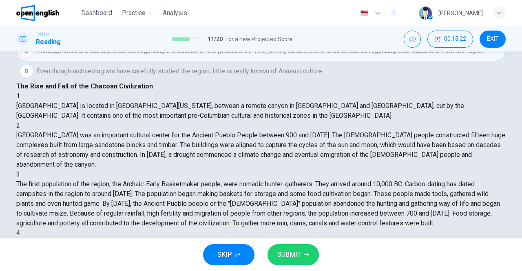
click at [282, 250] on span "SUBMIT" at bounding box center [290, 254] width 24 height 11
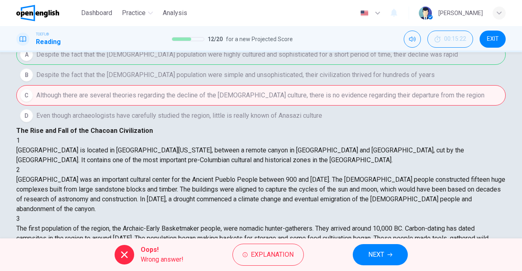
scroll to position [53, 0]
click at [359, 251] on button "NEXT" at bounding box center [380, 254] width 55 height 21
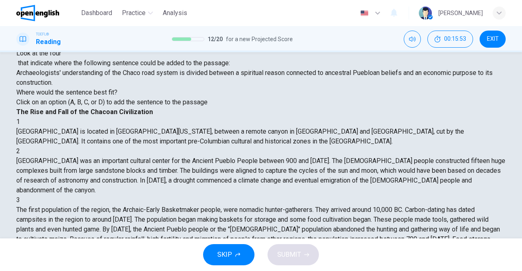
scroll to position [210, 0]
click at [293, 247] on button "SUBMIT" at bounding box center [293, 254] width 51 height 21
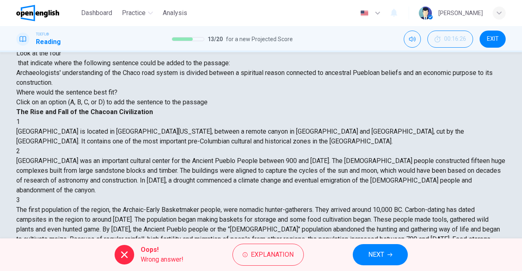
click at [376, 254] on span "NEXT" at bounding box center [377, 254] width 16 height 11
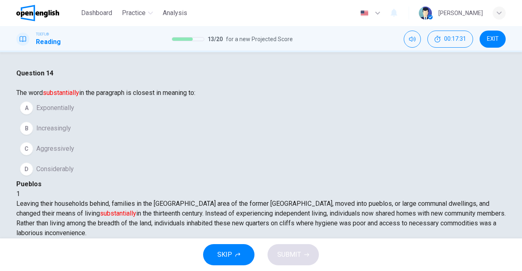
click at [383, 15] on icon "button" at bounding box center [378, 13] width 10 height 10
click at [316, 271] on div at bounding box center [261, 271] width 522 height 0
click at [69, 174] on span "Considerably" at bounding box center [55, 169] width 38 height 10
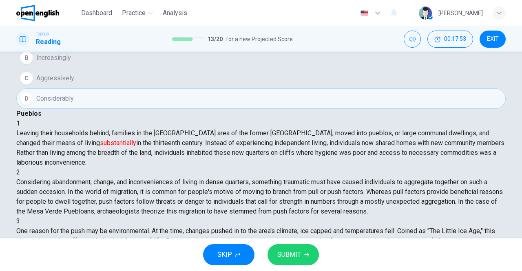
scroll to position [73, 0]
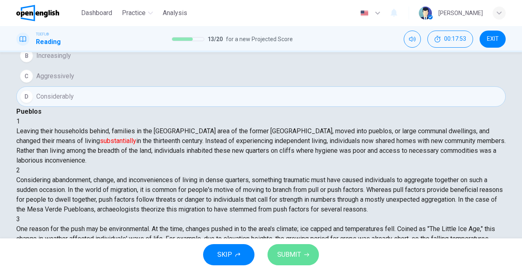
click at [287, 249] on button "SUBMIT" at bounding box center [293, 254] width 51 height 21
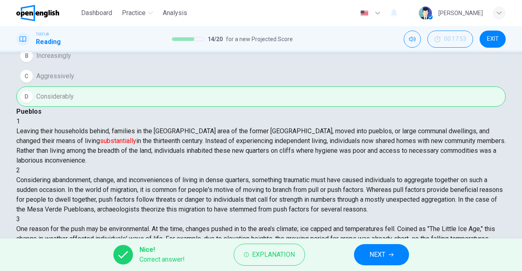
click at [394, 267] on div "Nice! Correct answer! Explanation NEXT" at bounding box center [261, 255] width 522 height 33
click at [389, 258] on button "NEXT" at bounding box center [381, 254] width 55 height 21
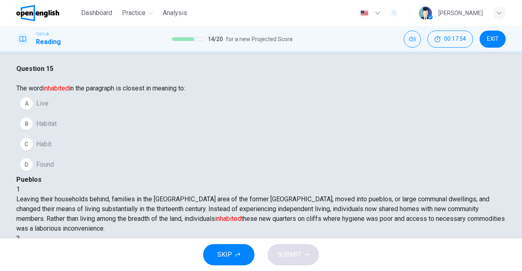
scroll to position [3, 0]
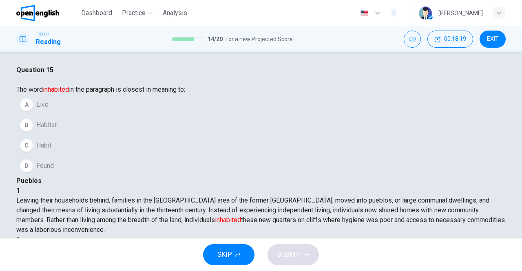
drag, startPoint x: 417, startPoint y: 167, endPoint x: 390, endPoint y: 156, distance: 29.3
click at [390, 186] on div "1 Leaving their households behind, families in the Mesa Verde area of the forme…" at bounding box center [261, 210] width 490 height 49
drag, startPoint x: 390, startPoint y: 156, endPoint x: 418, endPoint y: 157, distance: 27.8
click at [418, 197] on span "Leaving their households behind, families in the Mesa Verde area of the former …" at bounding box center [260, 215] width 489 height 37
click at [33, 111] on div "A" at bounding box center [26, 104] width 13 height 13
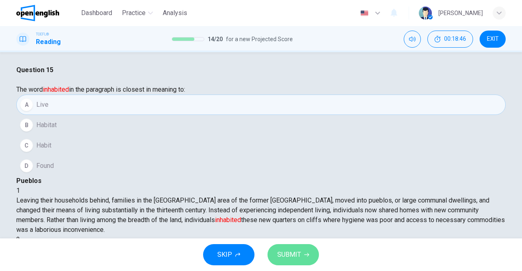
click at [287, 250] on span "SUBMIT" at bounding box center [290, 254] width 24 height 11
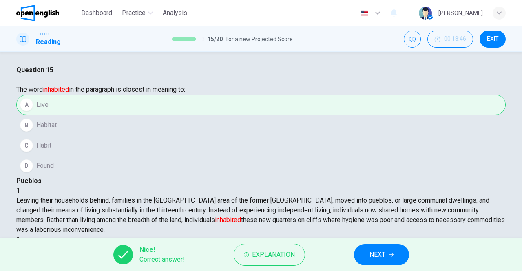
click at [375, 247] on button "NEXT" at bounding box center [381, 254] width 55 height 21
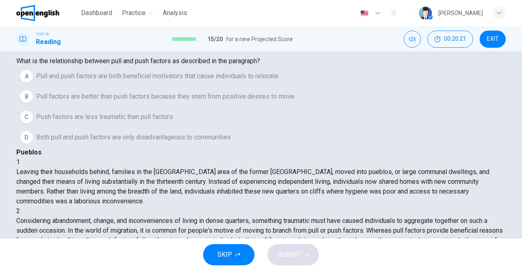
scroll to position [33, 0]
click at [90, 101] on span "Pull factors are better than push factors because they stem from positive desir…" at bounding box center [165, 96] width 258 height 10
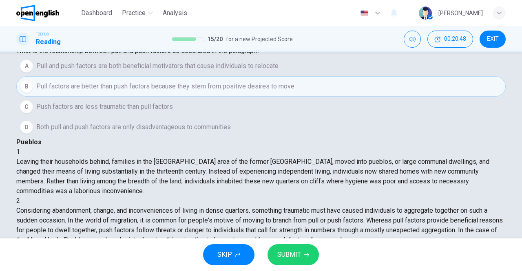
scroll to position [43, 0]
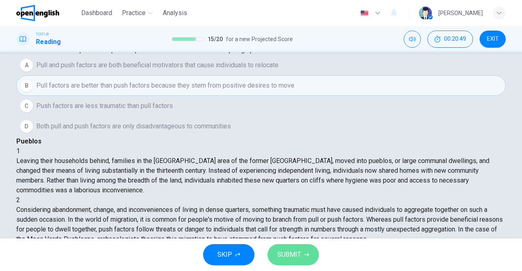
click at [278, 251] on span "SUBMIT" at bounding box center [290, 254] width 24 height 11
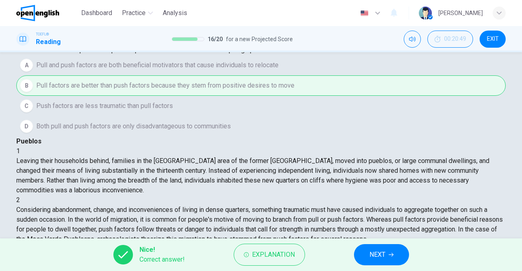
click at [362, 249] on button "NEXT" at bounding box center [381, 254] width 55 height 21
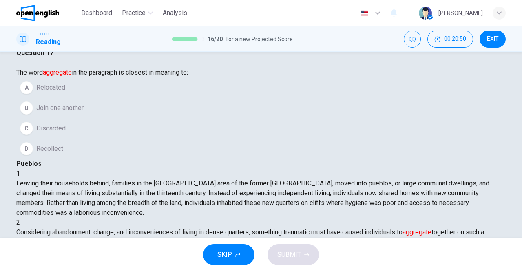
scroll to position [20, 0]
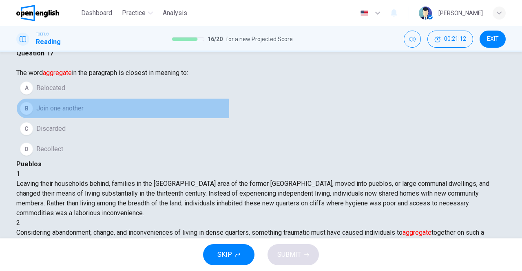
click at [83, 113] on span "Join one another" at bounding box center [59, 109] width 47 height 10
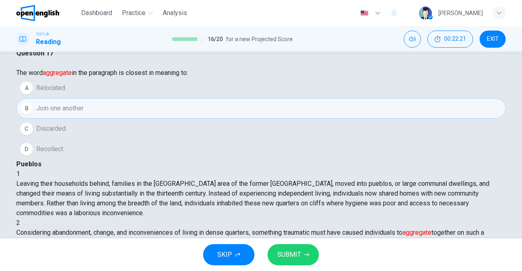
click at [294, 253] on span "SUBMIT" at bounding box center [290, 254] width 24 height 11
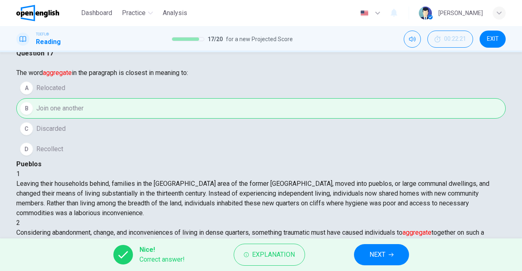
click at [383, 255] on span "NEXT" at bounding box center [378, 254] width 16 height 11
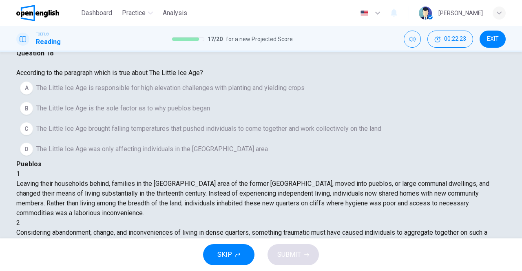
scroll to position [136, 0]
drag, startPoint x: 386, startPoint y: 156, endPoint x: 402, endPoint y: 156, distance: 15.9
click at [110, 93] on span "The Little Ice Age is responsible for high elevation challenges with planting a…" at bounding box center [170, 88] width 269 height 10
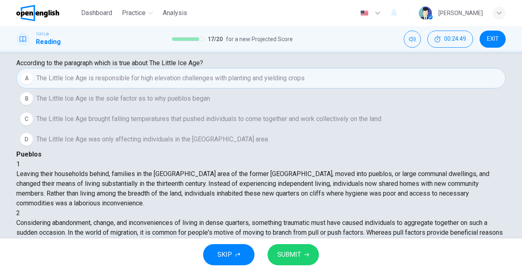
scroll to position [30, 0]
click at [295, 251] on span "SUBMIT" at bounding box center [290, 254] width 24 height 11
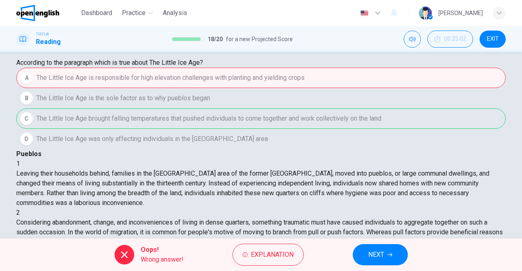
click at [382, 254] on span "NEXT" at bounding box center [377, 254] width 16 height 11
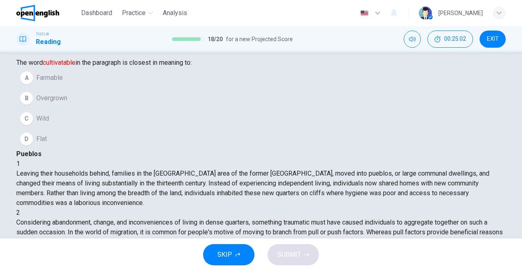
scroll to position [209, 0]
click at [63, 83] on span "Farmable" at bounding box center [49, 78] width 27 height 10
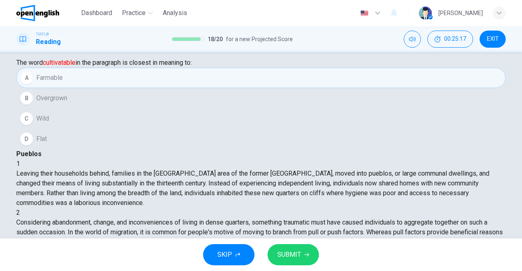
click at [292, 252] on span "SUBMIT" at bounding box center [290, 254] width 24 height 11
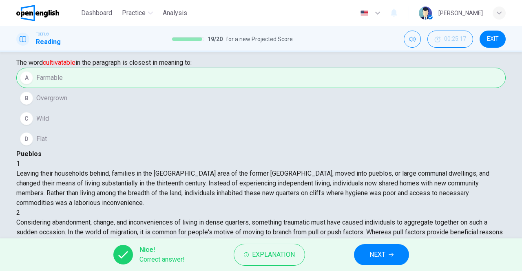
click at [389, 248] on button "NEXT" at bounding box center [381, 254] width 55 height 21
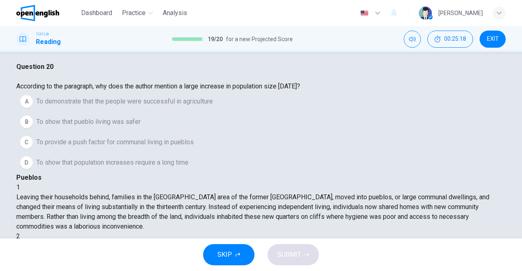
scroll to position [20, 0]
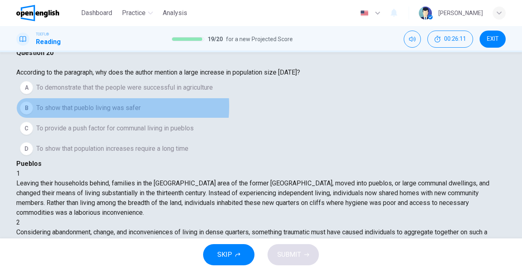
click at [114, 113] on span "To show that pueblo living was safer" at bounding box center [88, 108] width 104 height 10
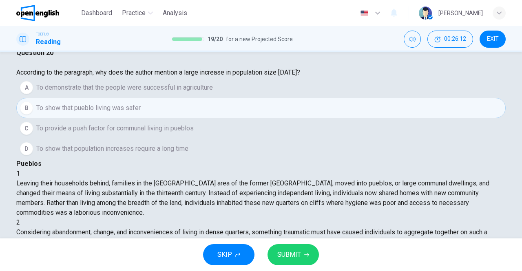
click at [286, 258] on span "SUBMIT" at bounding box center [290, 254] width 24 height 11
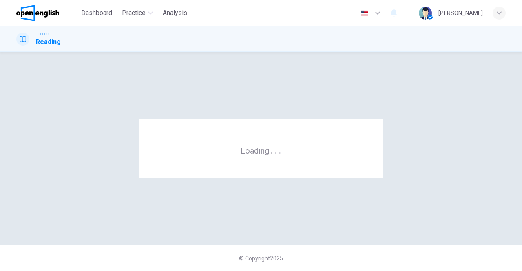
scroll to position [0, 0]
